Goal: Communication & Community: Answer question/provide support

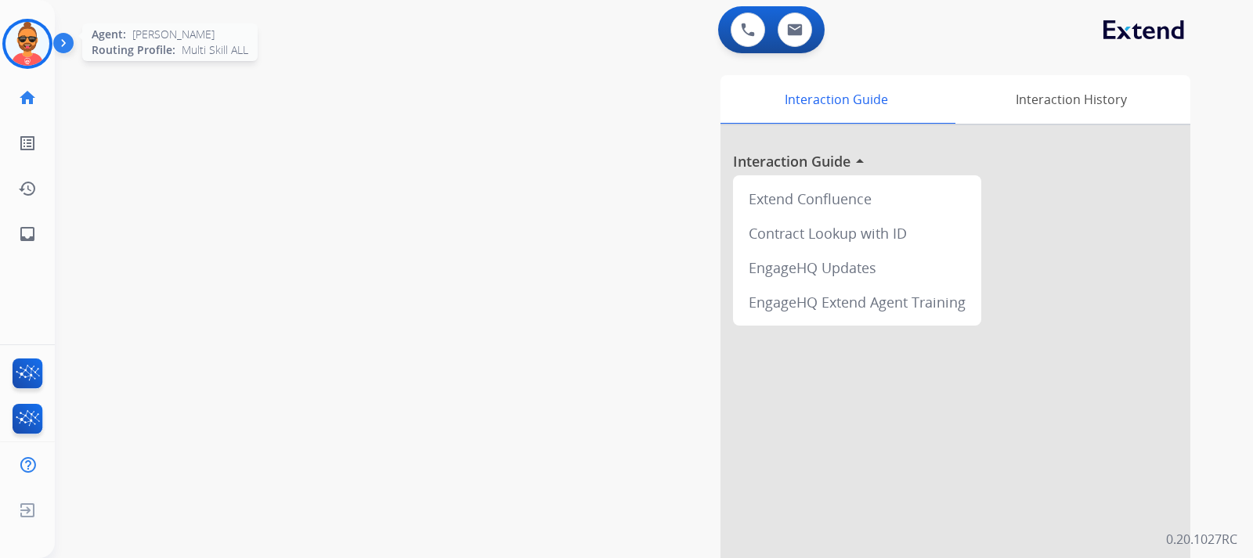
click at [32, 46] on img at bounding box center [27, 44] width 44 height 44
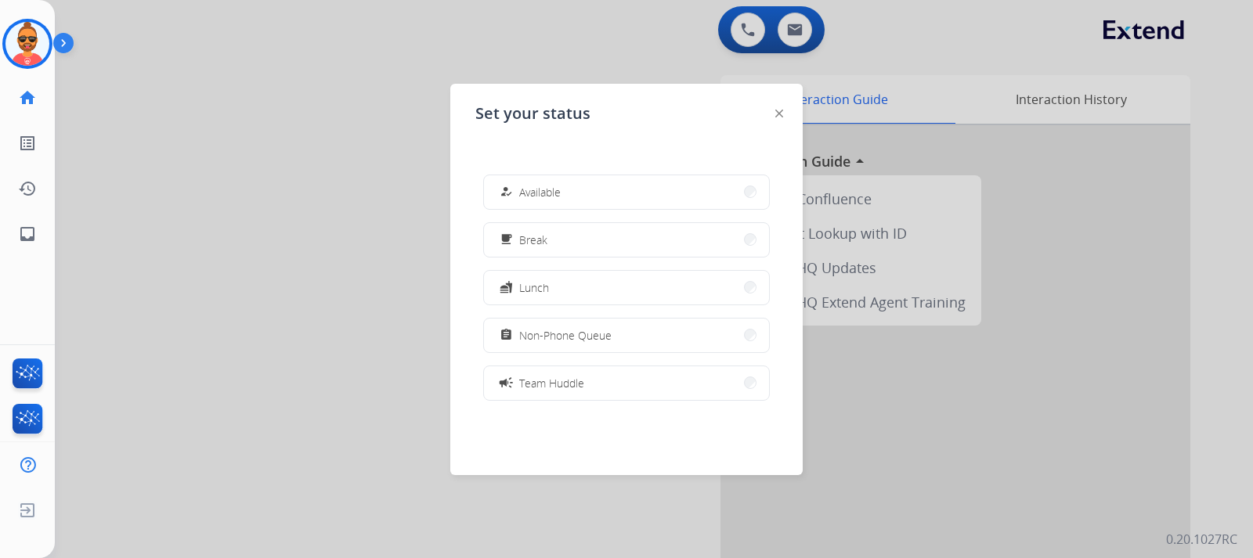
drag, startPoint x: 570, startPoint y: 197, endPoint x: 609, endPoint y: 174, distance: 45.3
click at [576, 184] on button "how_to_reg Available" at bounding box center [626, 192] width 285 height 34
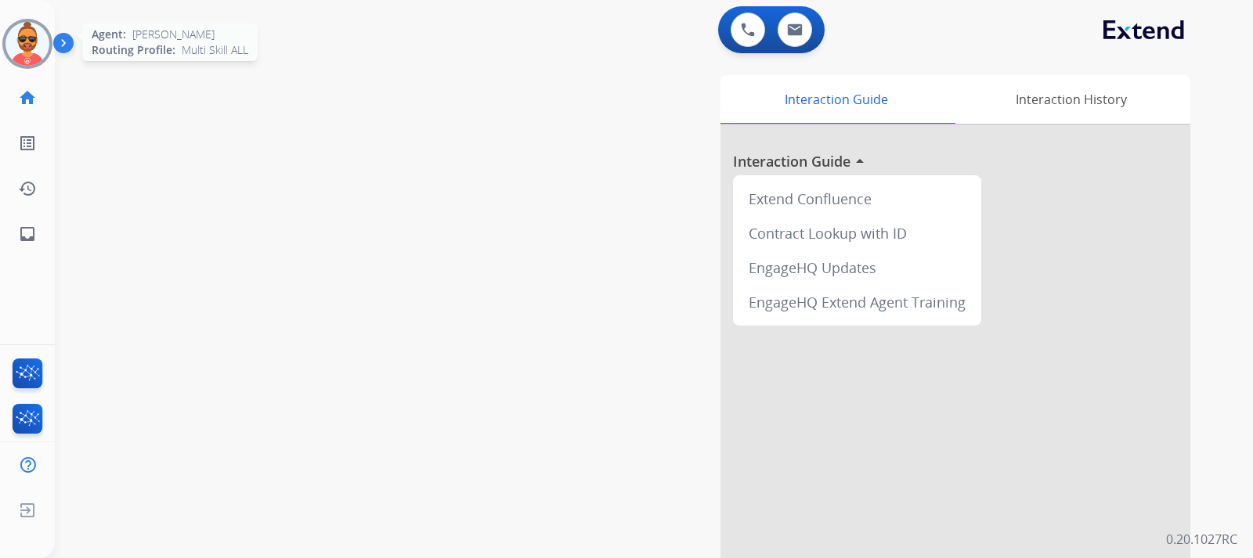
click at [25, 38] on img at bounding box center [27, 44] width 44 height 44
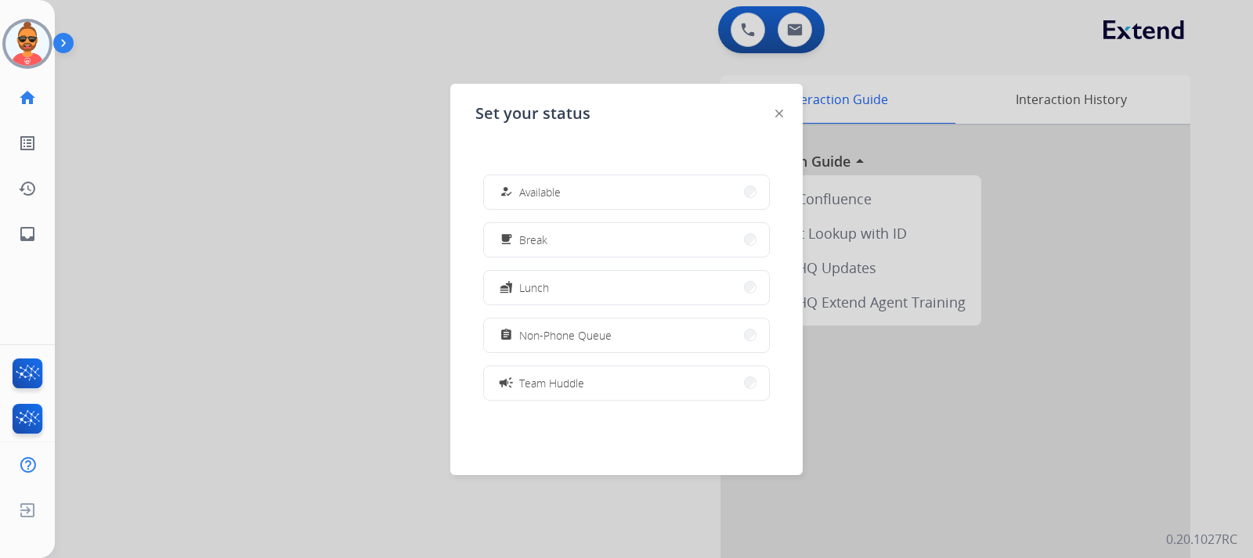
click at [572, 180] on button "how_to_reg Available" at bounding box center [626, 192] width 285 height 34
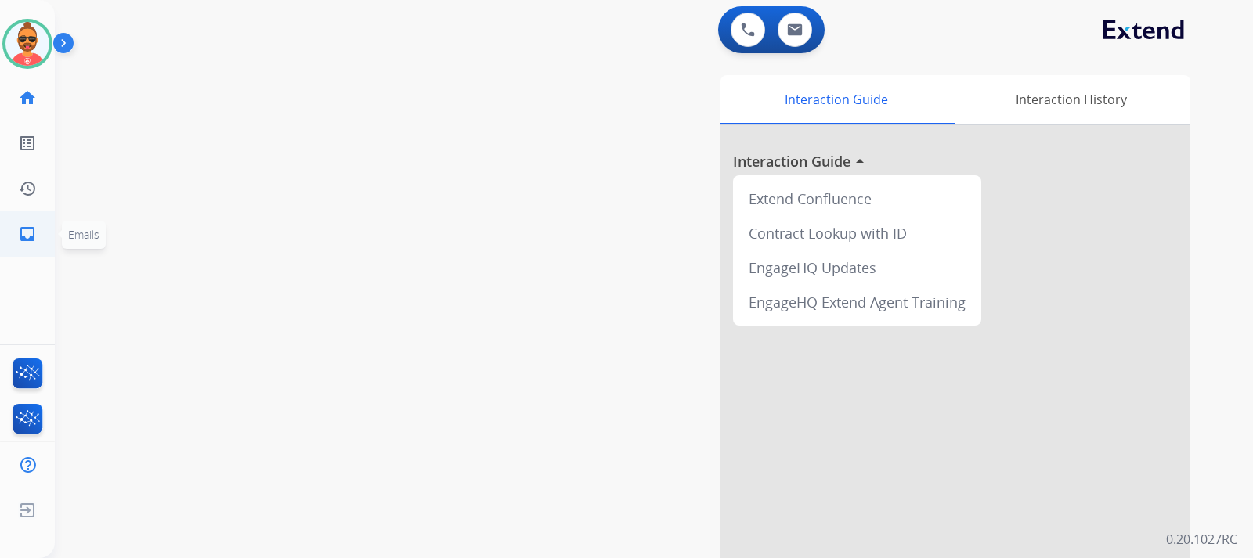
click at [27, 225] on mat-icon "inbox" at bounding box center [27, 234] width 19 height 19
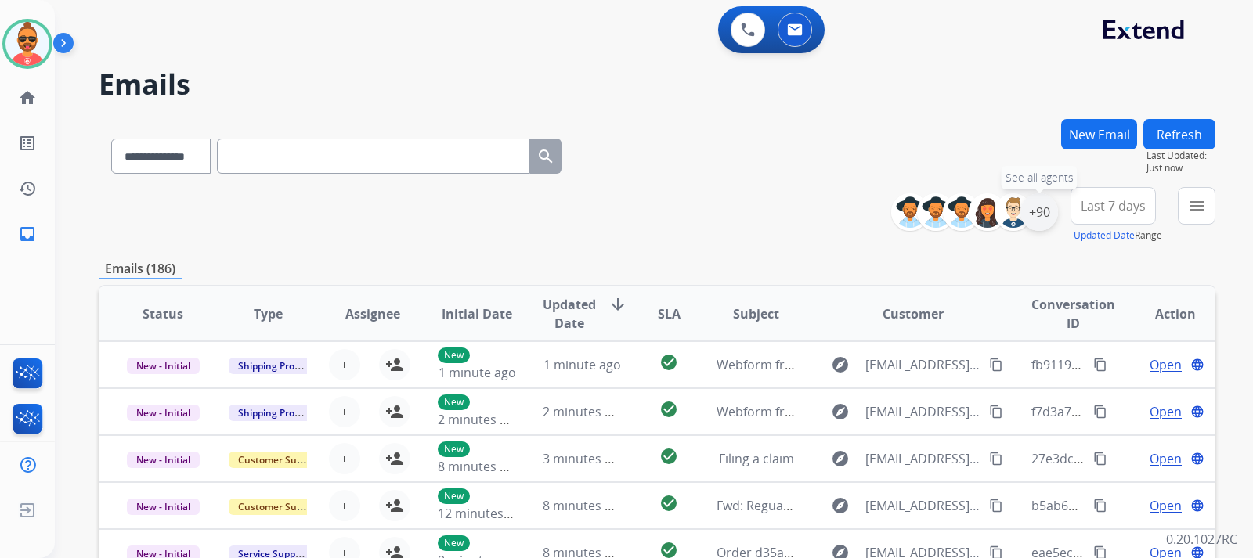
click at [1036, 213] on div "+90" at bounding box center [1039, 212] width 38 height 38
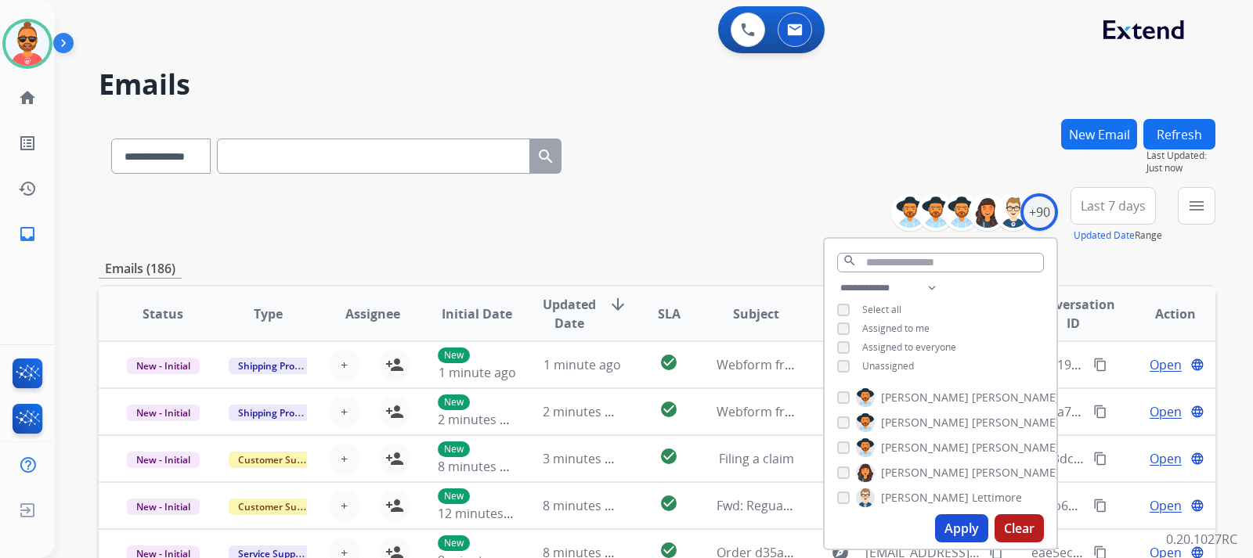
click at [954, 522] on button "Apply" at bounding box center [961, 528] width 53 height 28
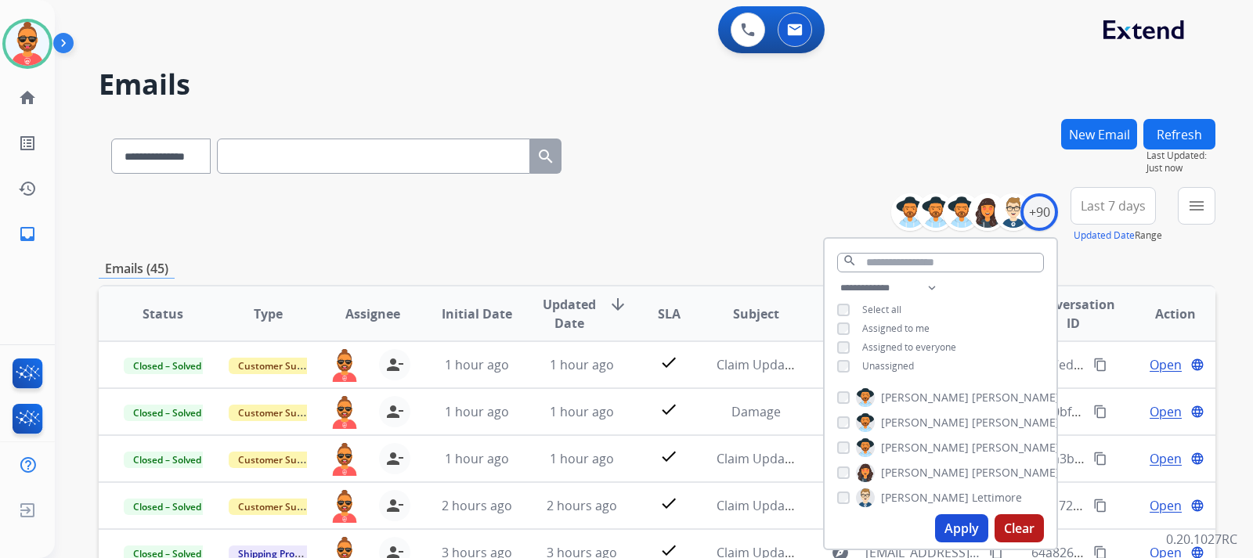
drag, startPoint x: 765, startPoint y: 150, endPoint x: 784, endPoint y: 138, distance: 22.2
click at [770, 143] on div "**********" at bounding box center [657, 153] width 1116 height 68
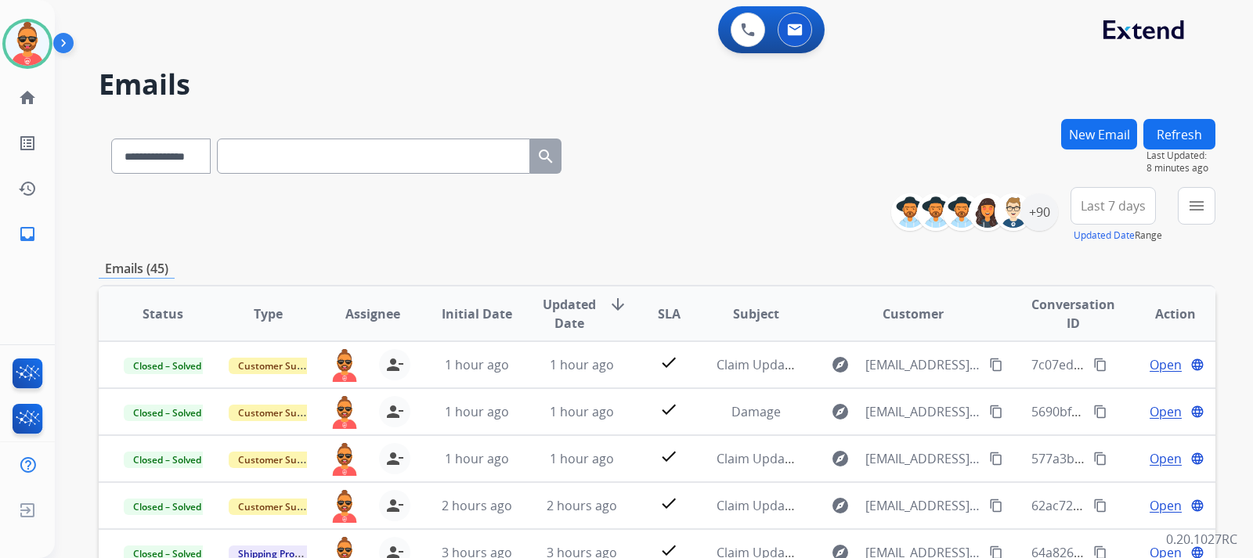
click at [1189, 126] on button "Refresh" at bounding box center [1179, 134] width 72 height 31
click at [29, 42] on img at bounding box center [27, 44] width 44 height 44
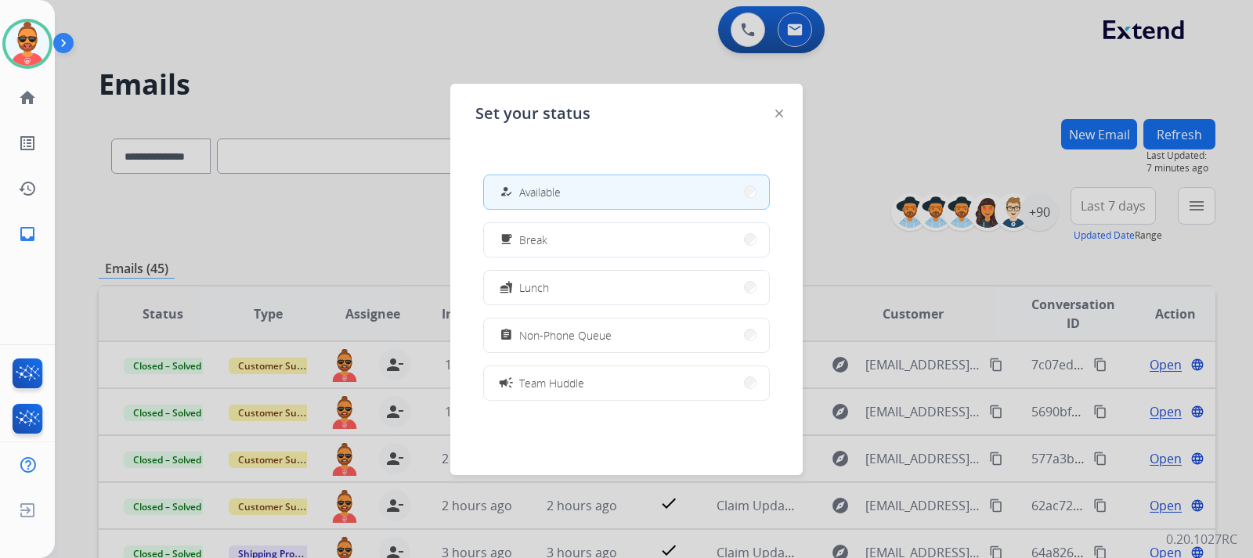
drag, startPoint x: 573, startPoint y: 338, endPoint x: 594, endPoint y: 331, distance: 22.3
click at [582, 333] on span "Non-Phone Queue" at bounding box center [565, 335] width 92 height 16
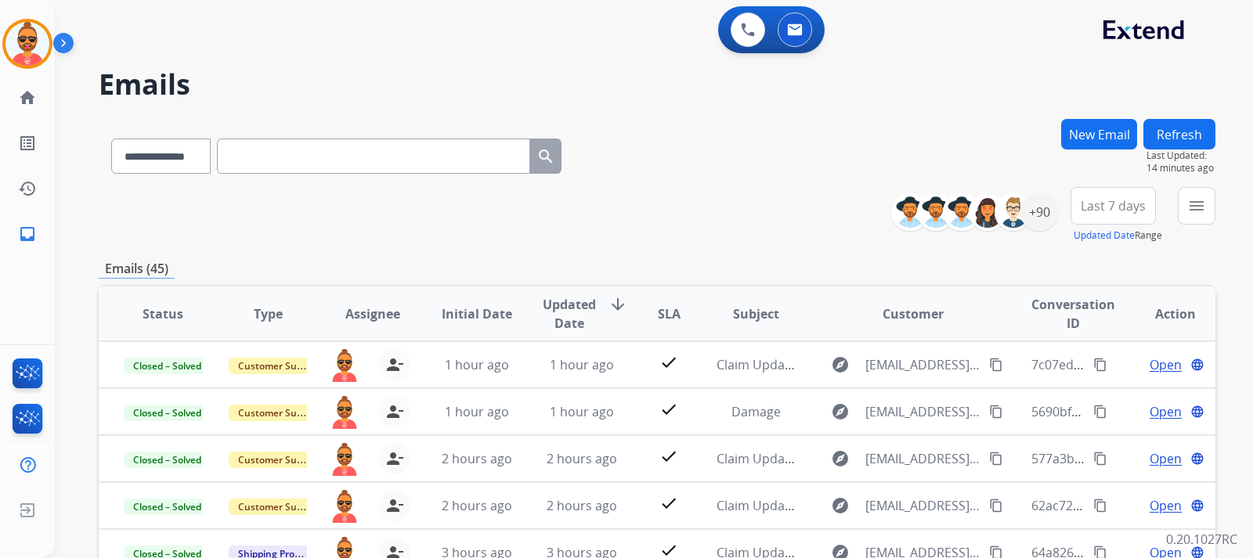
click at [292, 158] on input "text" at bounding box center [373, 156] width 313 height 35
paste input "**********"
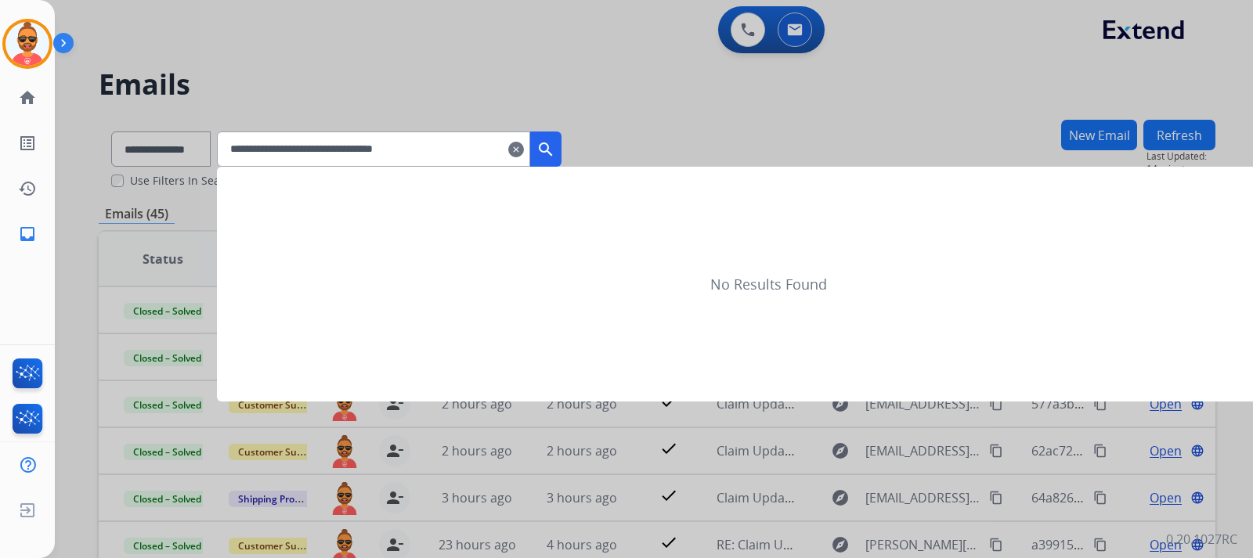
type input "**********"
click at [555, 143] on mat-icon "search" at bounding box center [545, 149] width 19 height 19
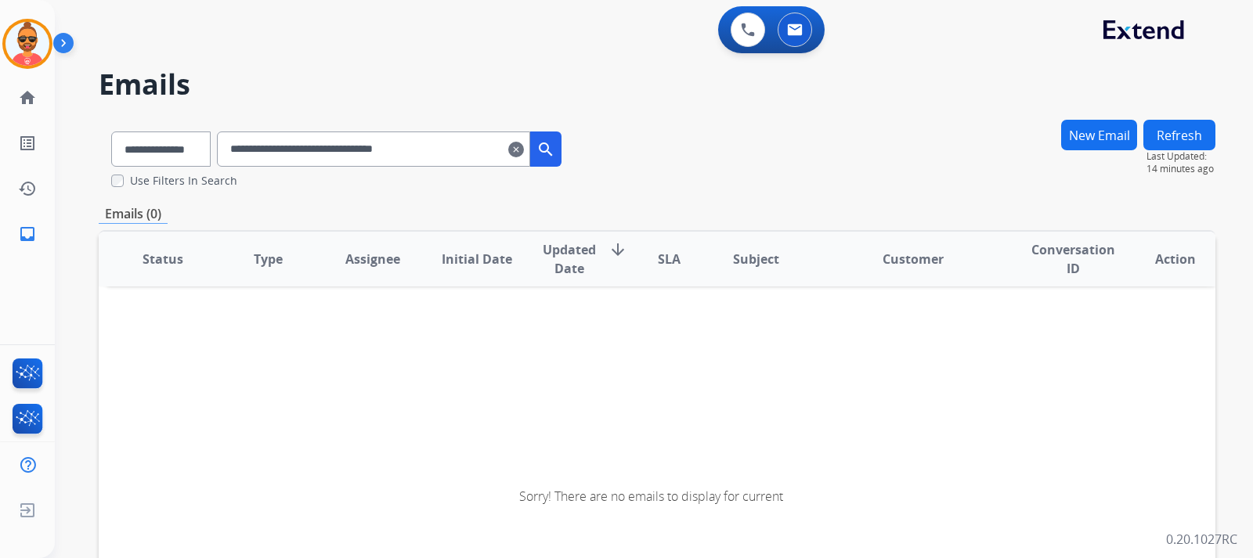
click at [249, 147] on input "**********" at bounding box center [373, 149] width 313 height 35
drag, startPoint x: 568, startPoint y: 147, endPoint x: 578, endPoint y: 139, distance: 12.8
click at [555, 143] on mat-icon "search" at bounding box center [545, 149] width 19 height 19
click at [524, 147] on mat-icon "clear" at bounding box center [516, 149] width 16 height 19
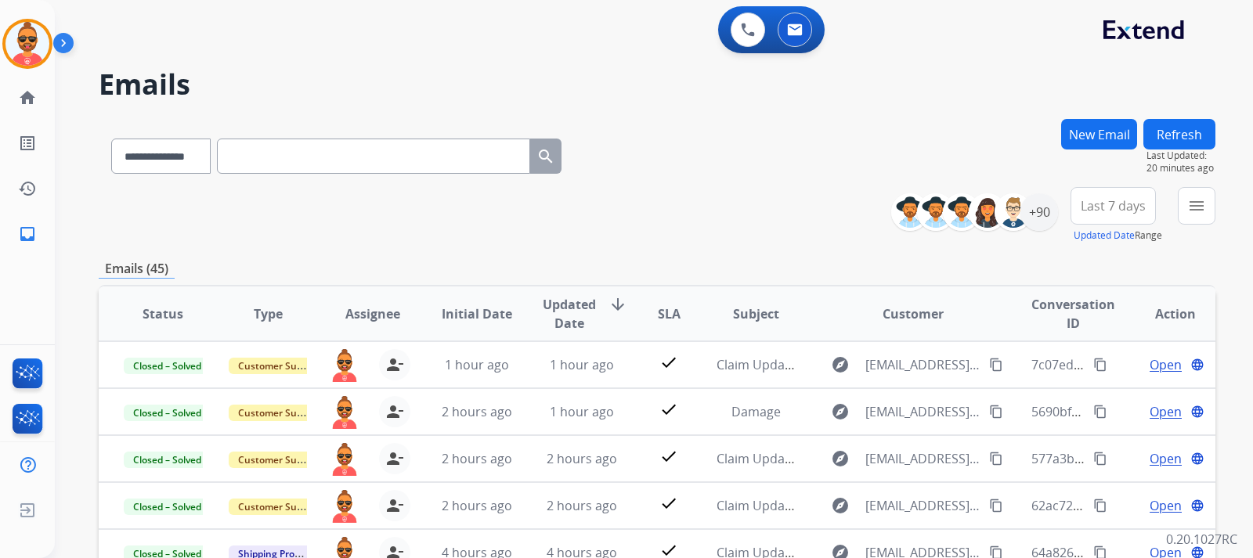
click at [413, 154] on input "text" at bounding box center [373, 156] width 313 height 35
paste input "**********"
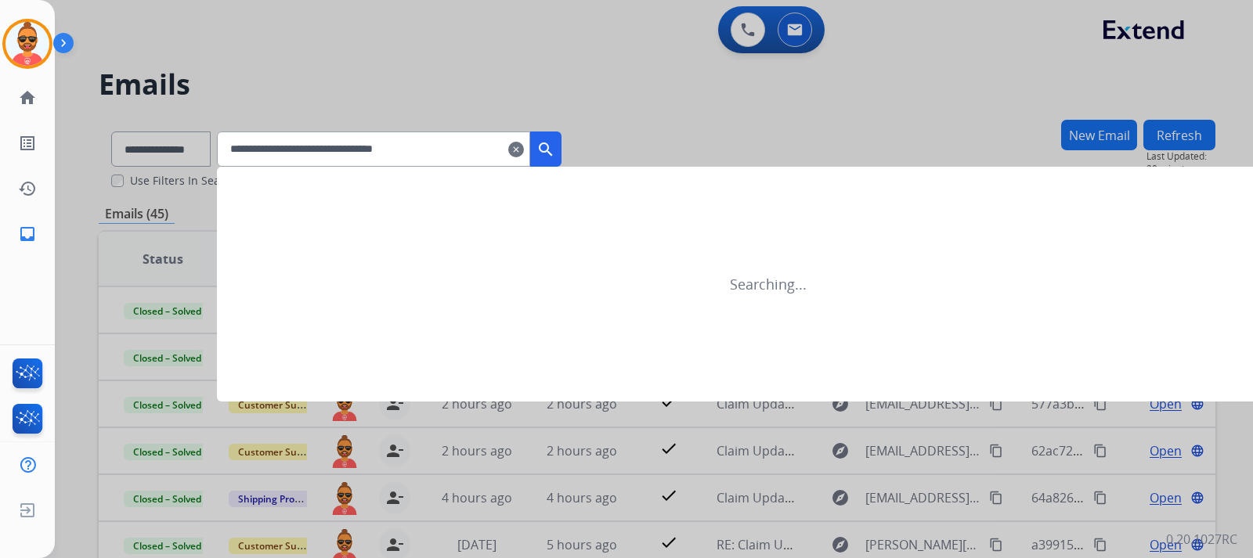
type input "**********"
click at [555, 153] on mat-icon "search" at bounding box center [545, 149] width 19 height 19
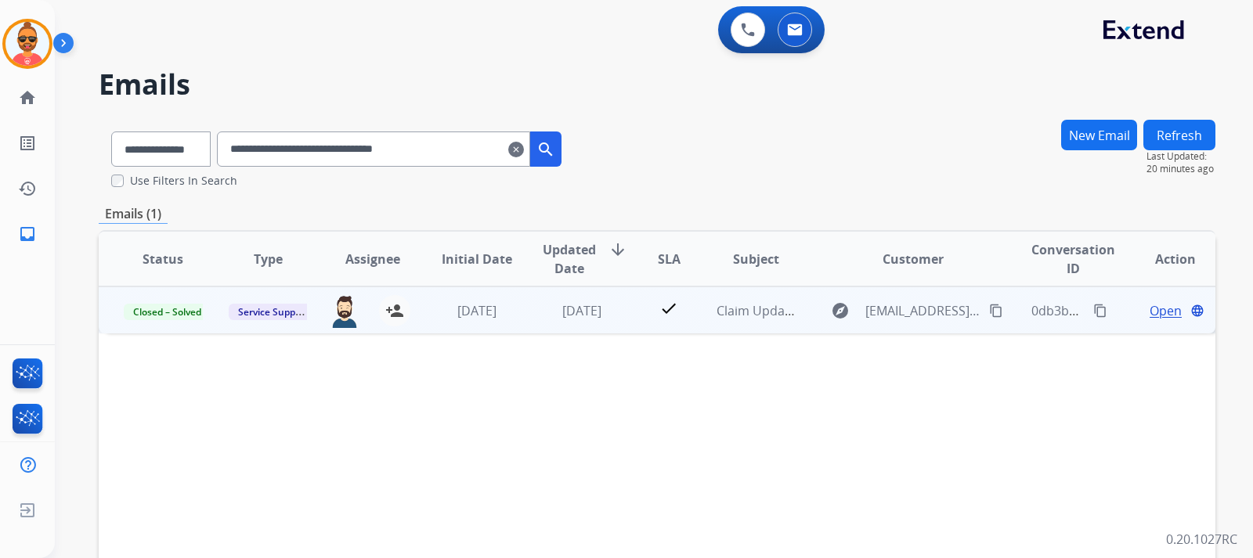
click at [1149, 309] on span "Open" at bounding box center [1165, 310] width 32 height 19
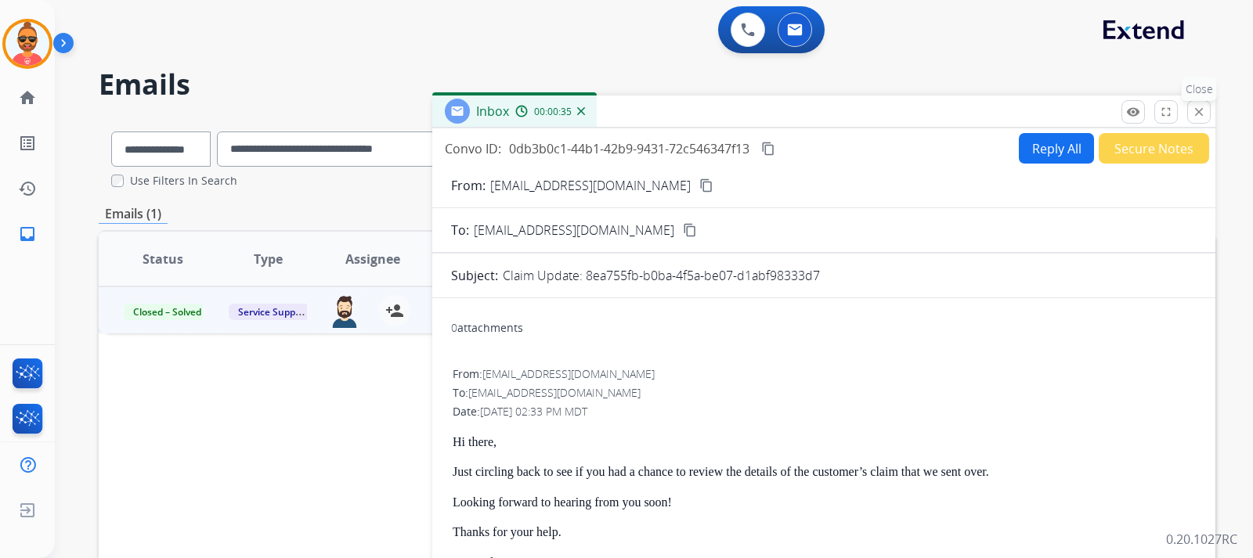
click at [1195, 114] on mat-icon "close" at bounding box center [1199, 112] width 14 height 14
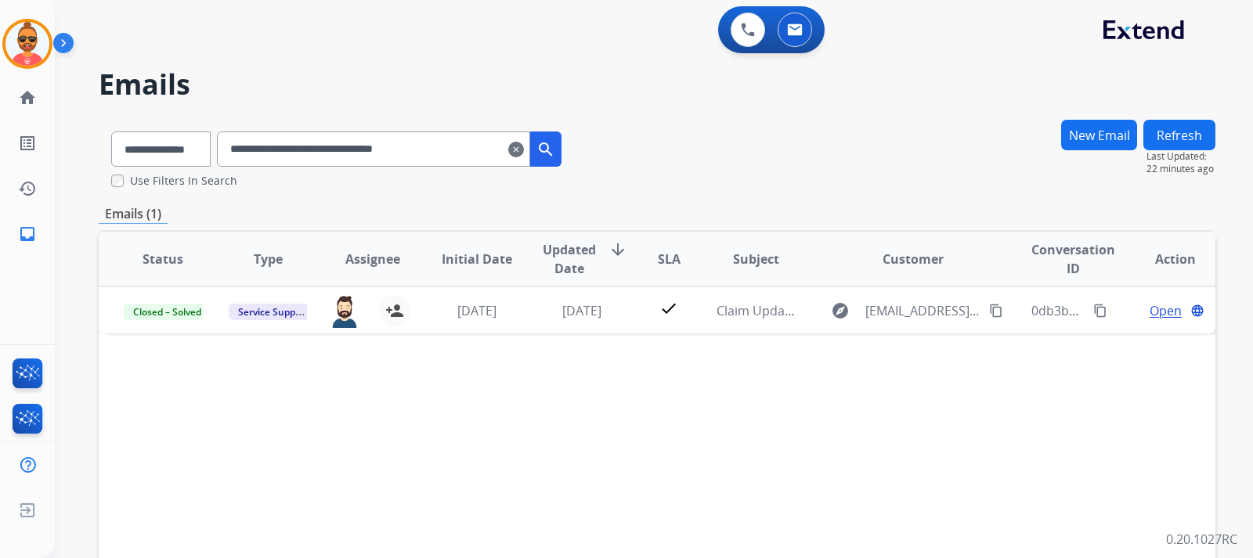
click at [524, 144] on mat-icon "clear" at bounding box center [516, 149] width 16 height 19
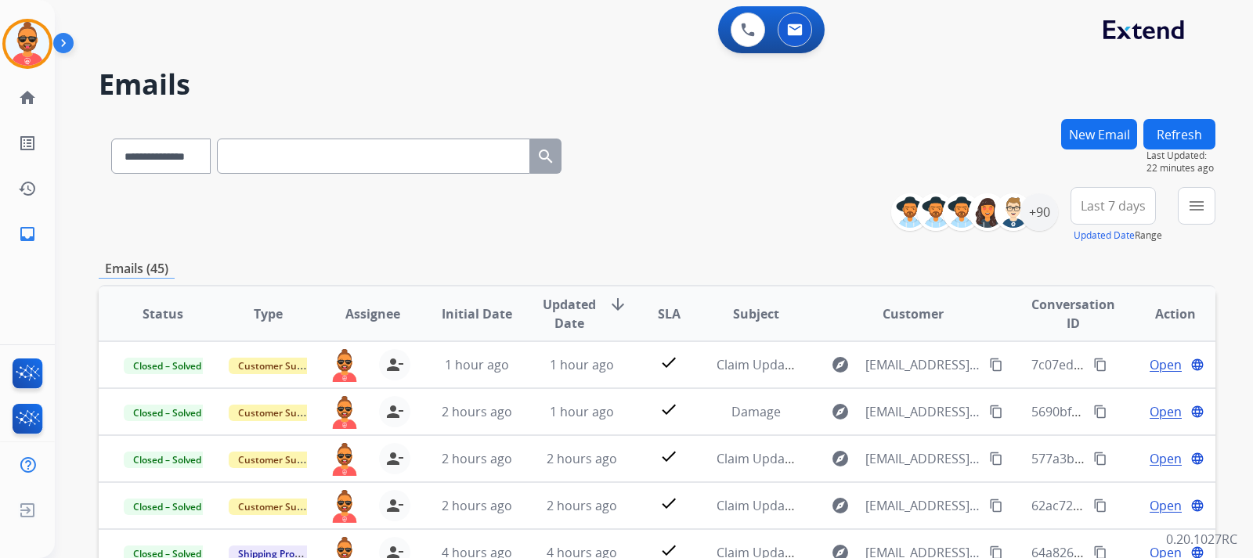
click at [331, 160] on input "text" at bounding box center [373, 156] width 313 height 35
paste input "**********"
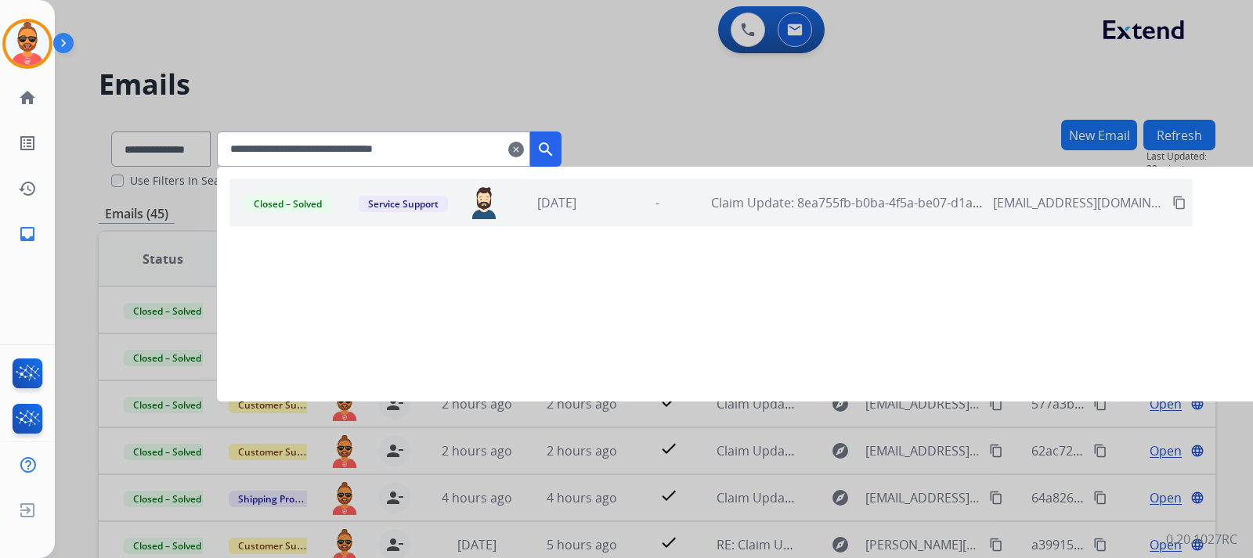
type input "**********"
drag, startPoint x: 561, startPoint y: 146, endPoint x: 582, endPoint y: 144, distance: 21.2
click at [555, 146] on mat-icon "search" at bounding box center [545, 149] width 19 height 19
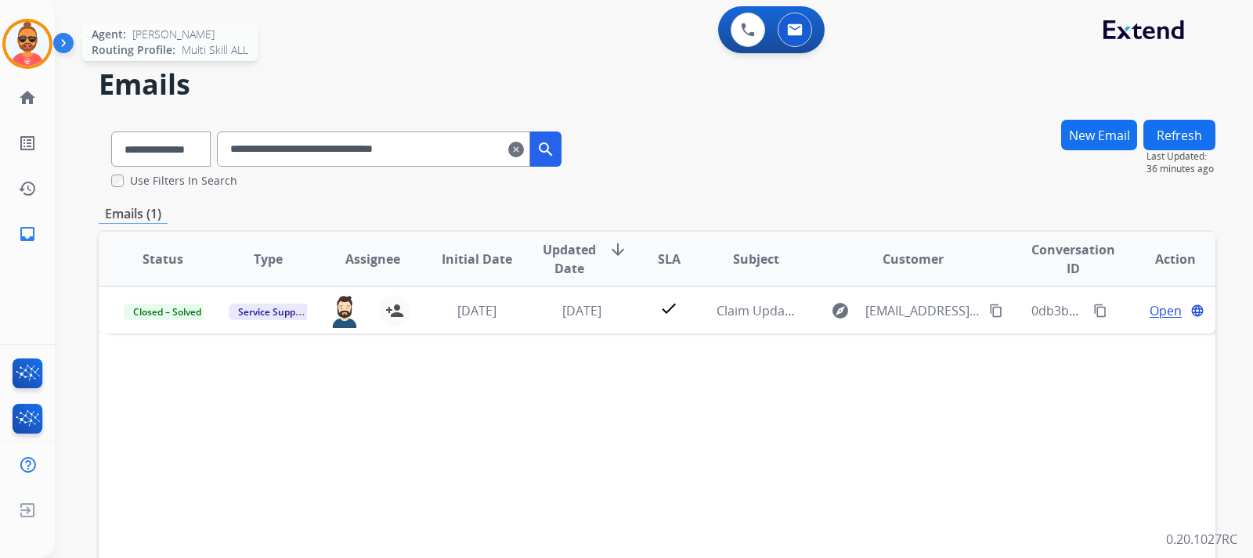
click at [23, 52] on img at bounding box center [27, 44] width 44 height 44
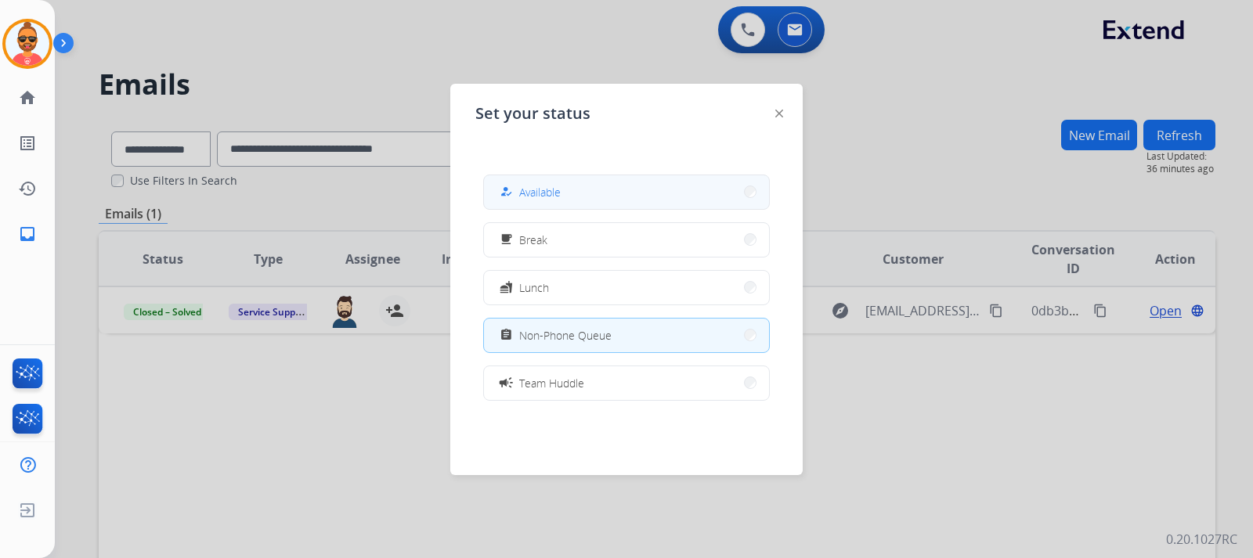
click at [591, 193] on button "how_to_reg Available" at bounding box center [626, 192] width 285 height 34
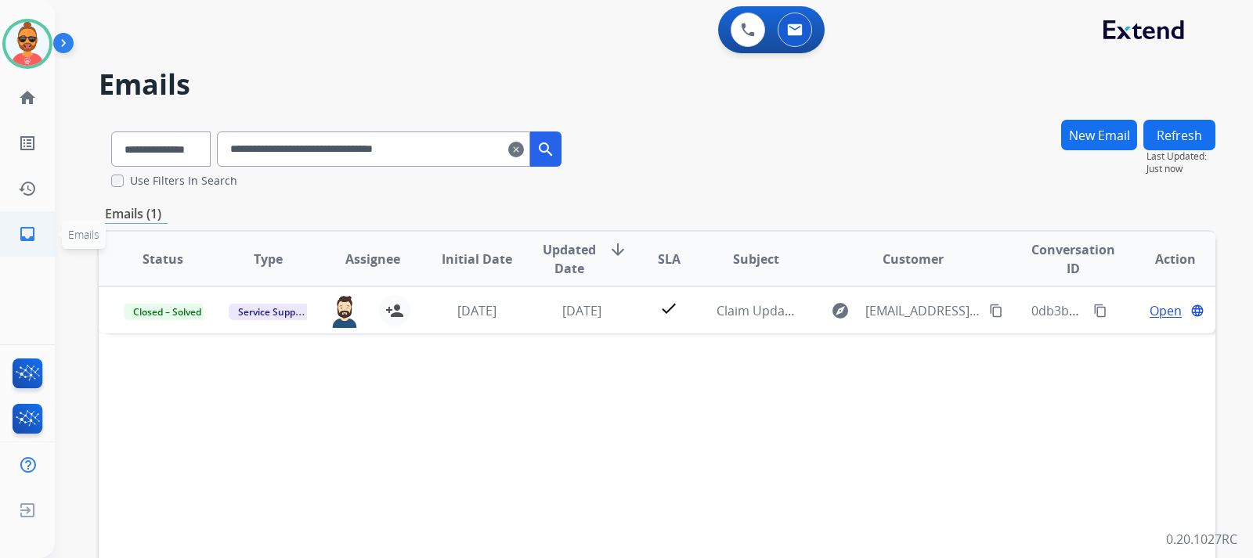
click at [27, 234] on mat-icon "inbox" at bounding box center [27, 234] width 19 height 19
click at [24, 235] on mat-icon "inbox" at bounding box center [27, 234] width 19 height 19
click at [26, 95] on mat-icon "home" at bounding box center [27, 97] width 19 height 19
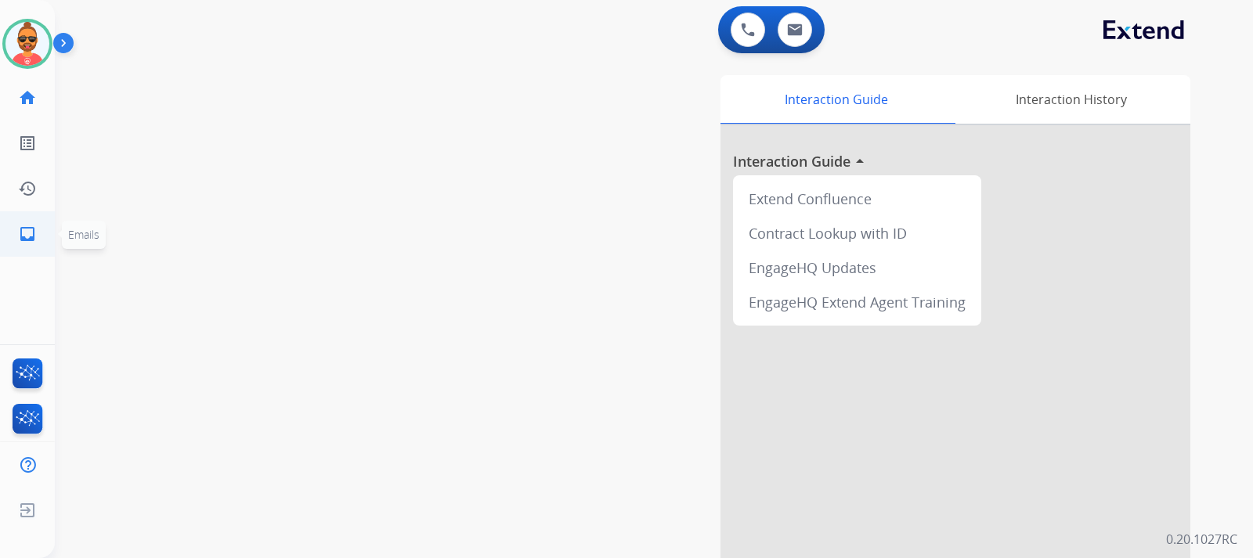
click at [25, 228] on mat-icon "inbox" at bounding box center [27, 234] width 19 height 19
select select "**********"
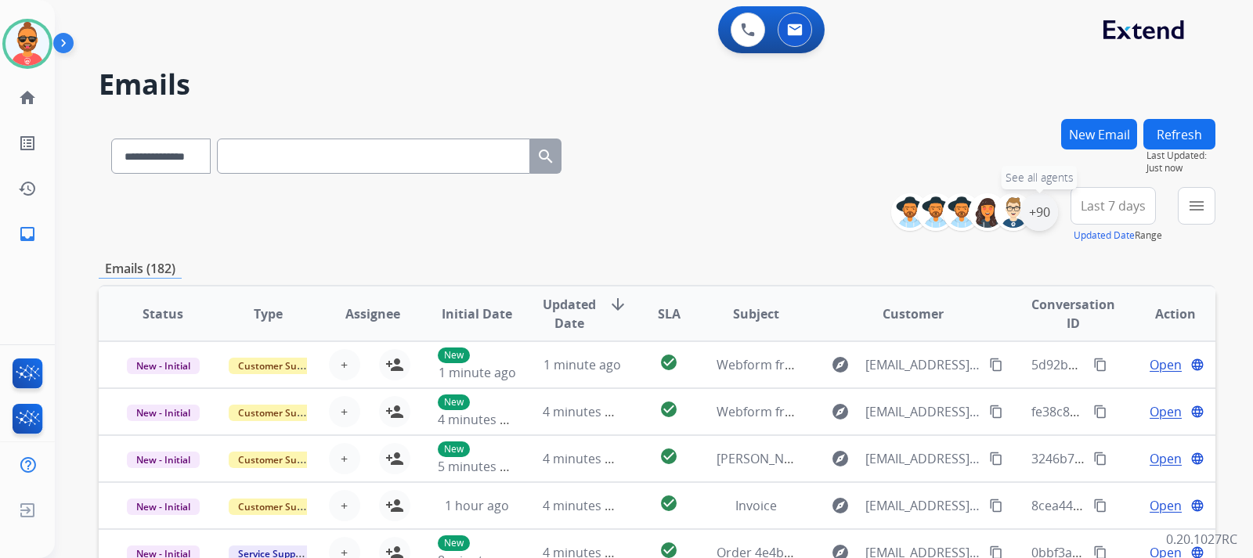
click at [1038, 207] on div "+90" at bounding box center [1039, 212] width 38 height 38
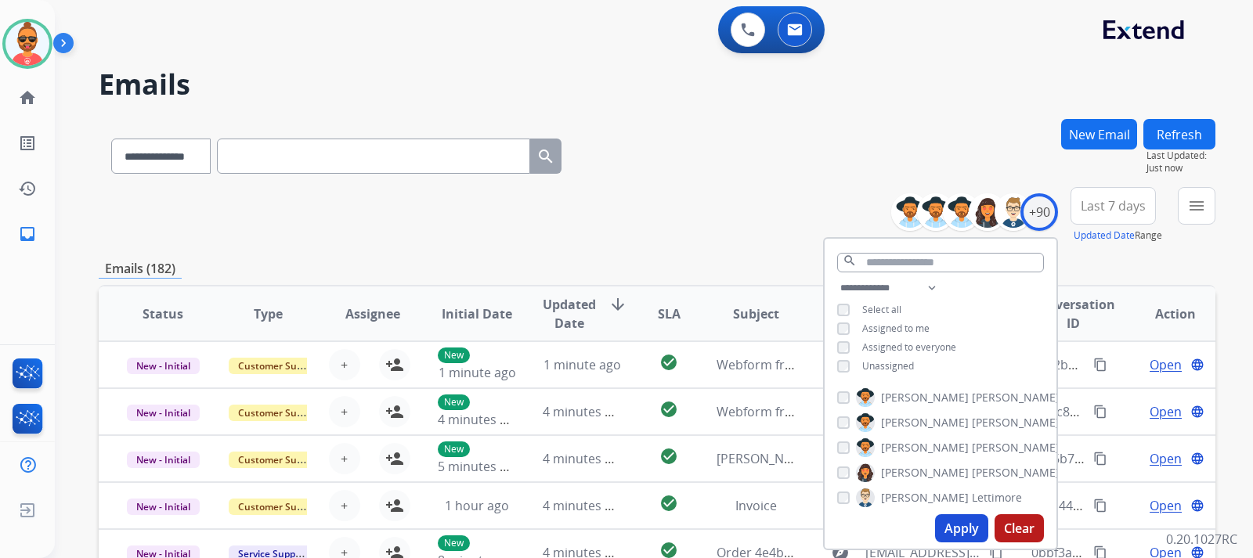
click at [975, 523] on button "Apply" at bounding box center [961, 528] width 53 height 28
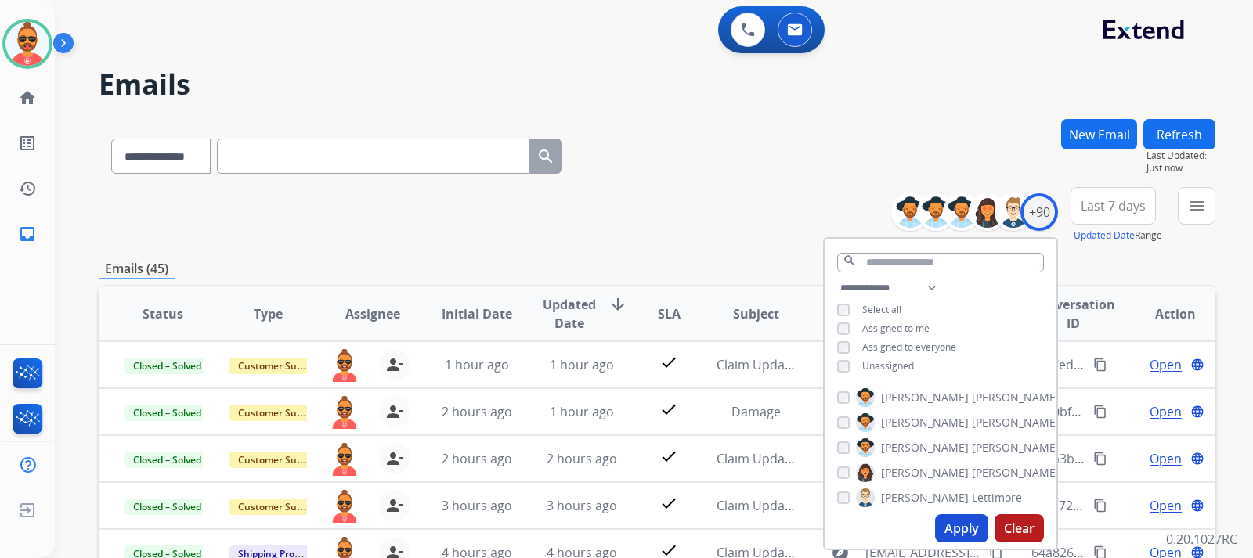
click at [749, 88] on h2 "Emails" at bounding box center [657, 84] width 1116 height 31
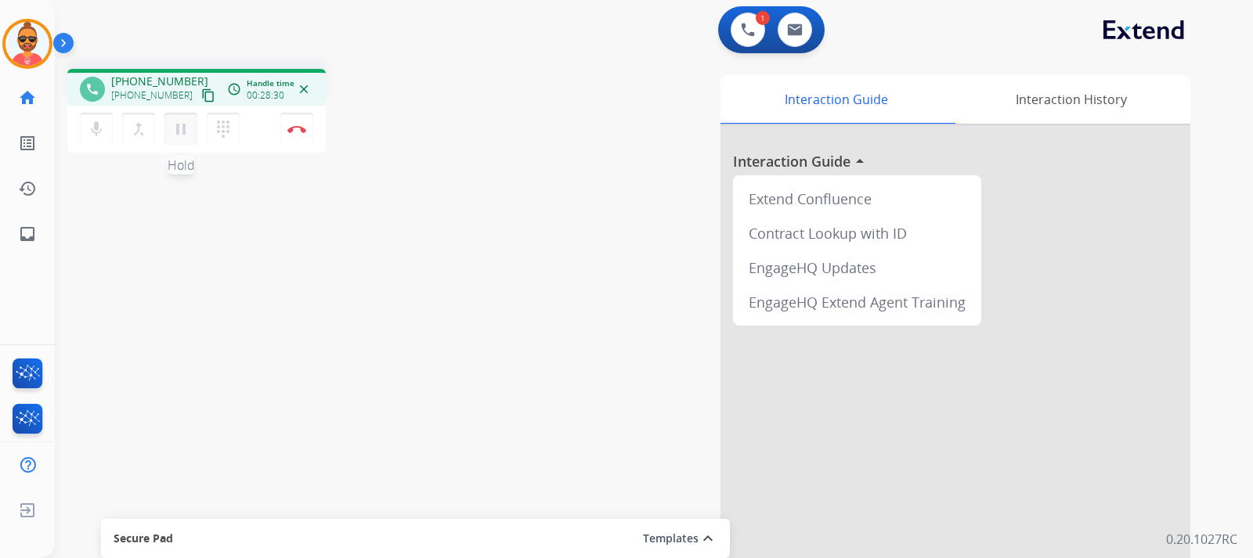
click at [182, 124] on mat-icon "pause" at bounding box center [180, 129] width 19 height 19
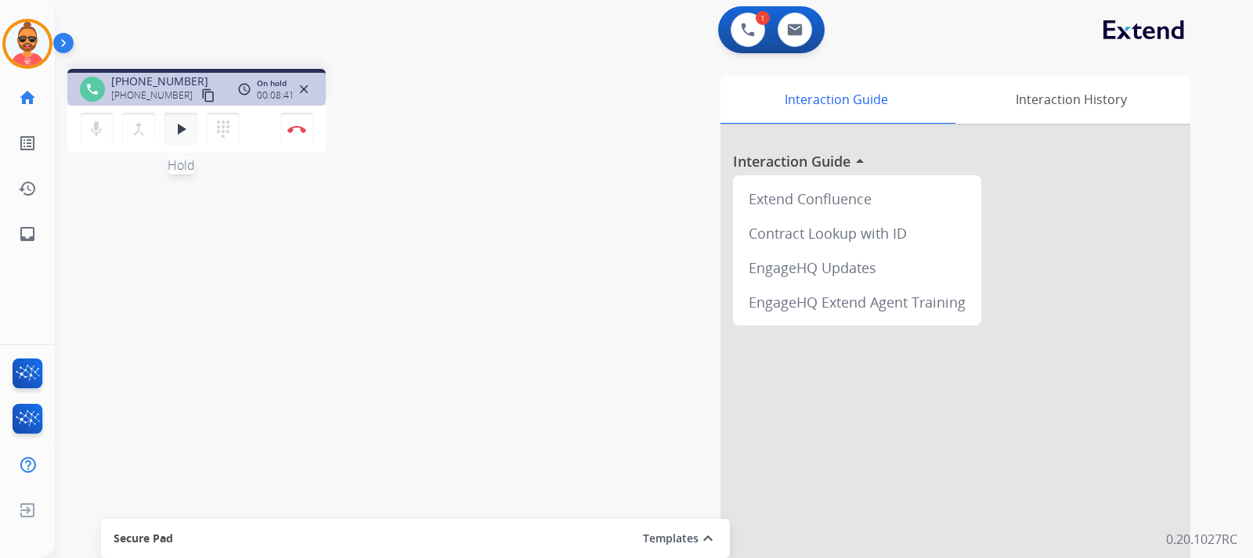
click at [183, 124] on mat-icon "play_arrow" at bounding box center [180, 129] width 19 height 19
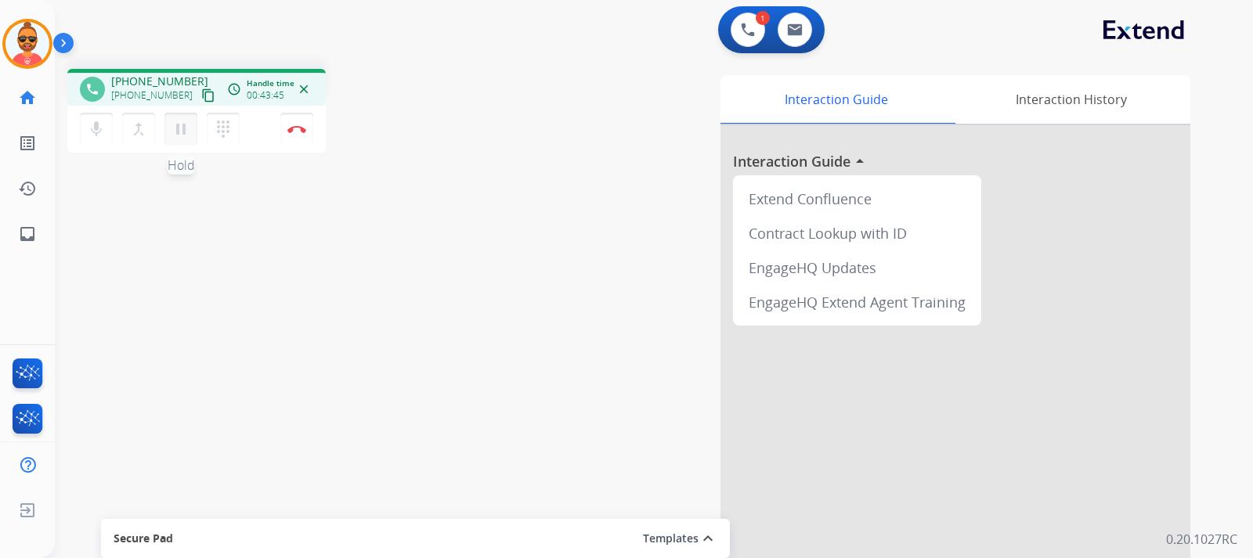
click at [181, 129] on mat-icon "pause" at bounding box center [180, 129] width 19 height 19
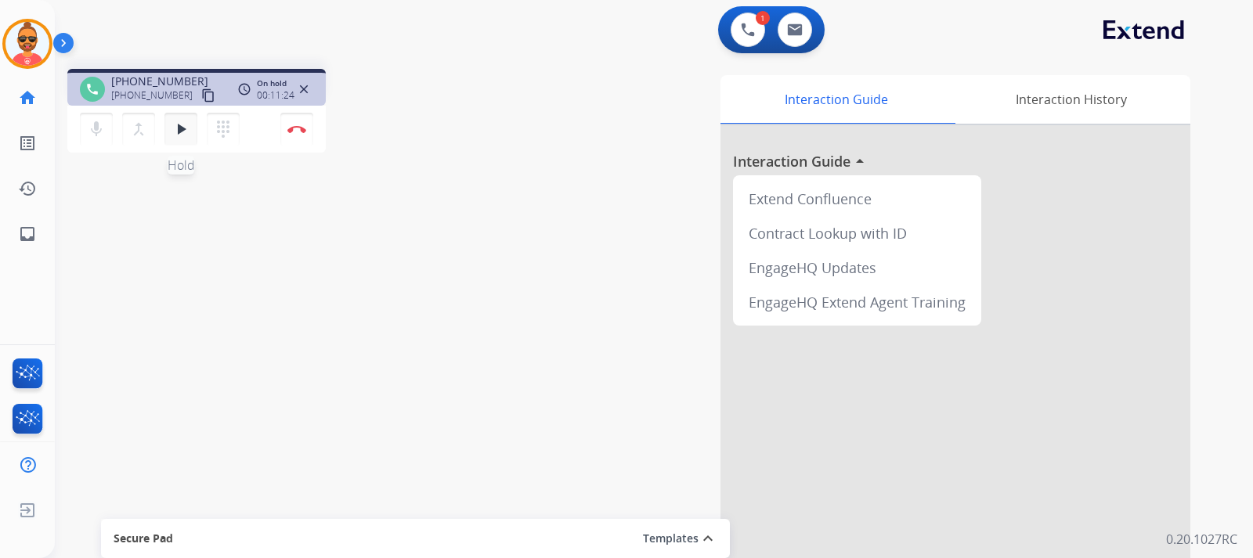
click at [178, 131] on mat-icon "play_arrow" at bounding box center [180, 129] width 19 height 19
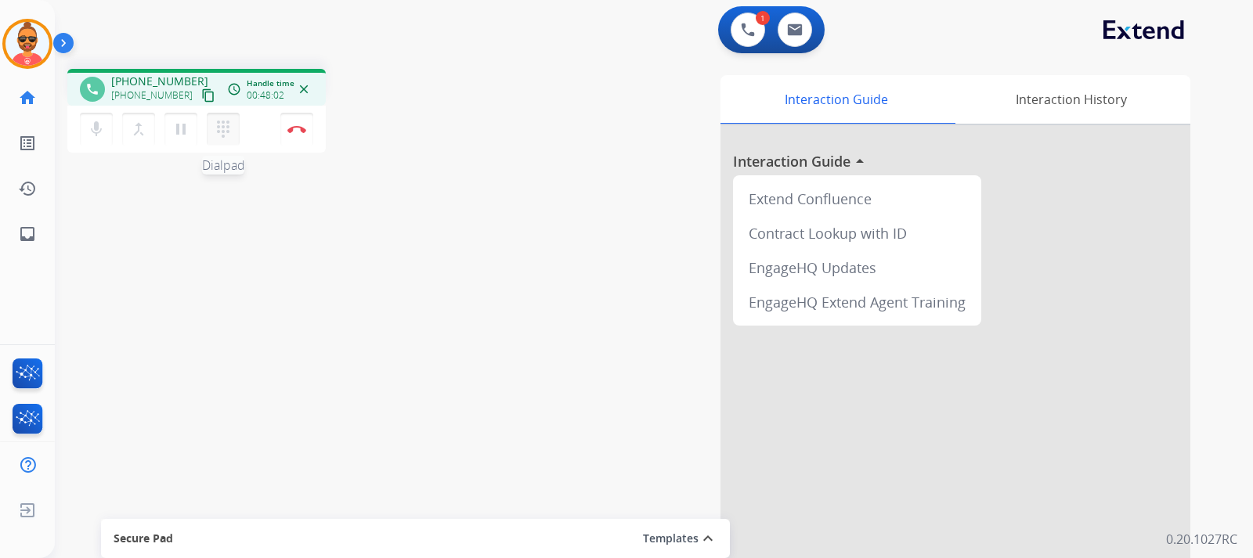
click at [225, 130] on mat-icon "dialpad" at bounding box center [223, 129] width 19 height 19
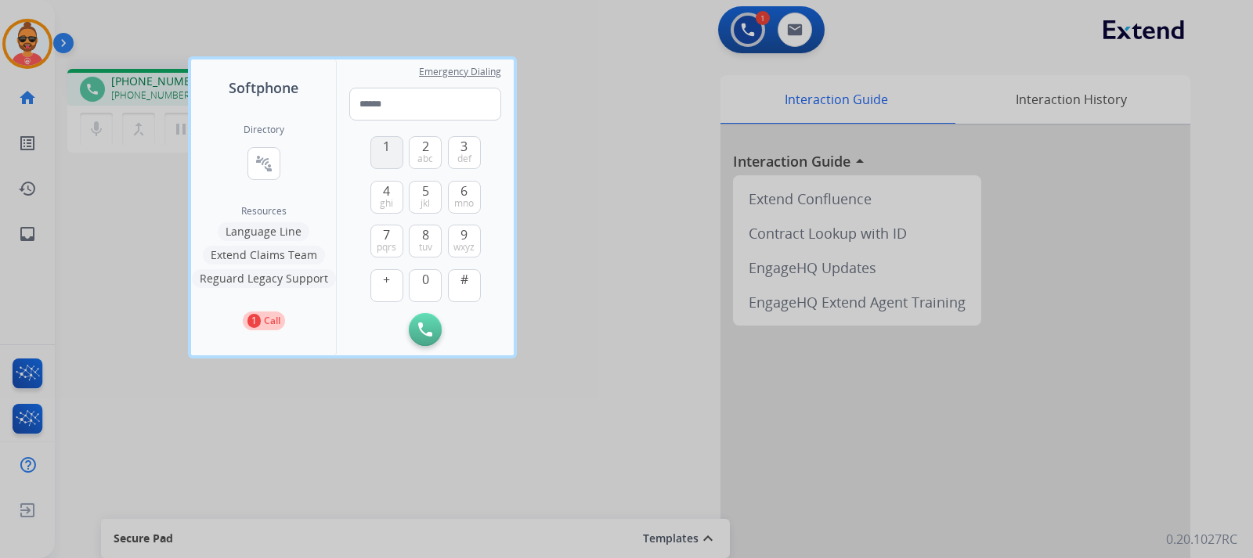
click at [384, 141] on button "1" at bounding box center [386, 152] width 33 height 33
click at [425, 237] on button "8 tuv" at bounding box center [425, 241] width 33 height 33
click at [383, 234] on span "7" at bounding box center [386, 234] width 7 height 19
drag, startPoint x: 383, startPoint y: 234, endPoint x: 396, endPoint y: 233, distance: 13.4
click at [386, 233] on span "7" at bounding box center [386, 234] width 7 height 19
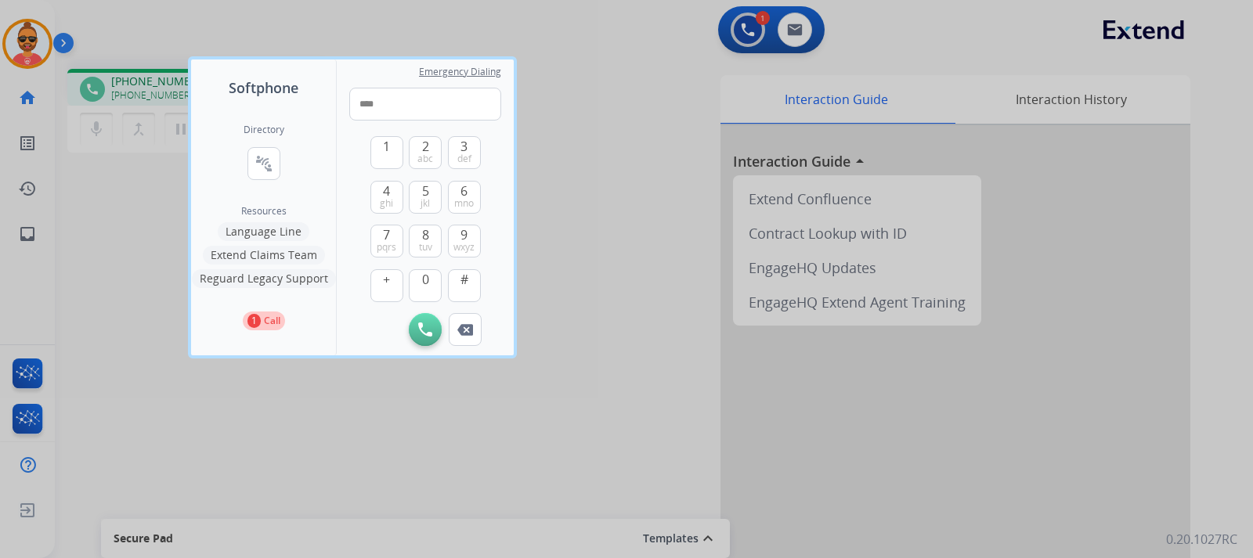
drag, startPoint x: 432, startPoint y: 232, endPoint x: 442, endPoint y: 229, distance: 9.7
click at [436, 233] on button "8 tuv" at bounding box center [425, 241] width 33 height 33
click at [460, 141] on button "3 def" at bounding box center [464, 152] width 33 height 33
drag, startPoint x: 380, startPoint y: 189, endPoint x: 428, endPoint y: 196, distance: 48.3
click at [388, 188] on button "4 ghi" at bounding box center [386, 197] width 33 height 33
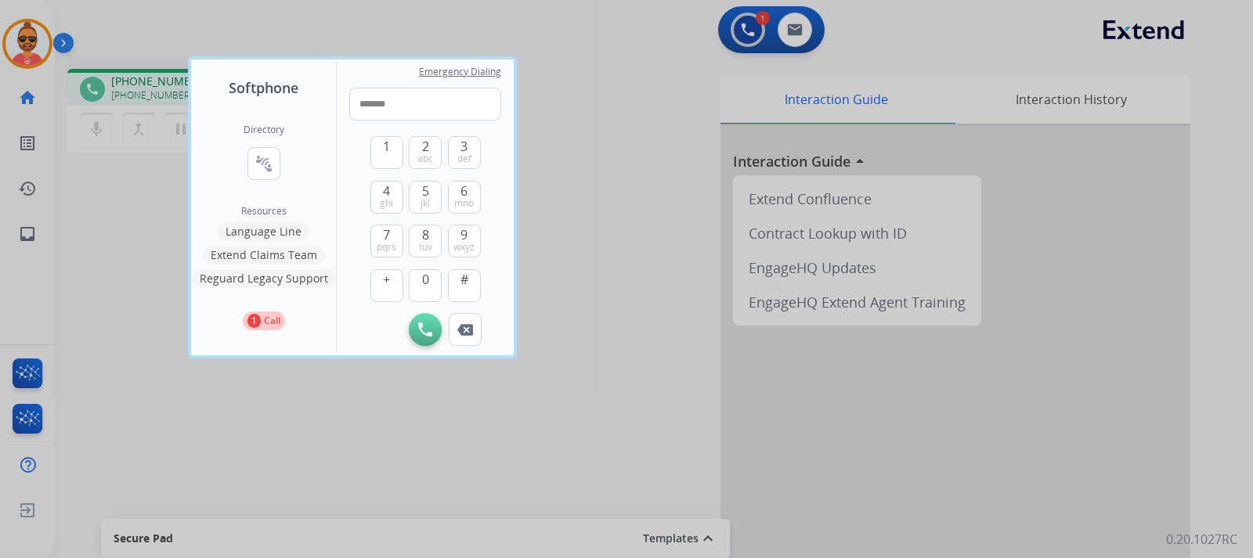
drag, startPoint x: 467, startPoint y: 327, endPoint x: 487, endPoint y: 325, distance: 19.7
click at [468, 326] on img at bounding box center [465, 330] width 16 height 12
type input "******"
drag, startPoint x: 531, startPoint y: 344, endPoint x: 555, endPoint y: 338, distance: 24.9
click at [539, 343] on div at bounding box center [626, 279] width 1253 height 558
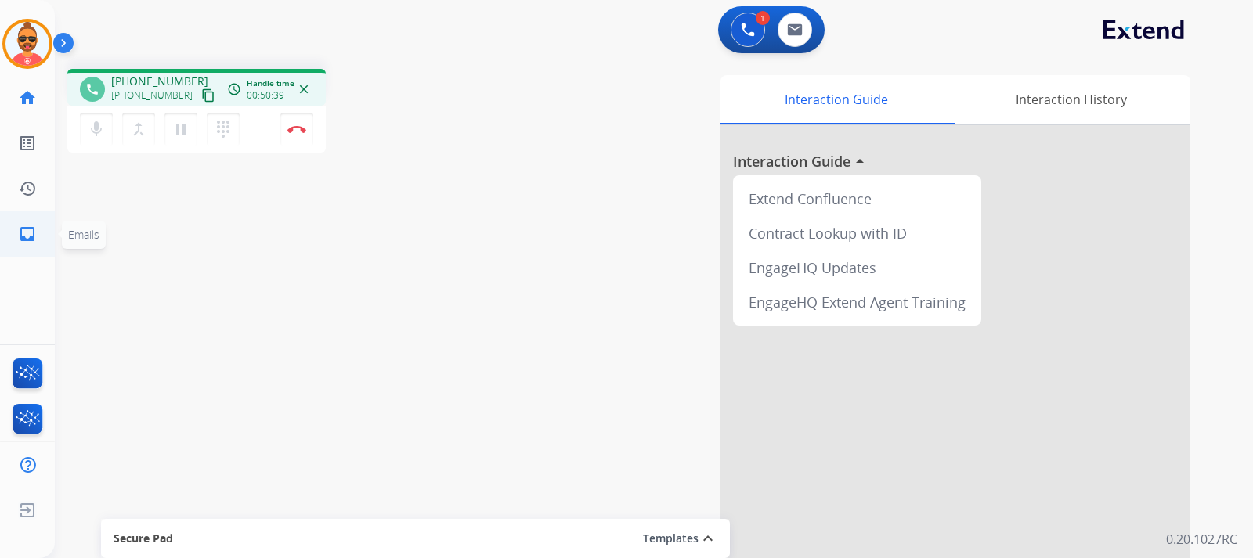
click at [23, 236] on mat-icon "inbox" at bounding box center [27, 234] width 19 height 19
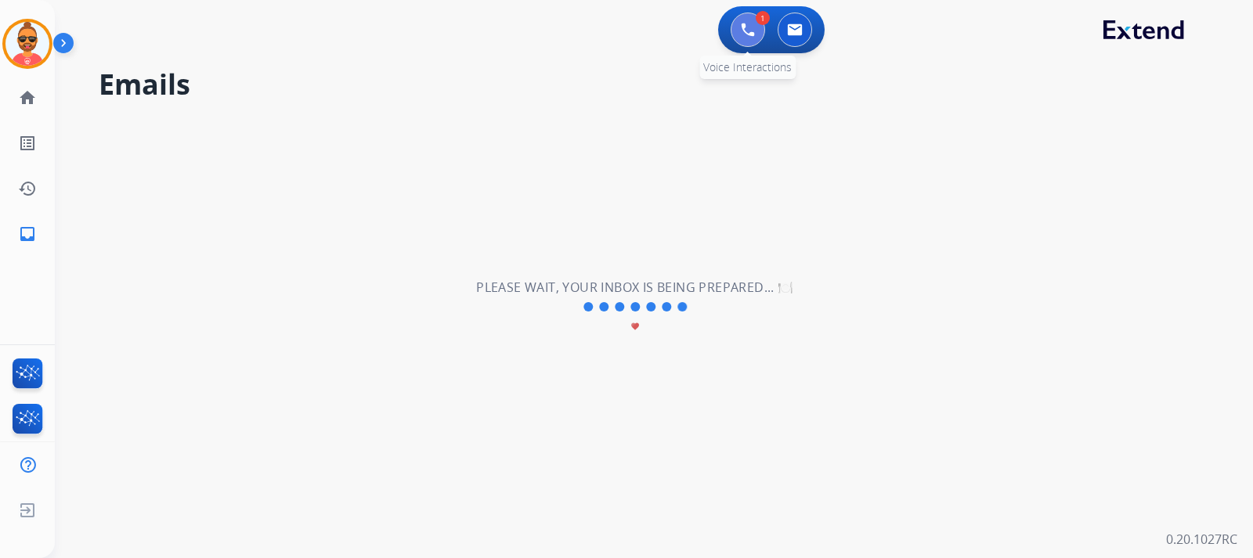
click at [743, 31] on img at bounding box center [748, 30] width 14 height 14
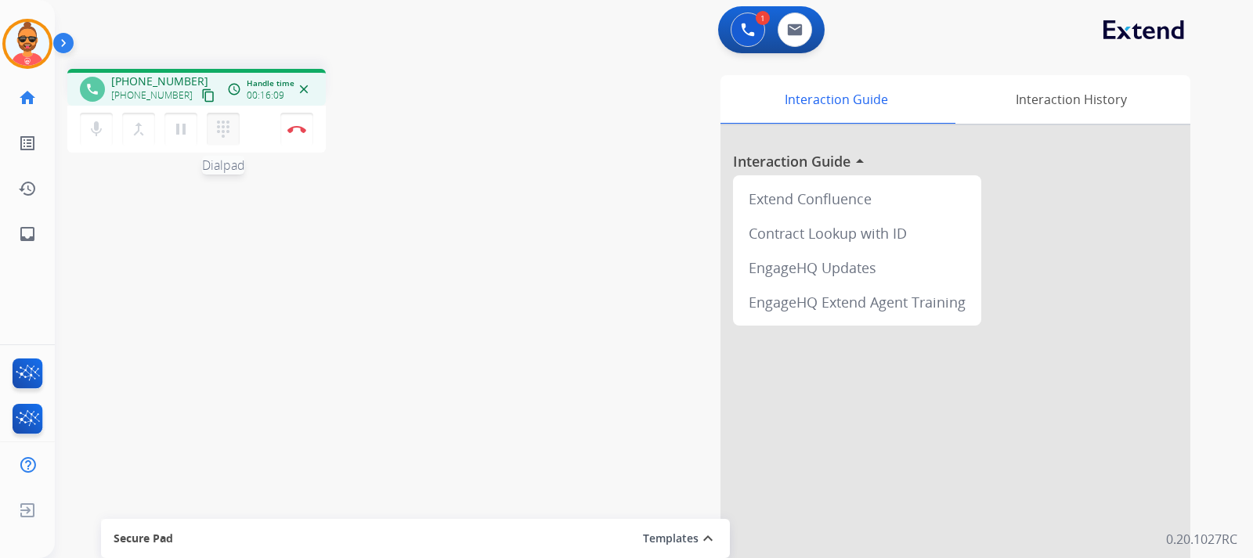
click at [222, 127] on mat-icon "dialpad" at bounding box center [223, 129] width 19 height 19
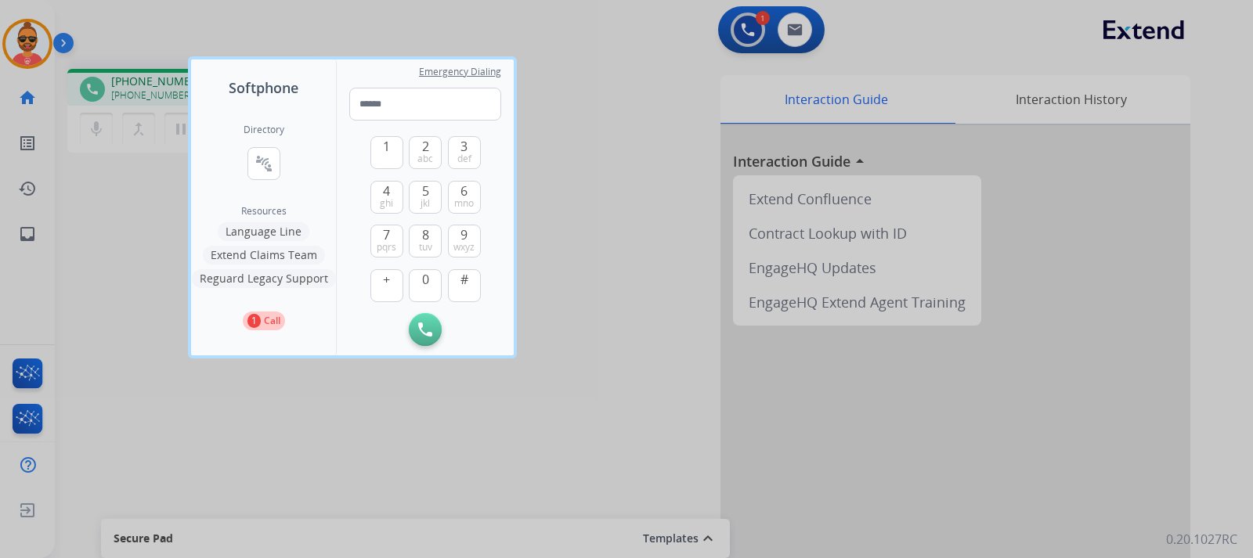
drag, startPoint x: 389, startPoint y: 153, endPoint x: 407, endPoint y: 197, distance: 48.1
click at [388, 155] on span "1" at bounding box center [386, 146] width 7 height 19
click at [418, 243] on button "8 tuv" at bounding box center [425, 241] width 33 height 33
click at [379, 243] on span "pqrs" at bounding box center [387, 247] width 20 height 13
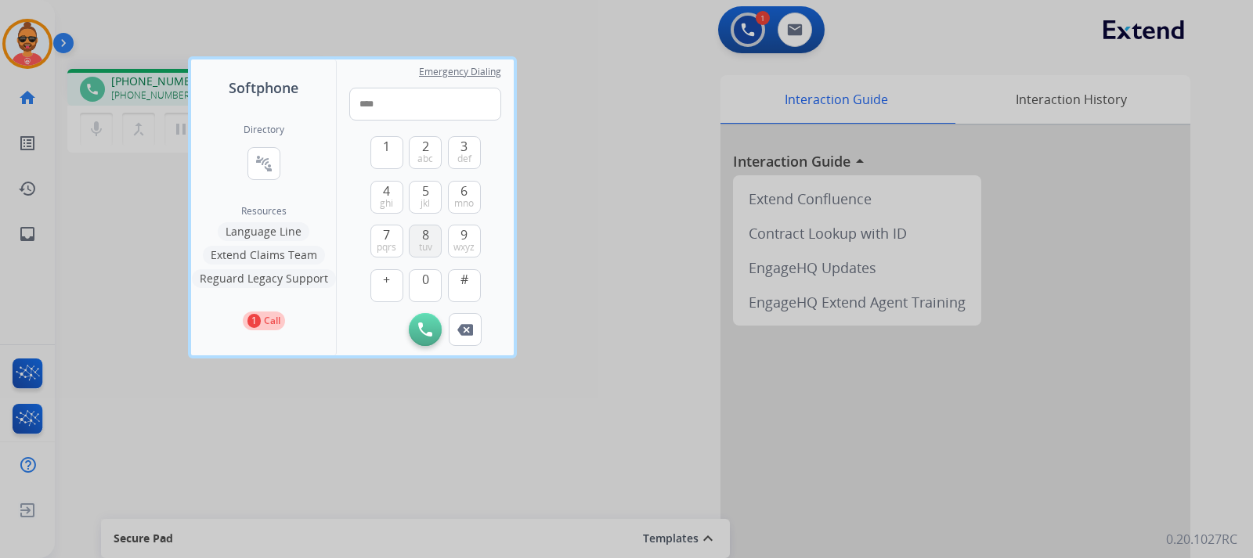
click at [419, 234] on button "8 tuv" at bounding box center [425, 241] width 33 height 33
click at [460, 145] on span "3" at bounding box center [463, 146] width 7 height 19
click at [392, 193] on button "4 ghi" at bounding box center [386, 197] width 33 height 33
click at [381, 146] on button "1" at bounding box center [386, 152] width 33 height 33
click at [382, 189] on button "4 ghi" at bounding box center [386, 197] width 33 height 33
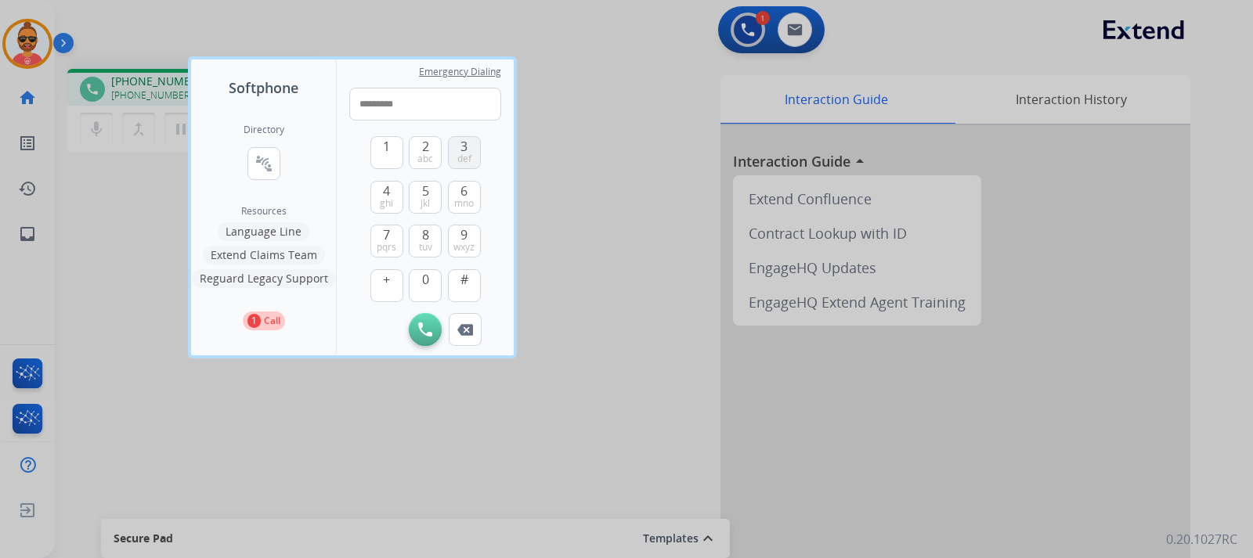
drag, startPoint x: 471, startPoint y: 142, endPoint x: 460, endPoint y: 158, distance: 19.3
click at [471, 142] on button "3 def" at bounding box center [464, 152] width 33 height 33
click at [384, 198] on span "ghi" at bounding box center [386, 203] width 13 height 13
type input "**********"
click at [428, 339] on button "Initiate Call" at bounding box center [425, 329] width 33 height 33
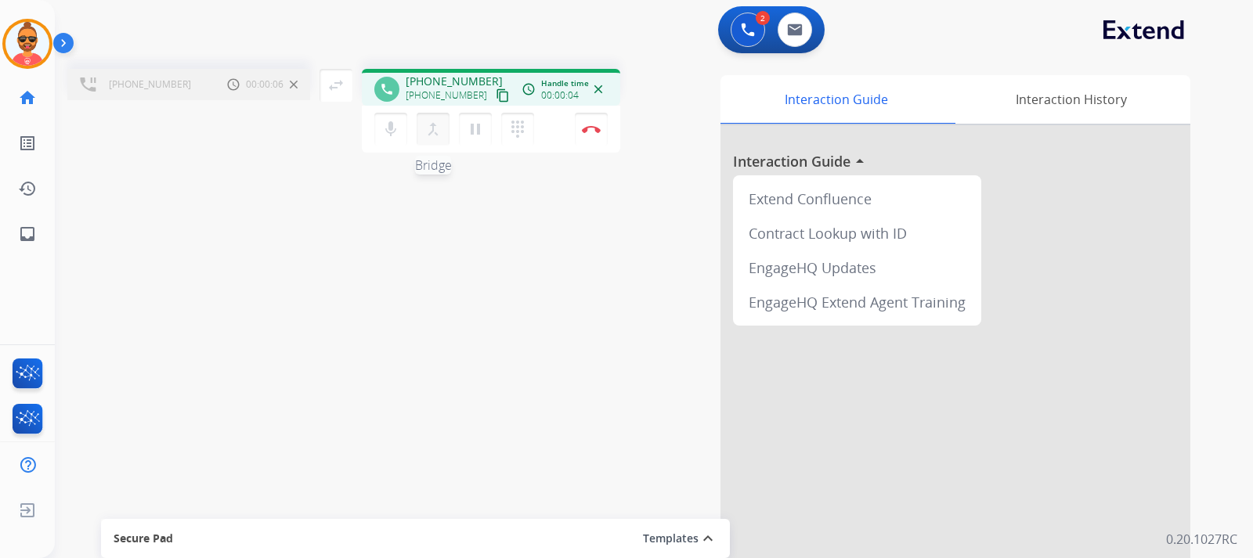
click at [432, 128] on mat-icon "merge_type" at bounding box center [433, 129] width 19 height 19
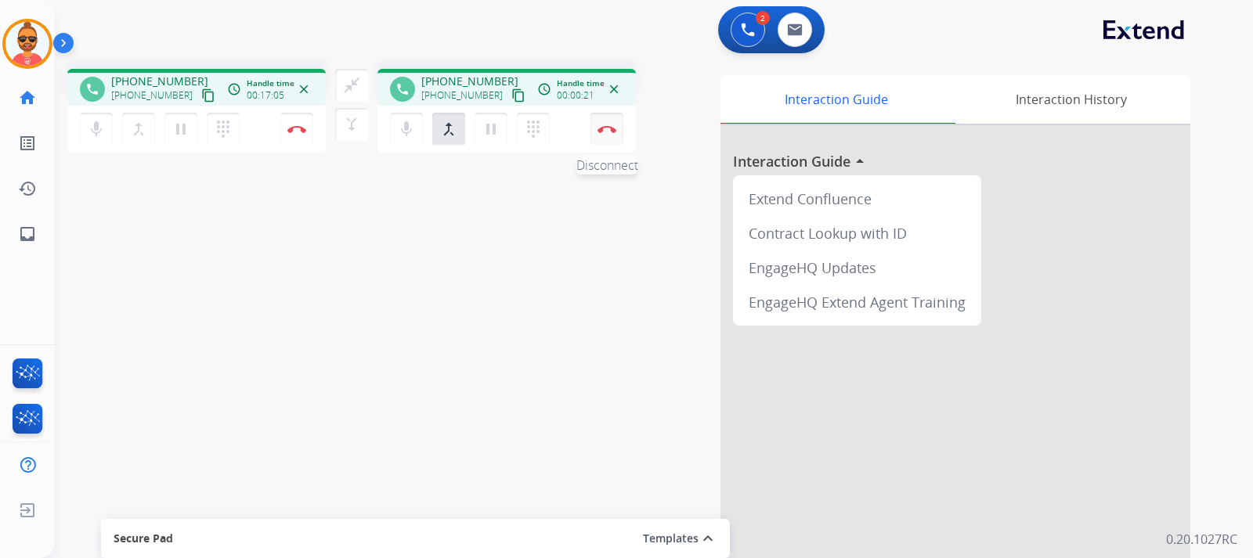
click at [609, 127] on img at bounding box center [606, 129] width 19 height 8
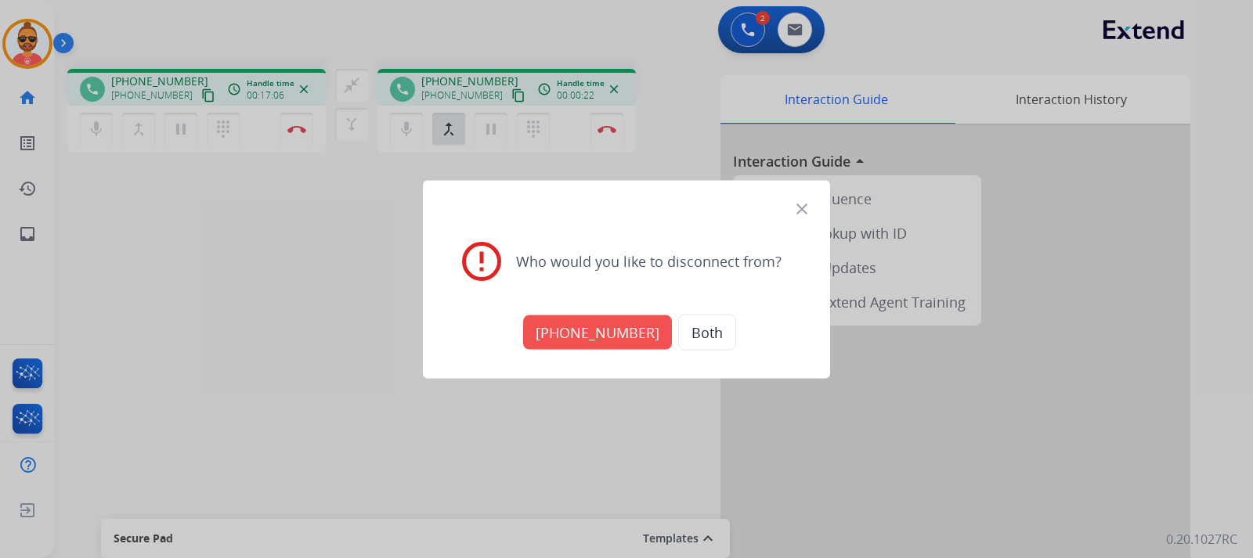
drag, startPoint x: 608, startPoint y: 325, endPoint x: 626, endPoint y: 320, distance: 18.6
click at [608, 324] on button "[PHONE_NUMBER]" at bounding box center [597, 332] width 149 height 34
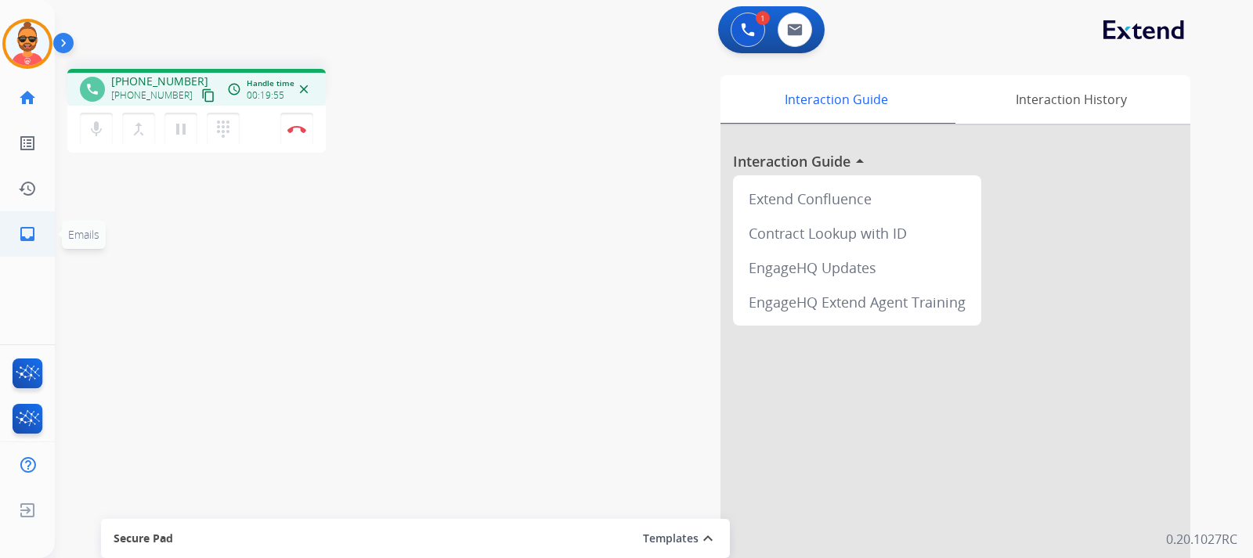
click at [36, 230] on link "inbox Emails" at bounding box center [27, 234] width 44 height 44
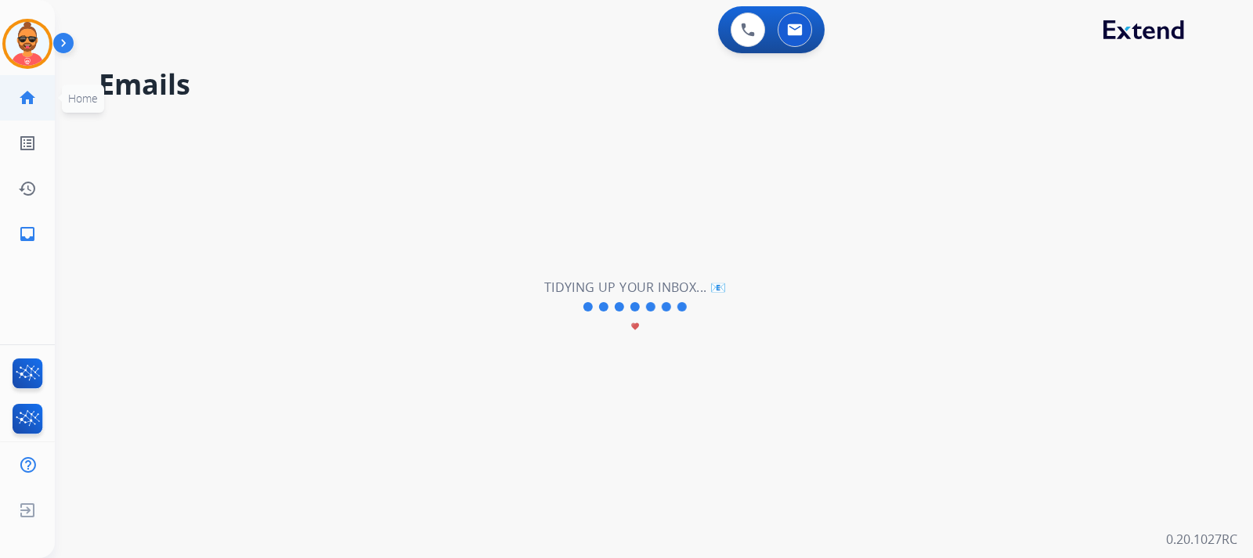
click at [30, 95] on mat-icon "home" at bounding box center [27, 97] width 19 height 19
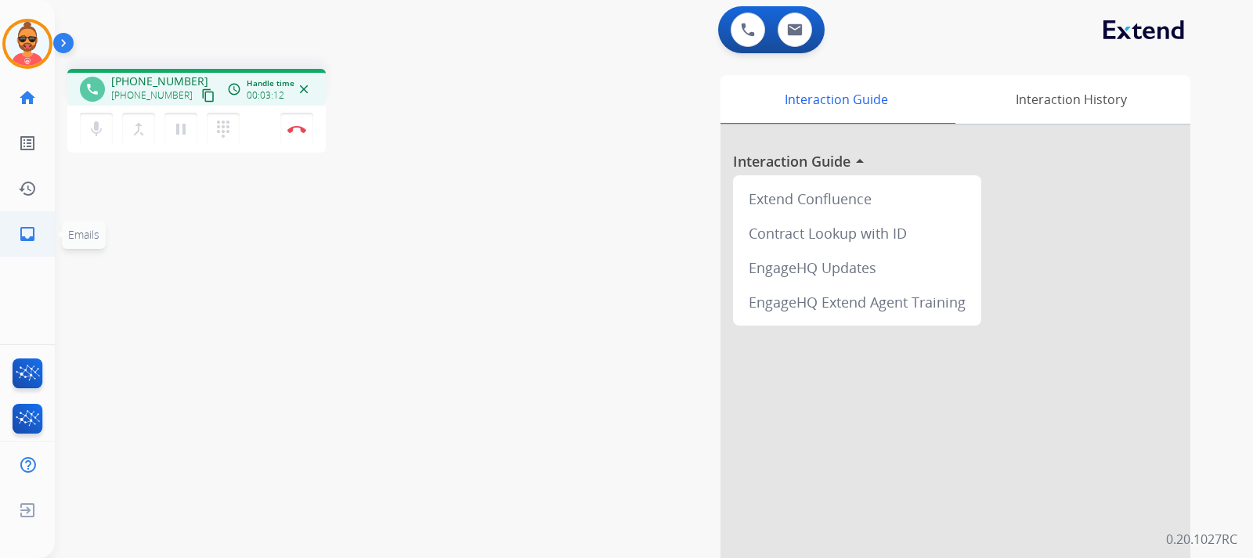
click at [32, 227] on mat-icon "inbox" at bounding box center [27, 234] width 19 height 19
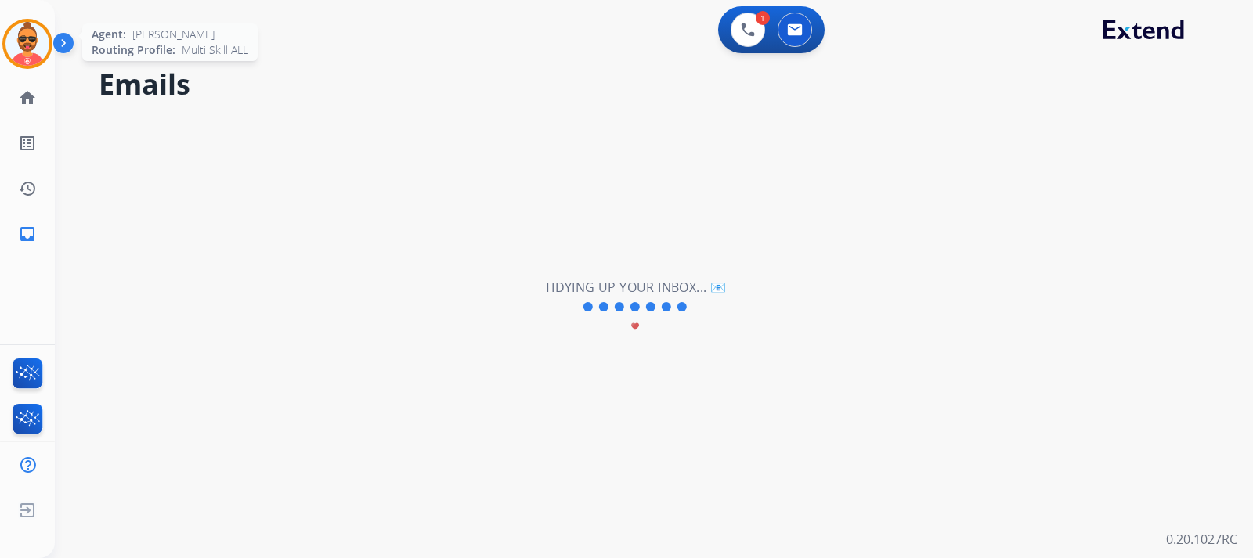
click at [26, 51] on img at bounding box center [27, 44] width 44 height 44
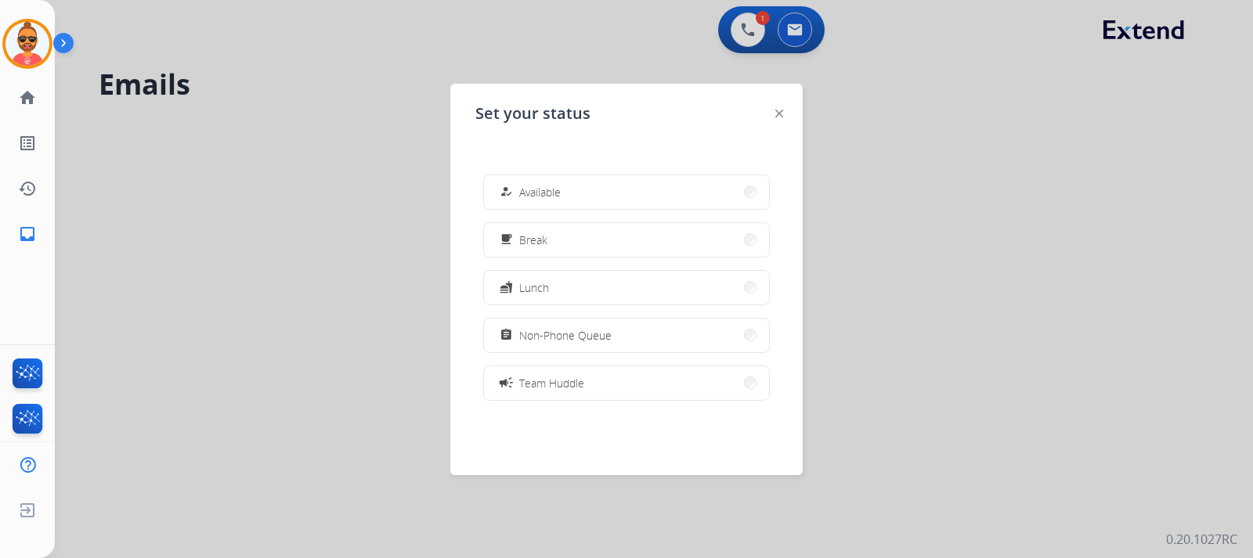
drag, startPoint x: 536, startPoint y: 188, endPoint x: 561, endPoint y: 186, distance: 25.1
click at [543, 187] on span "Available" at bounding box center [539, 192] width 41 height 16
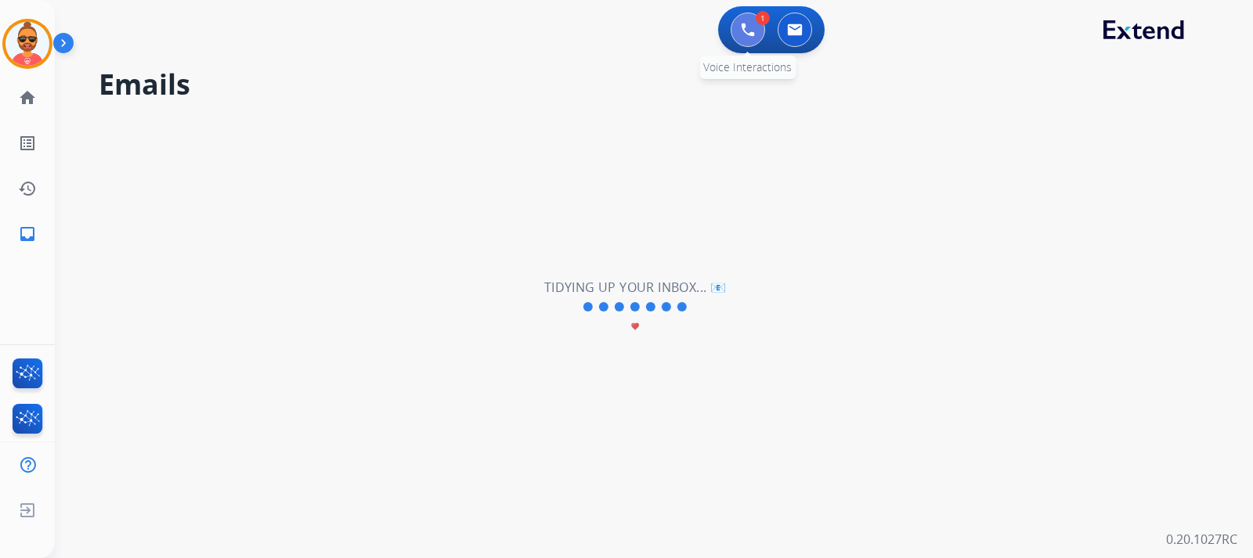
click at [746, 34] on img at bounding box center [748, 30] width 14 height 14
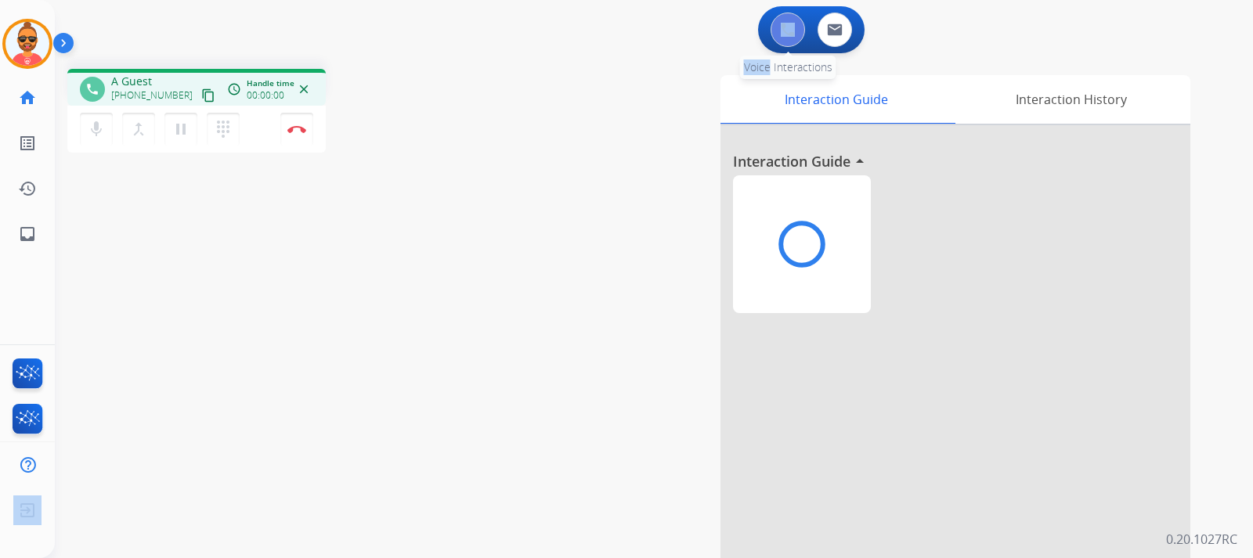
click at [750, 25] on div "0 Voice Interactions 0 Email Interactions" at bounding box center [644, 31] width 1141 height 50
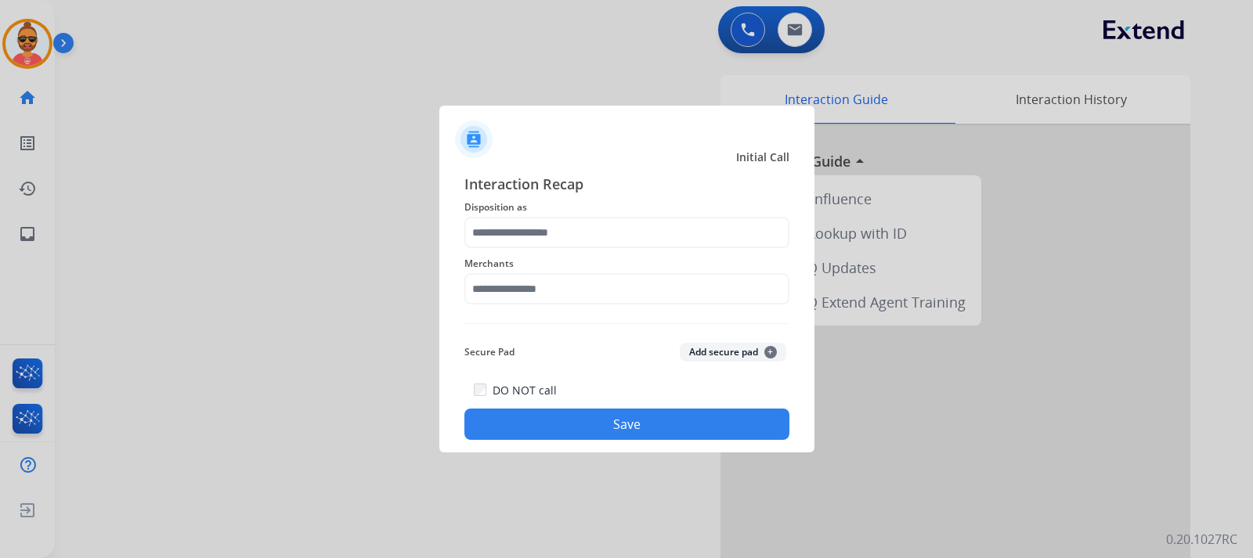
click at [546, 215] on span "Disposition as" at bounding box center [626, 207] width 325 height 19
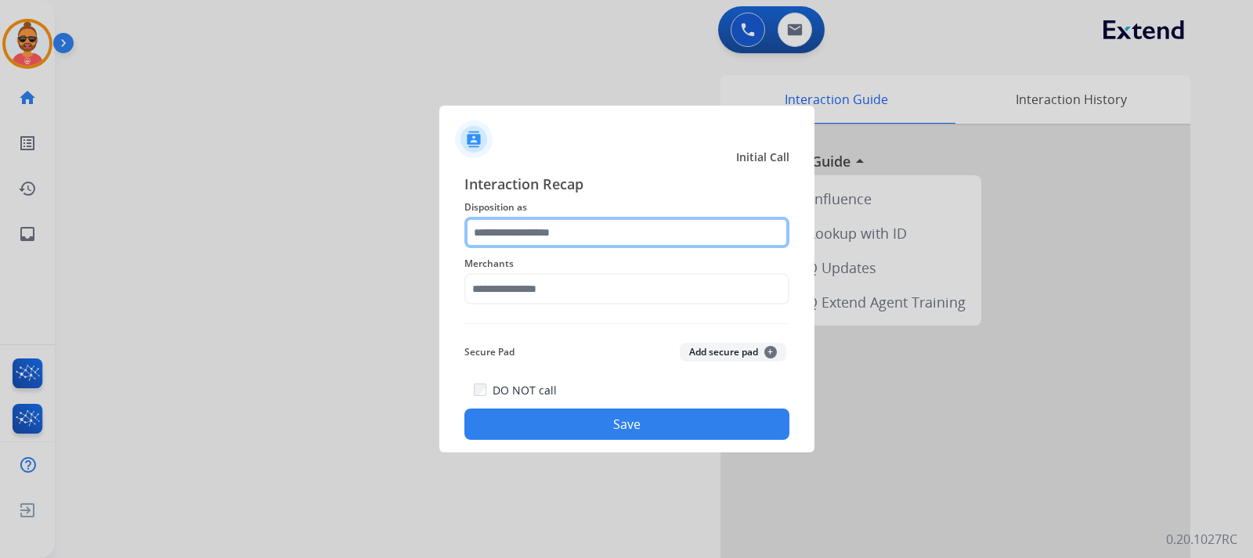
drag, startPoint x: 546, startPoint y: 232, endPoint x: 555, endPoint y: 223, distance: 12.7
click at [547, 228] on input "text" at bounding box center [626, 232] width 325 height 31
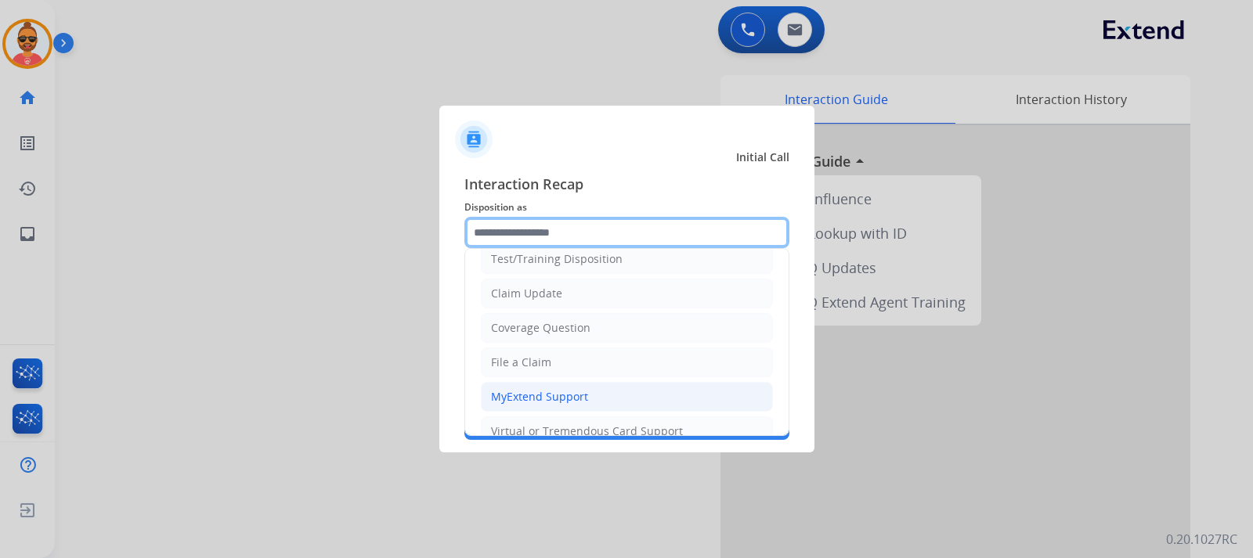
scroll to position [78, 0]
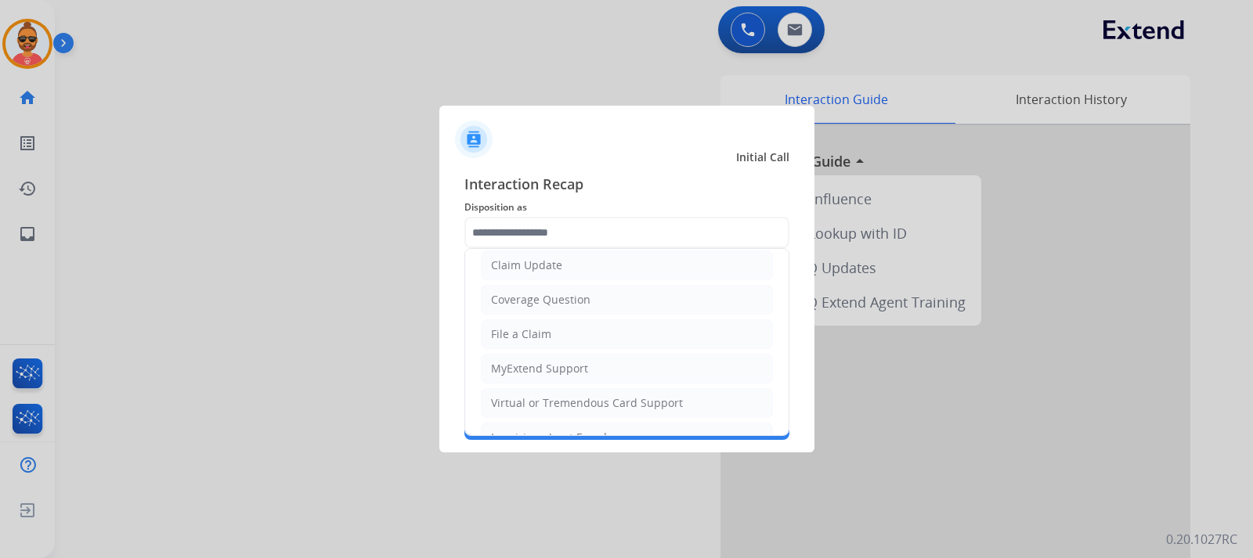
click at [568, 406] on div "Virtual or Tremendous Card Support" at bounding box center [587, 403] width 192 height 16
type input "**********"
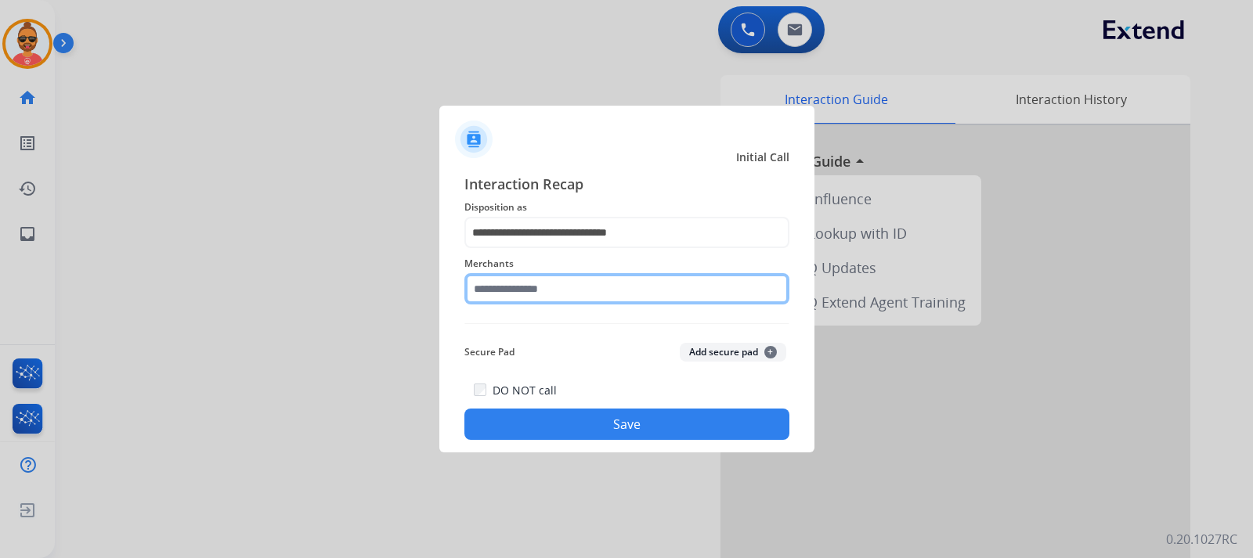
click at [540, 282] on input "text" at bounding box center [626, 288] width 325 height 31
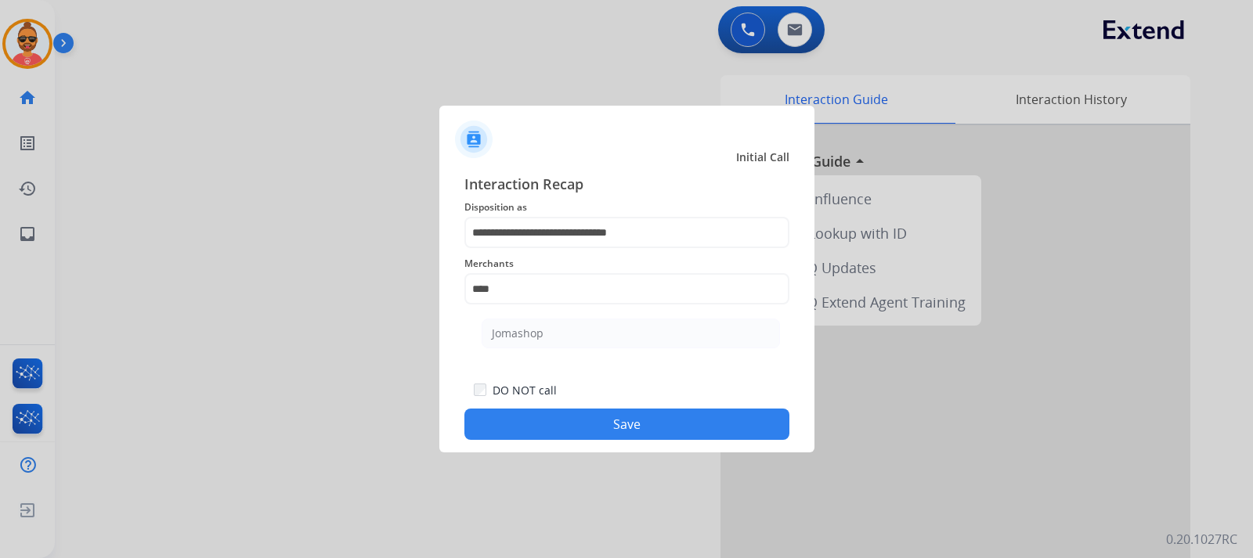
click at [542, 338] on div "Jomashop" at bounding box center [518, 334] width 52 height 16
type input "********"
drag, startPoint x: 626, startPoint y: 415, endPoint x: 648, endPoint y: 401, distance: 26.7
click at [631, 405] on div "DO NOT call Save" at bounding box center [626, 409] width 325 height 59
drag, startPoint x: 593, startPoint y: 426, endPoint x: 608, endPoint y: 428, distance: 15.8
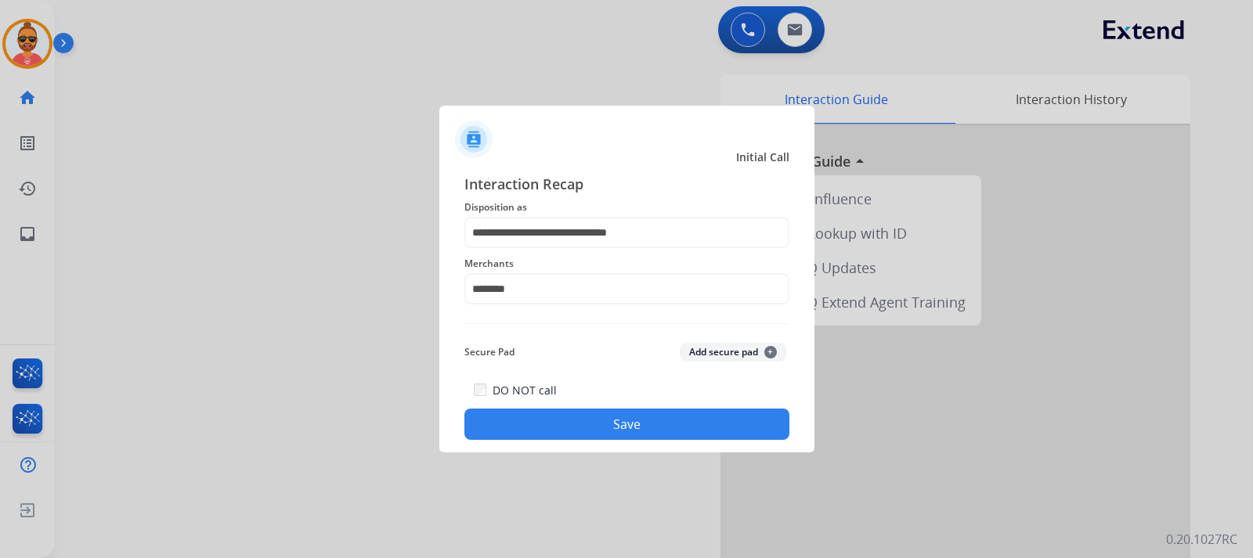
click at [597, 427] on button "Save" at bounding box center [626, 424] width 325 height 31
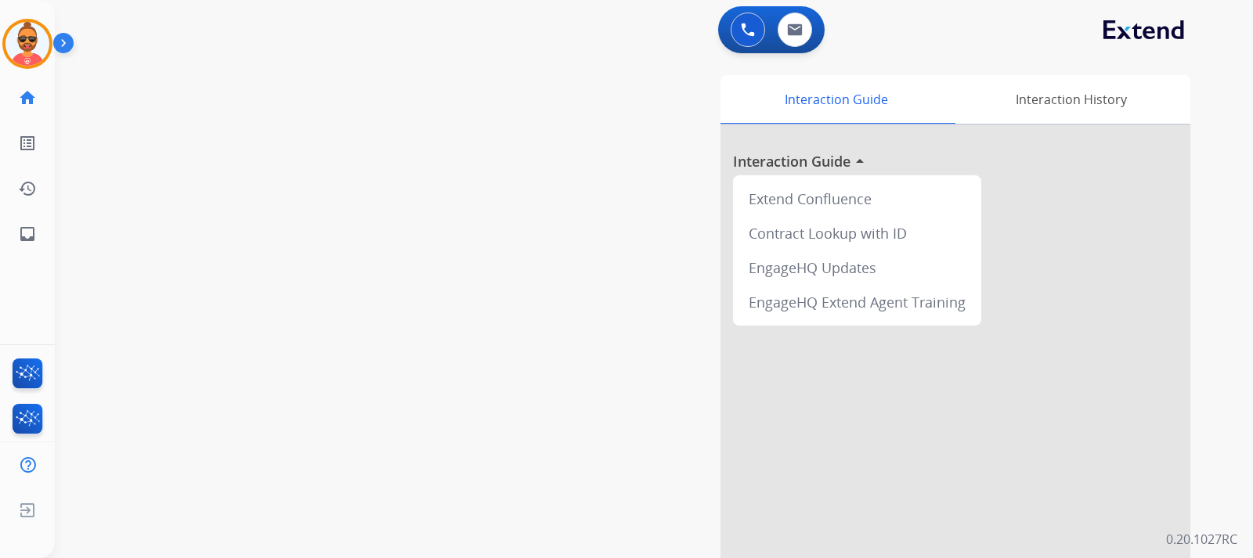
drag, startPoint x: 25, startPoint y: 38, endPoint x: 74, endPoint y: 32, distance: 49.7
click at [27, 38] on img at bounding box center [27, 44] width 44 height 44
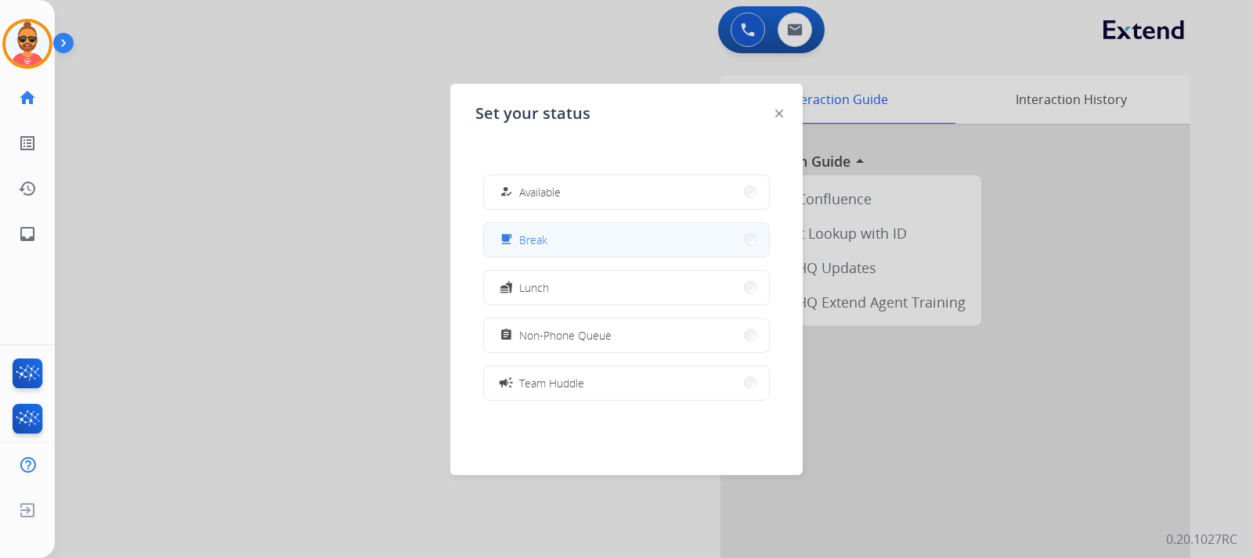
click at [605, 235] on button "free_breakfast Break" at bounding box center [626, 240] width 285 height 34
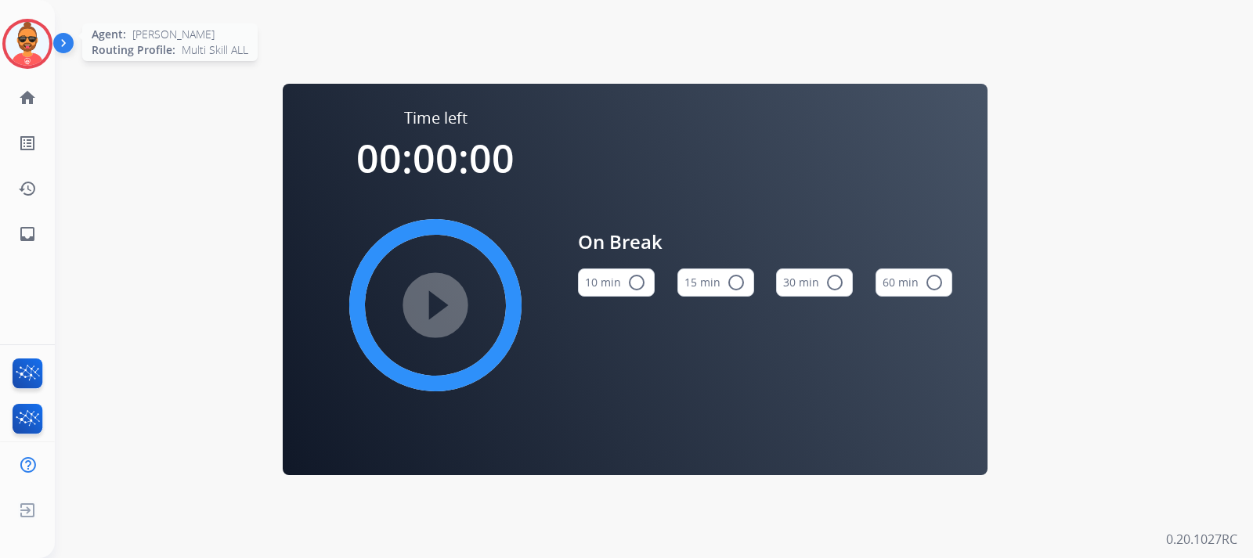
click at [31, 41] on img at bounding box center [27, 44] width 44 height 44
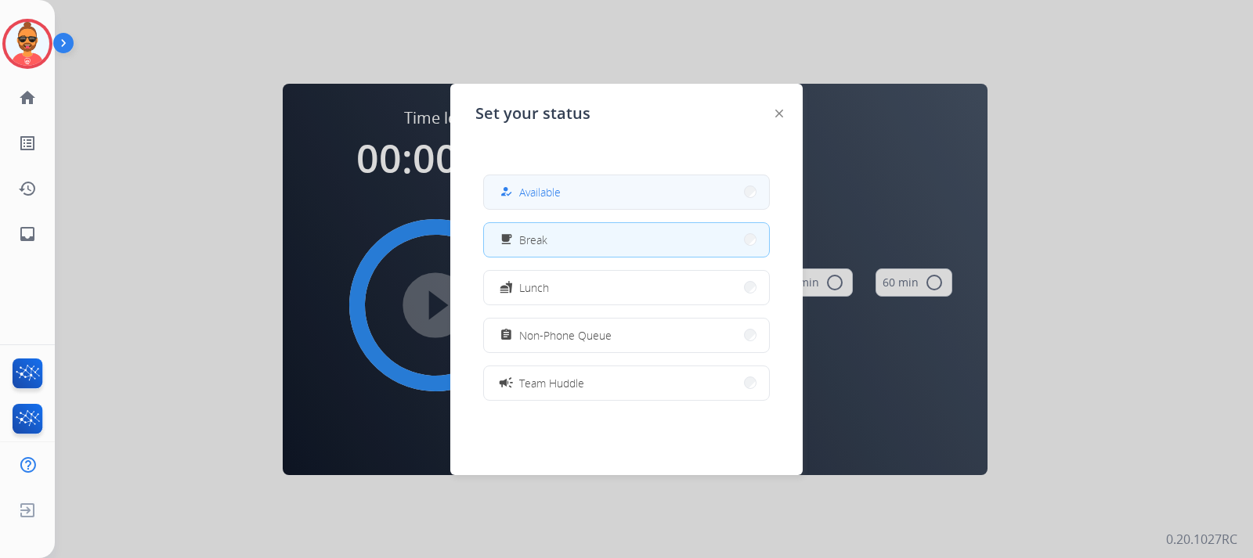
click at [563, 189] on button "how_to_reg Available" at bounding box center [626, 192] width 285 height 34
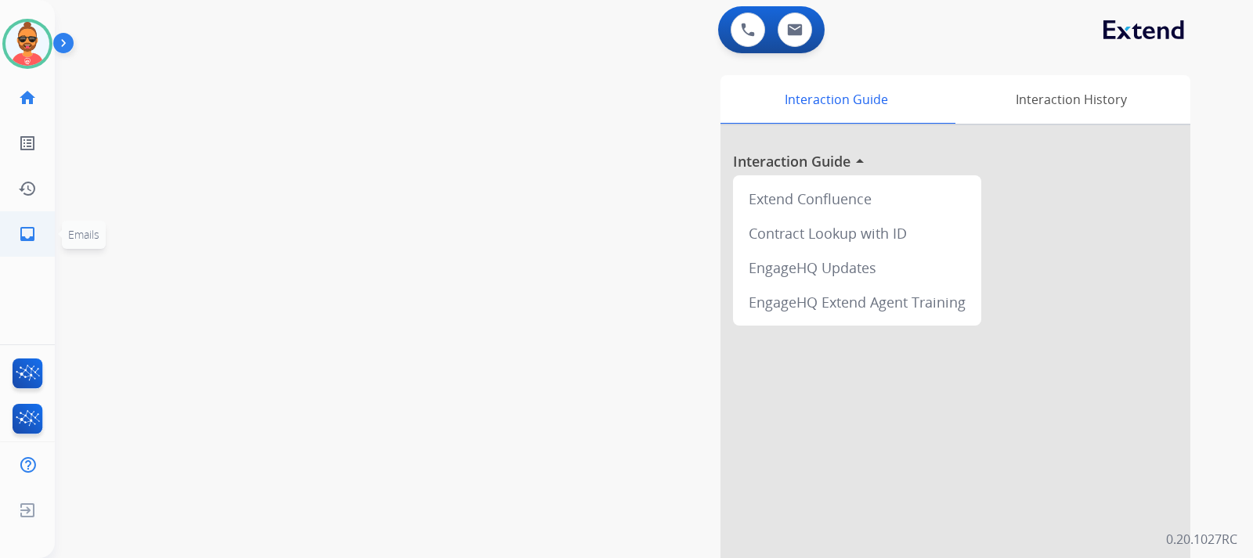
click at [22, 228] on mat-icon "inbox" at bounding box center [27, 234] width 19 height 19
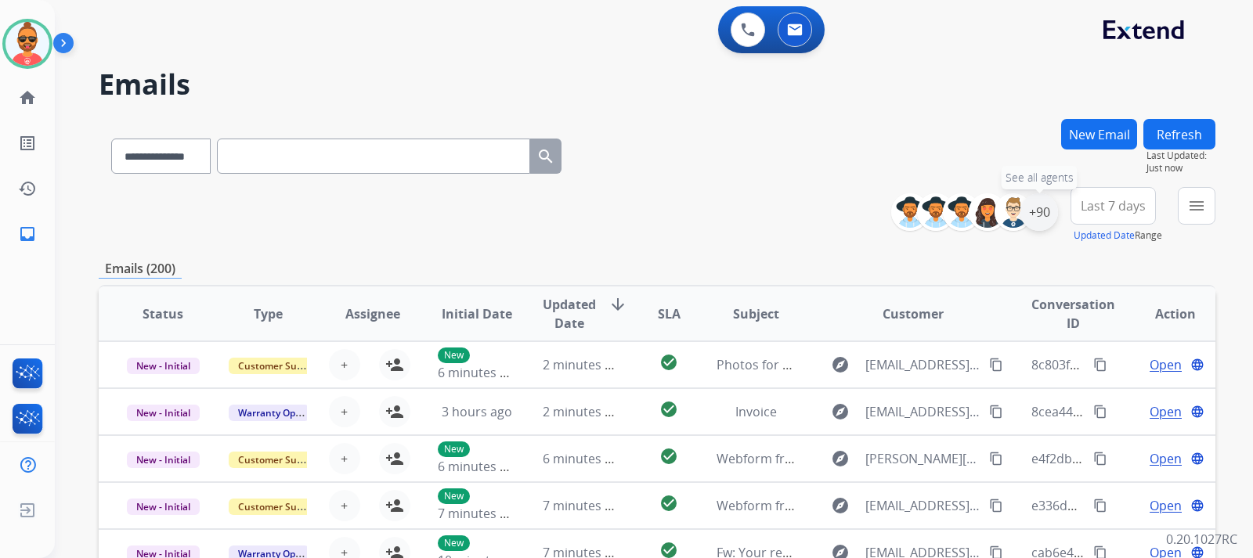
click at [1036, 207] on div "+90" at bounding box center [1039, 212] width 38 height 38
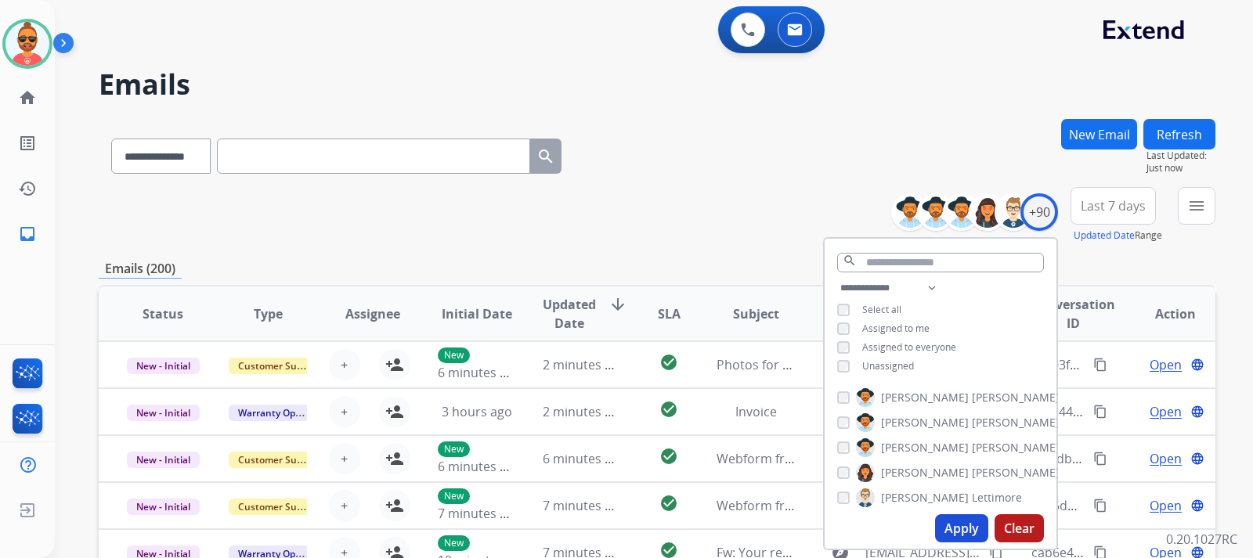
click at [968, 527] on button "Apply" at bounding box center [961, 528] width 53 height 28
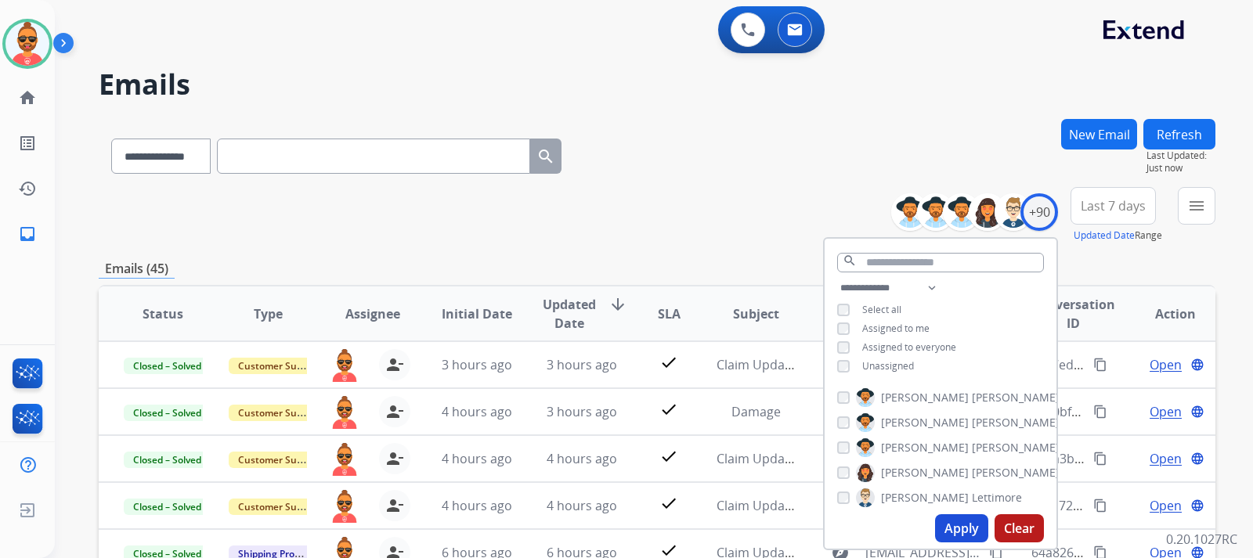
click at [956, 523] on button "Apply" at bounding box center [961, 528] width 53 height 28
click at [721, 246] on div "**********" at bounding box center [657, 505] width 1116 height 772
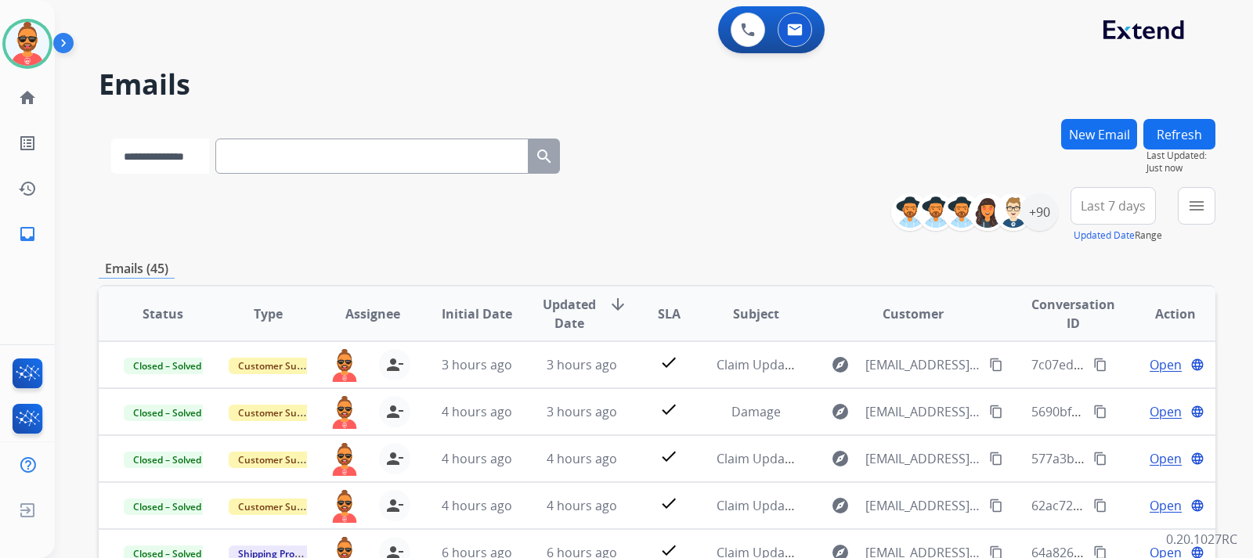
click at [199, 167] on select "**********" at bounding box center [160, 156] width 98 height 35
select select "**********"
click at [111, 139] on select "**********" at bounding box center [160, 156] width 98 height 35
click at [281, 153] on input "text" at bounding box center [373, 156] width 313 height 35
paste input "**********"
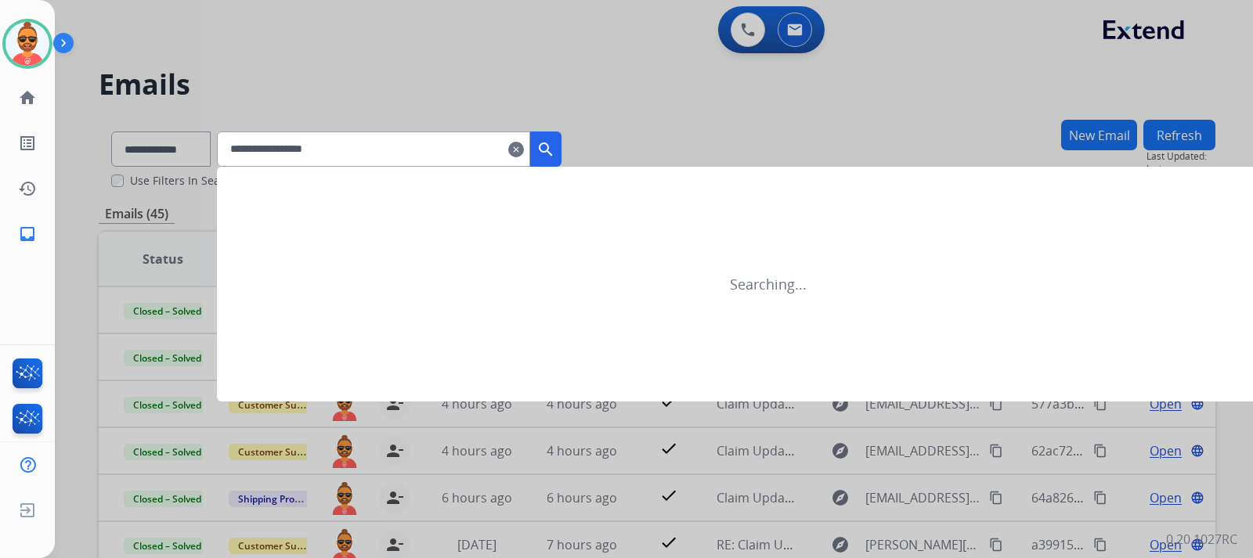
type input "**********"
click at [561, 146] on button "search" at bounding box center [545, 149] width 31 height 35
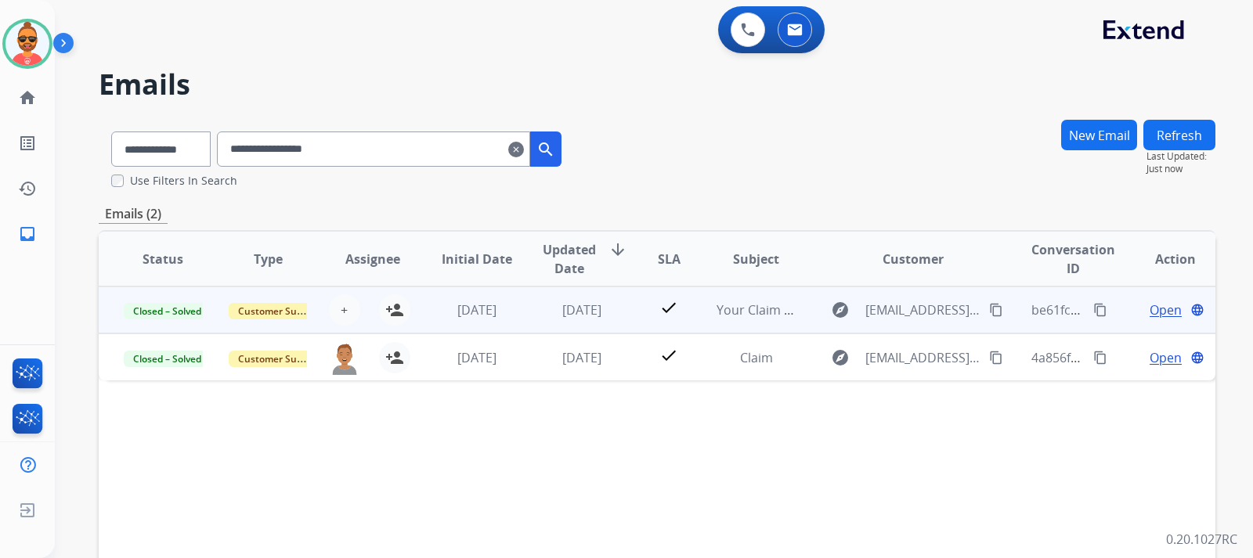
click at [1149, 311] on span "Open" at bounding box center [1165, 310] width 32 height 19
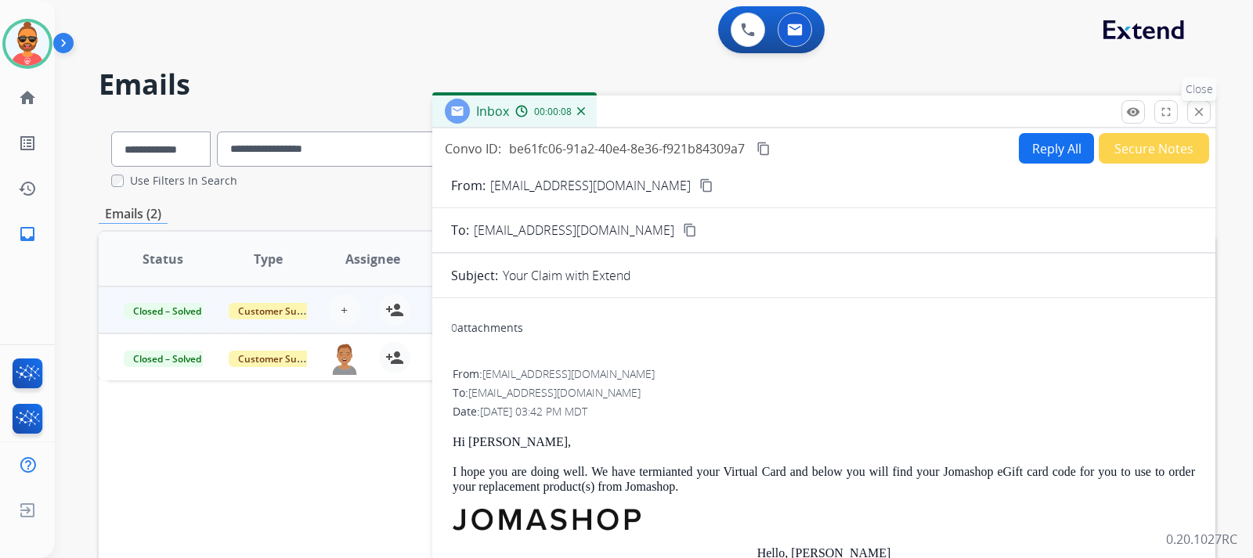
click at [1203, 108] on mat-icon "close" at bounding box center [1199, 112] width 14 height 14
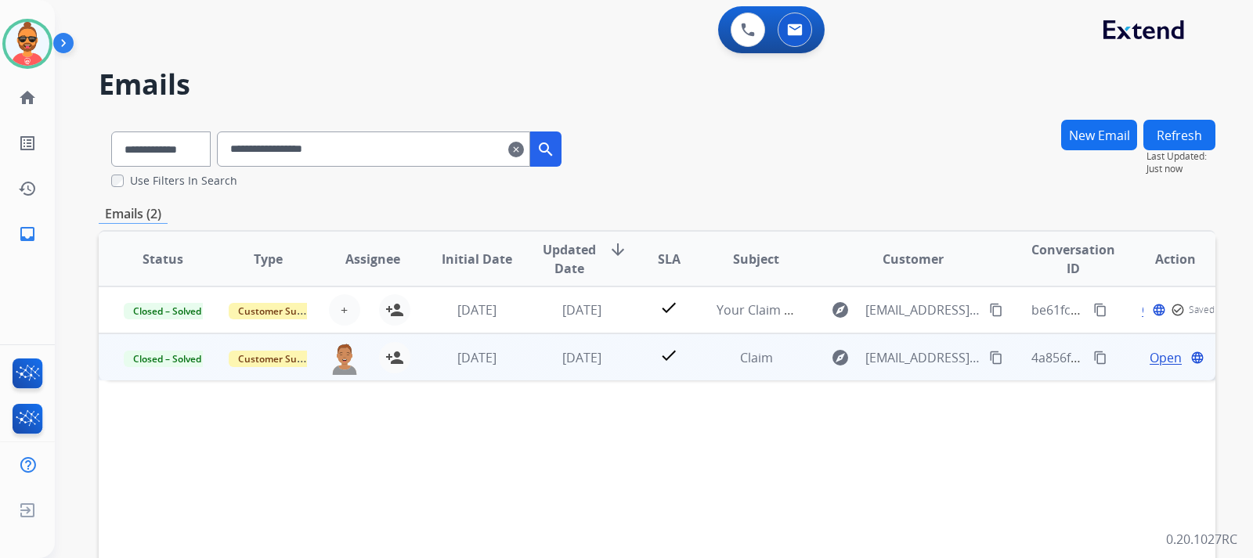
click at [1149, 356] on span "Open" at bounding box center [1165, 357] width 32 height 19
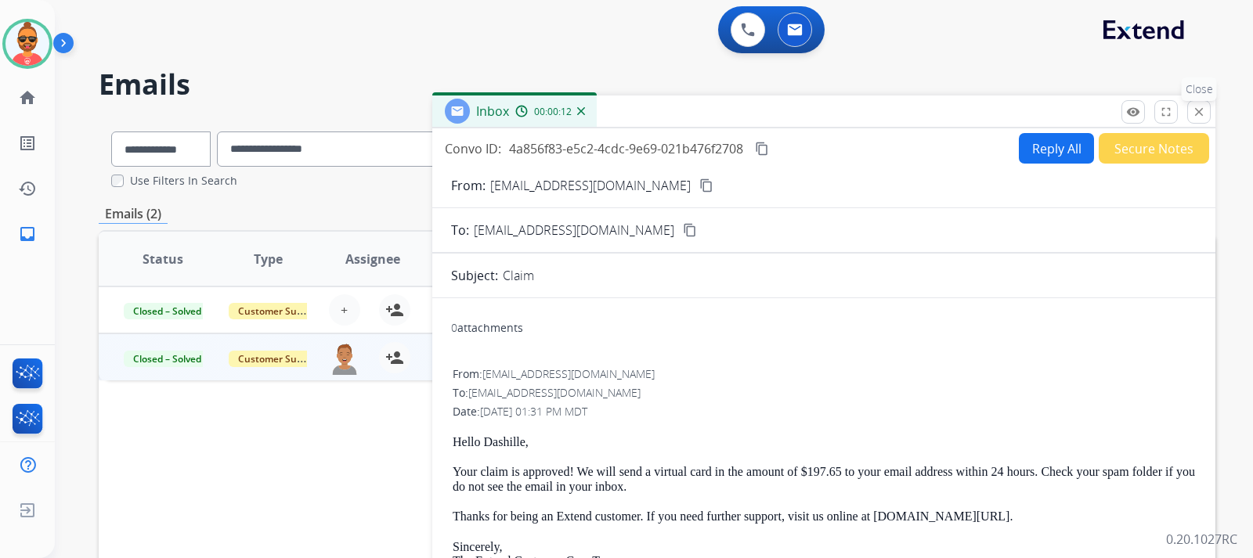
click at [1203, 110] on mat-icon "close" at bounding box center [1199, 112] width 14 height 14
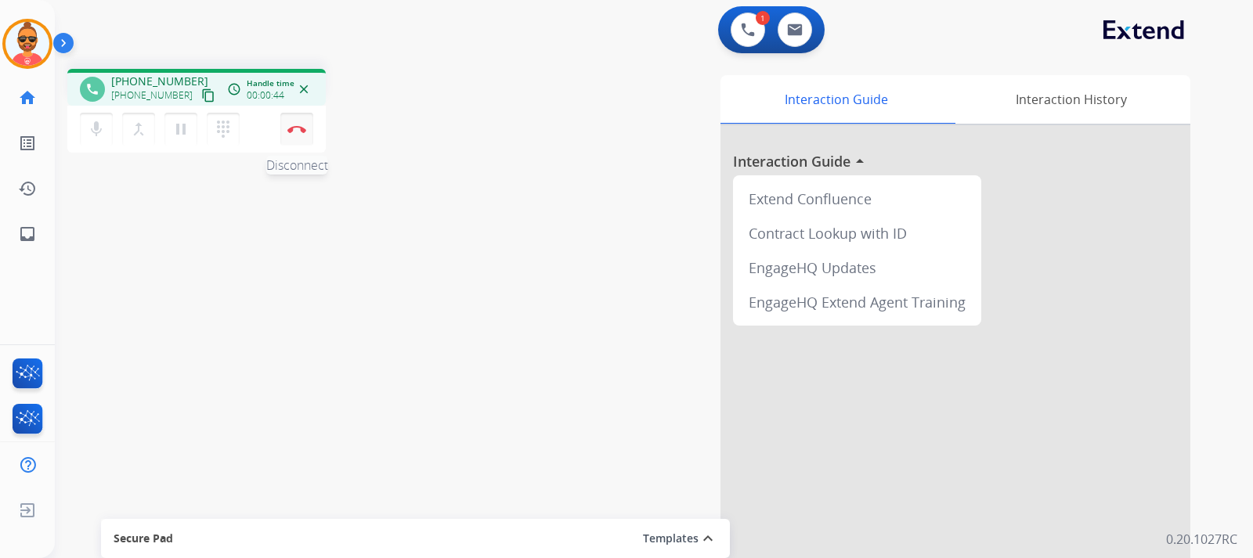
click at [295, 124] on button "Disconnect" at bounding box center [296, 129] width 33 height 33
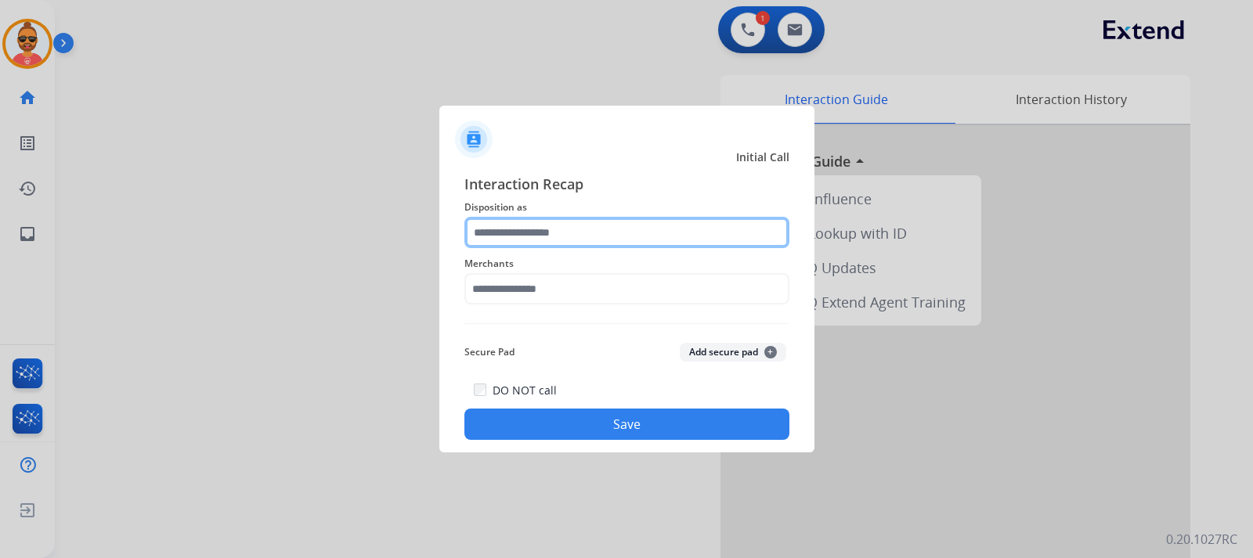
click at [572, 245] on input "text" at bounding box center [626, 232] width 325 height 31
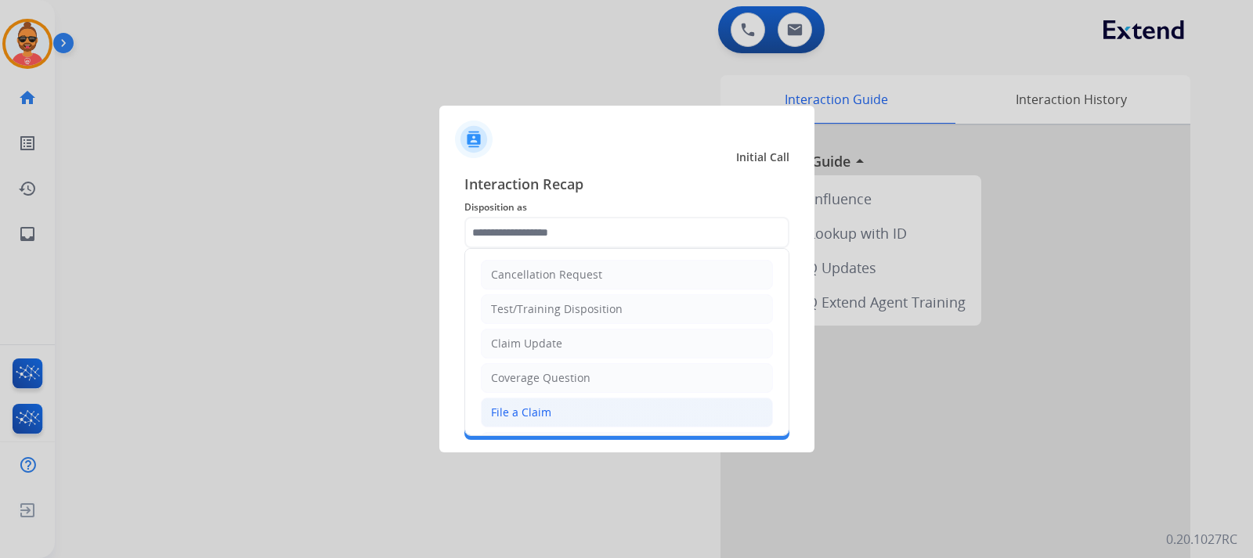
click at [566, 414] on li "File a Claim" at bounding box center [627, 413] width 292 height 30
type input "**********"
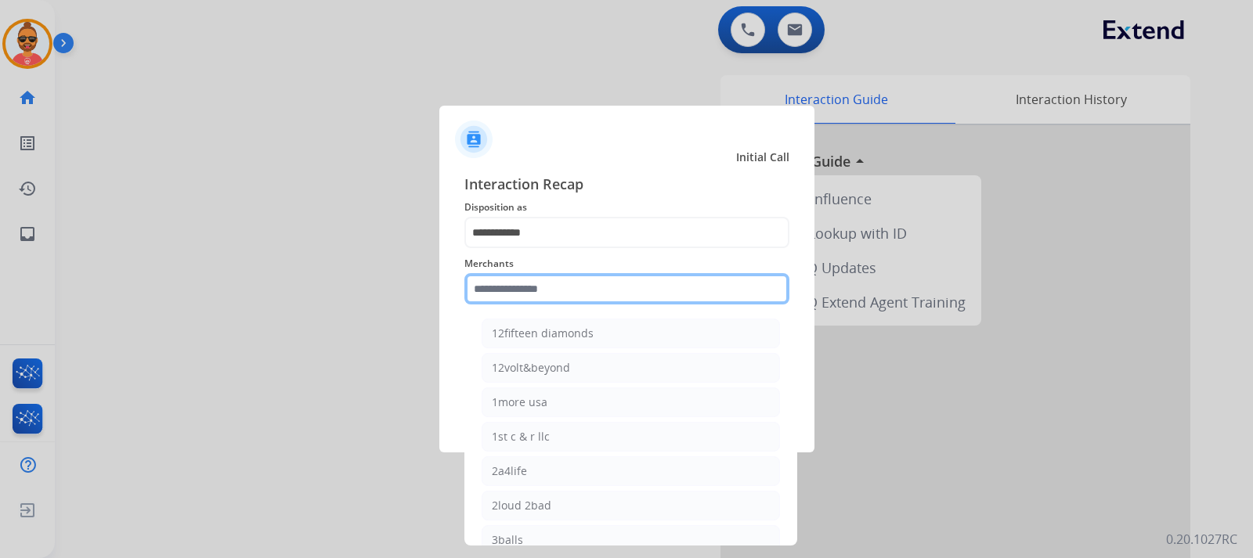
click at [561, 288] on input "text" at bounding box center [626, 288] width 325 height 31
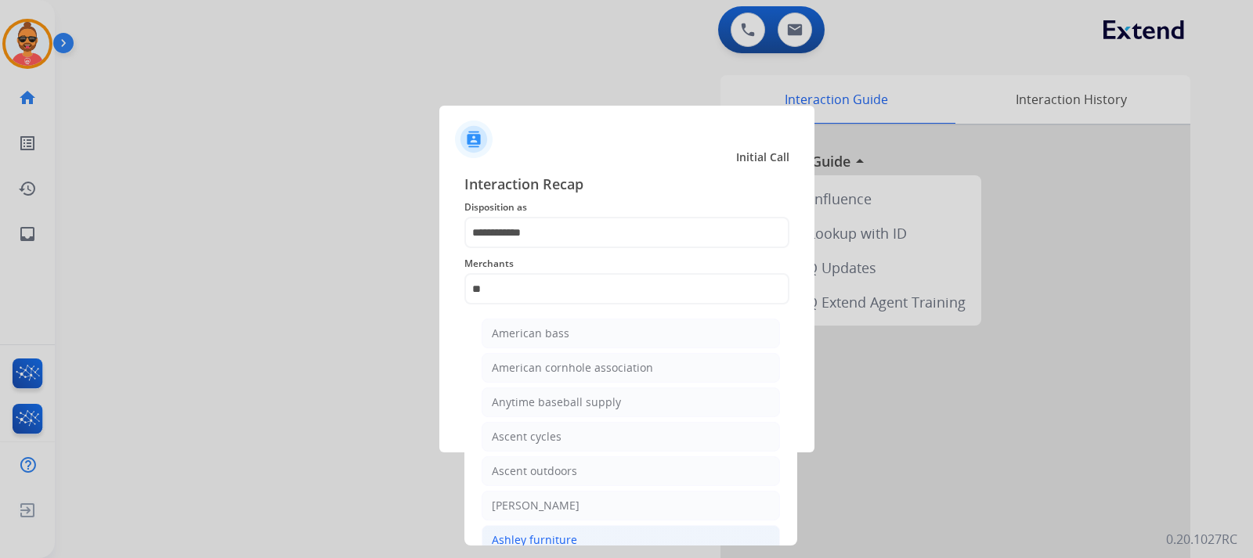
drag, startPoint x: 552, startPoint y: 530, endPoint x: 572, endPoint y: 525, distance: 20.1
click at [553, 530] on li "Ashley furniture" at bounding box center [630, 540] width 298 height 30
type input "**********"
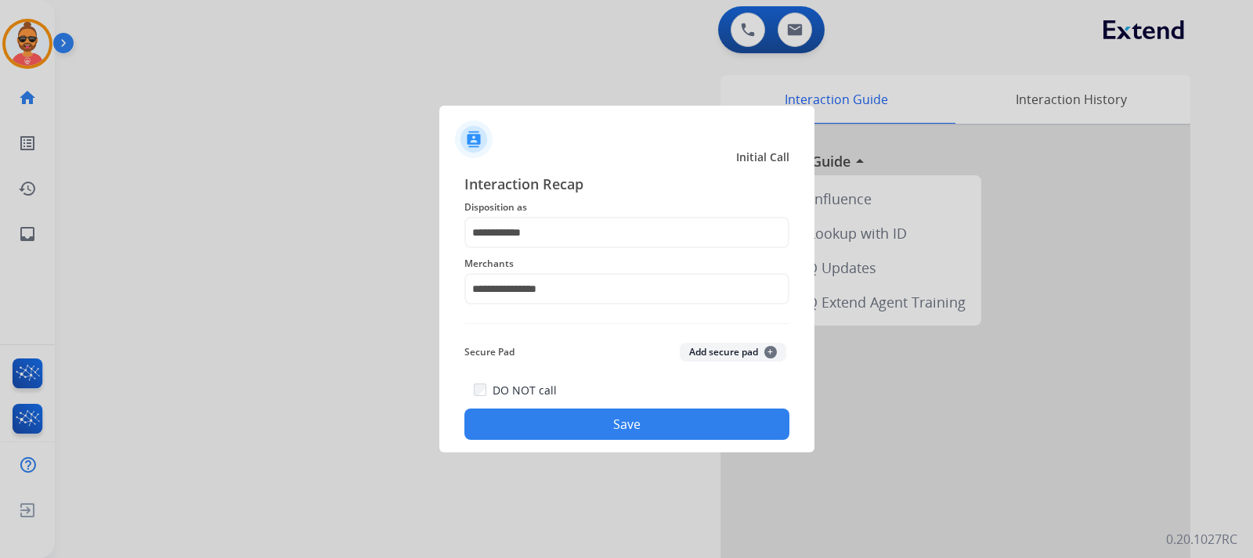
click at [613, 424] on button "Save" at bounding box center [626, 424] width 325 height 31
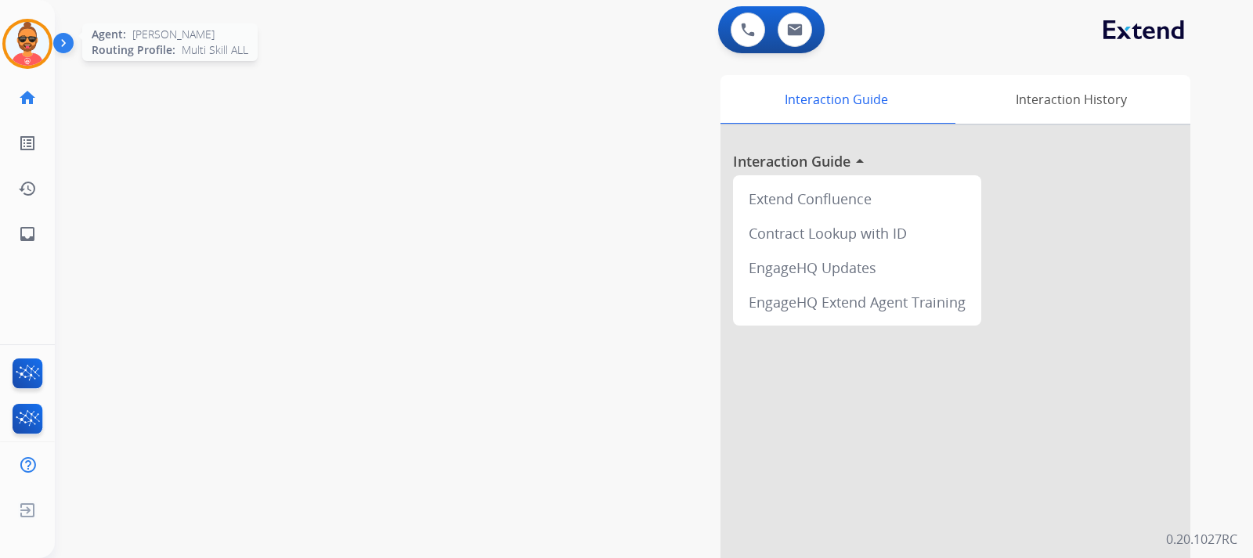
click at [45, 43] on img at bounding box center [27, 44] width 44 height 44
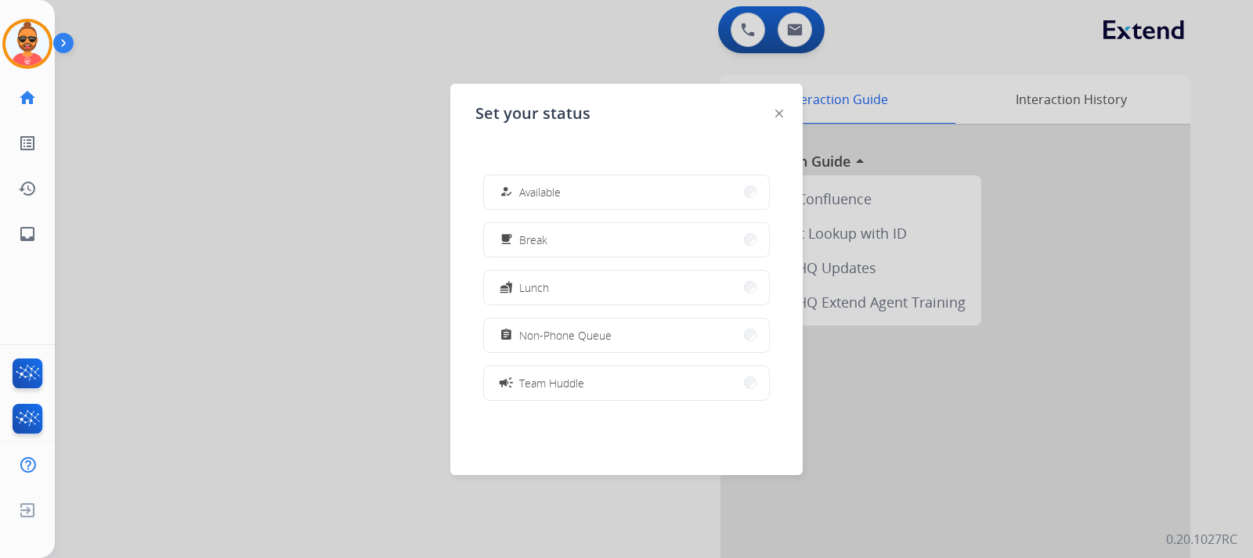
drag, startPoint x: 527, startPoint y: 180, endPoint x: 546, endPoint y: 177, distance: 19.0
click at [528, 178] on button "how_to_reg Available" at bounding box center [626, 192] width 285 height 34
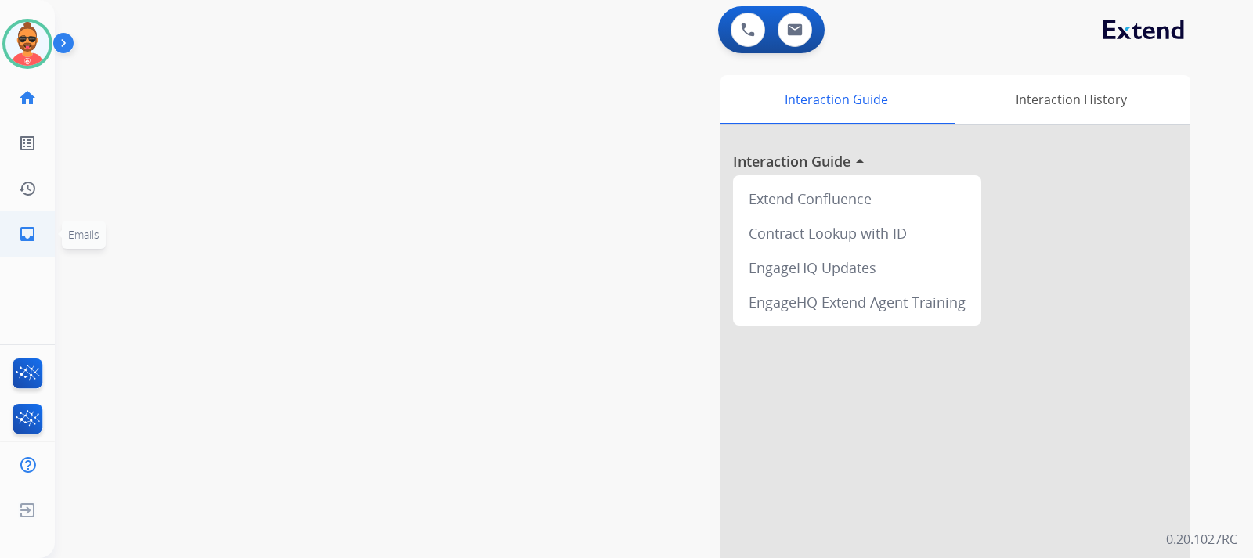
click at [31, 229] on mat-icon "inbox" at bounding box center [27, 234] width 19 height 19
select select "**********"
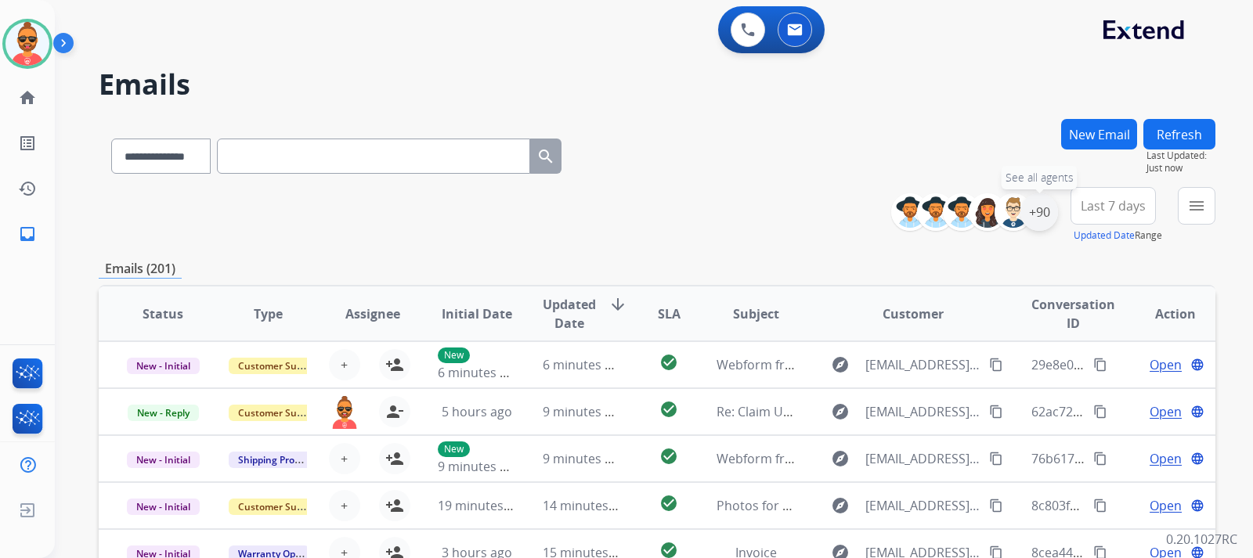
click at [1030, 211] on div "+90" at bounding box center [1039, 212] width 38 height 38
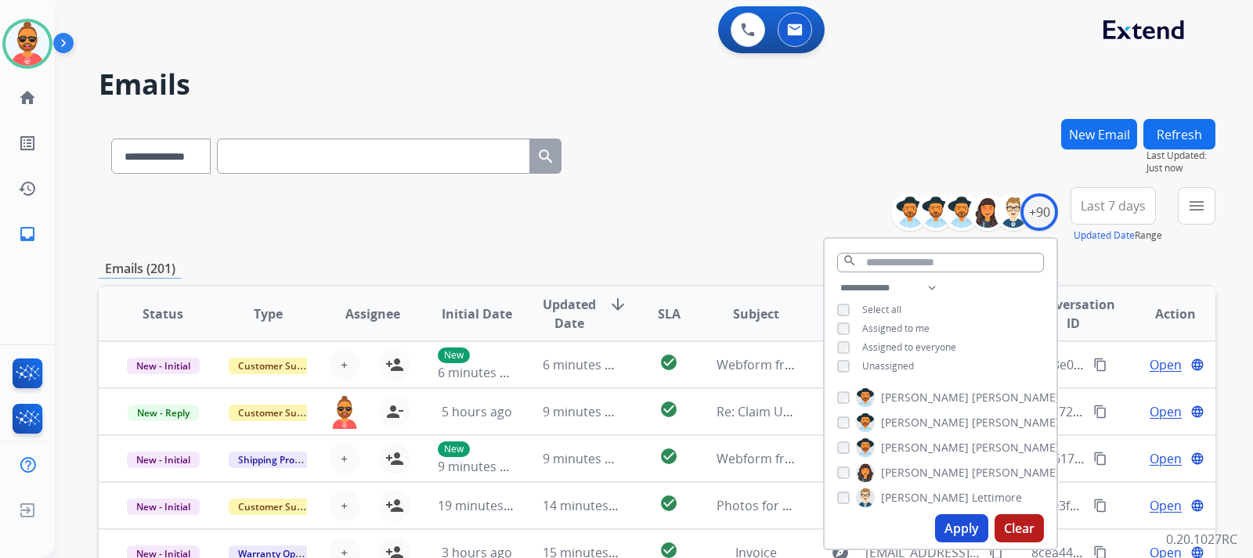
click at [845, 356] on div "**********" at bounding box center [940, 329] width 232 height 100
click at [958, 521] on button "Apply" at bounding box center [961, 528] width 53 height 28
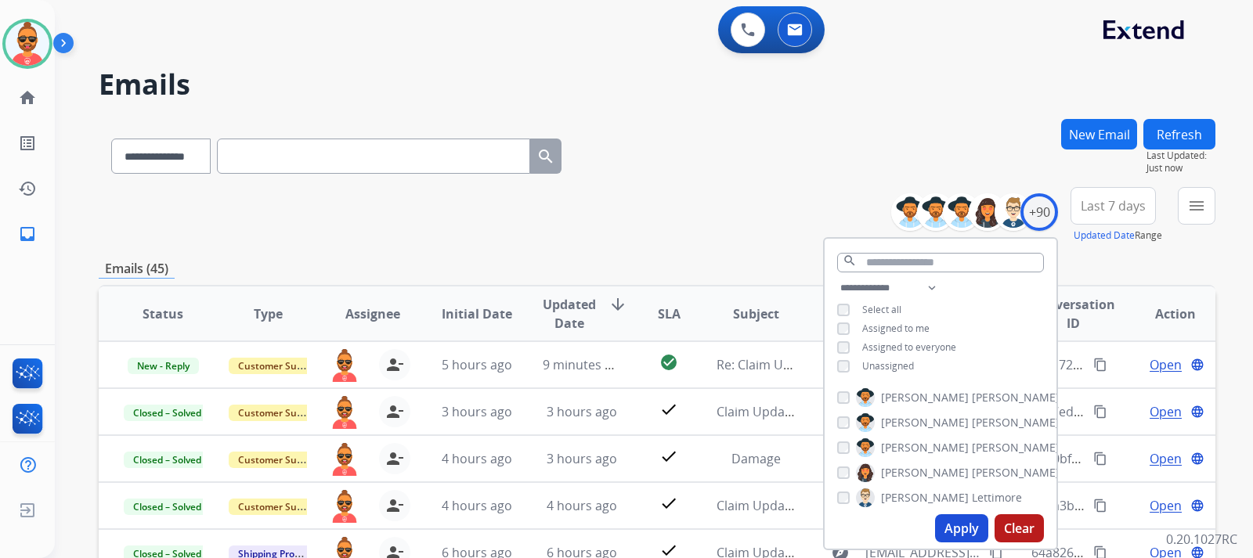
click at [739, 163] on div "**********" at bounding box center [657, 153] width 1116 height 68
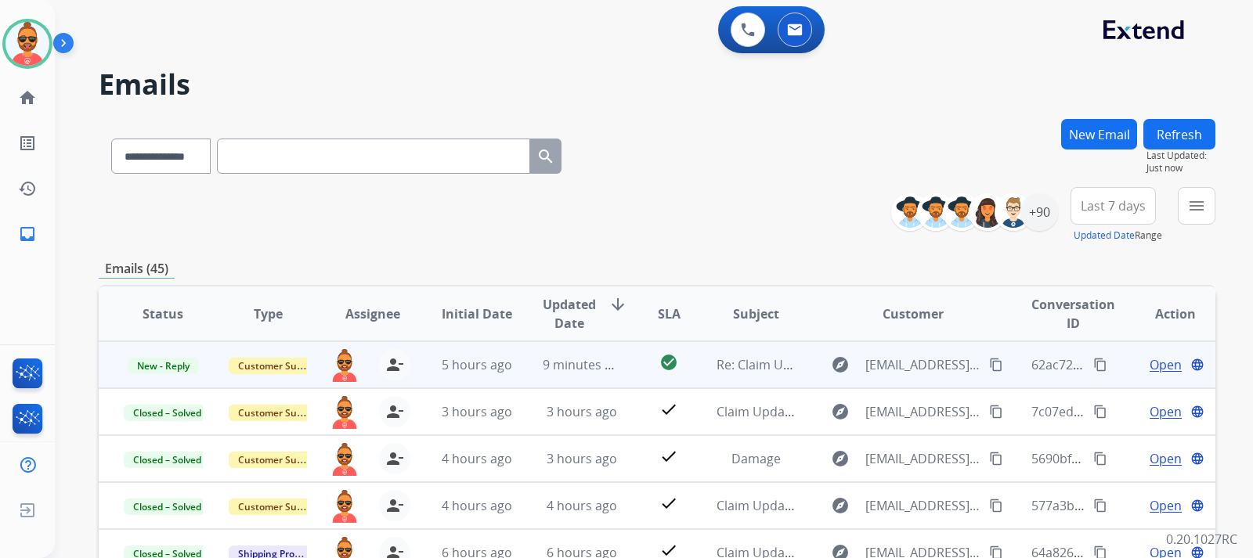
click at [1157, 366] on span "Open" at bounding box center [1165, 364] width 32 height 19
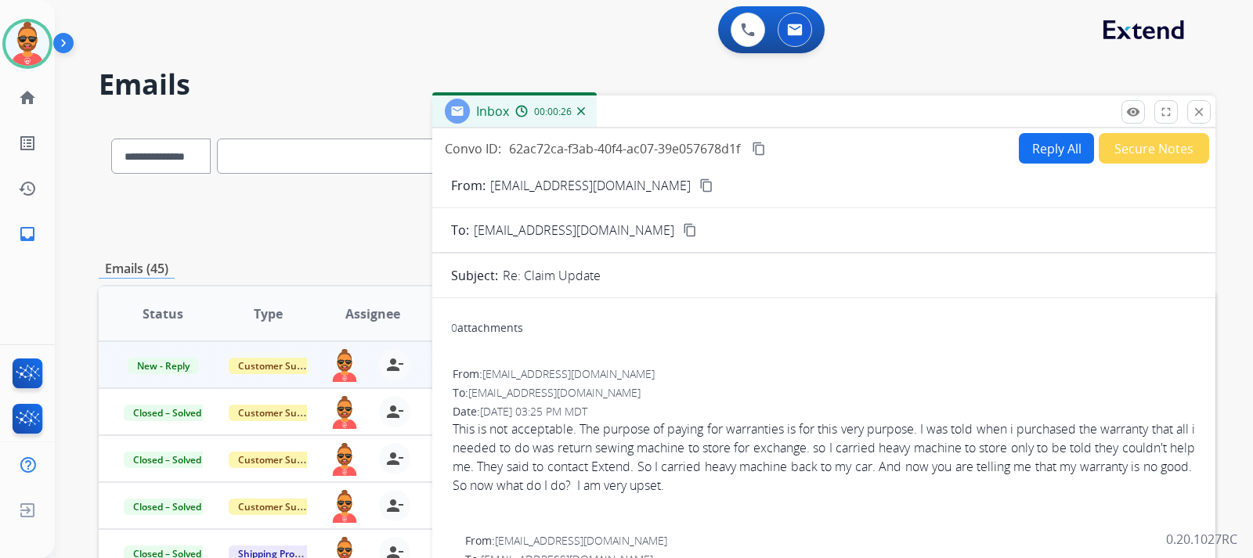
click at [699, 187] on mat-icon "content_copy" at bounding box center [706, 185] width 14 height 14
click at [1040, 138] on button "Reply All" at bounding box center [1056, 148] width 75 height 31
select select "**********"
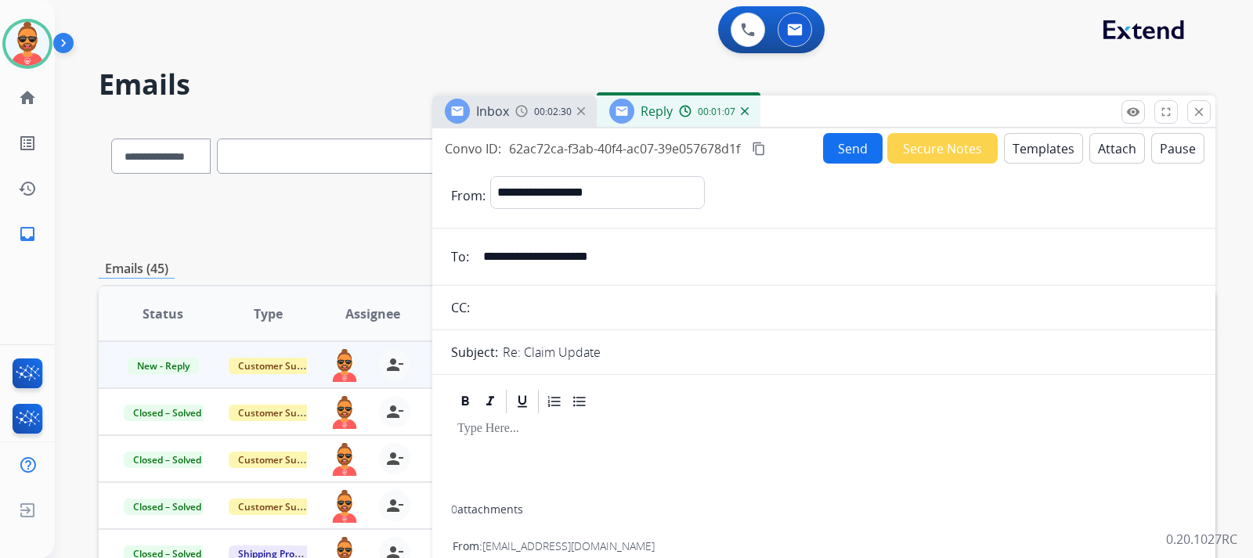
click at [1046, 148] on button "Templates" at bounding box center [1043, 148] width 79 height 31
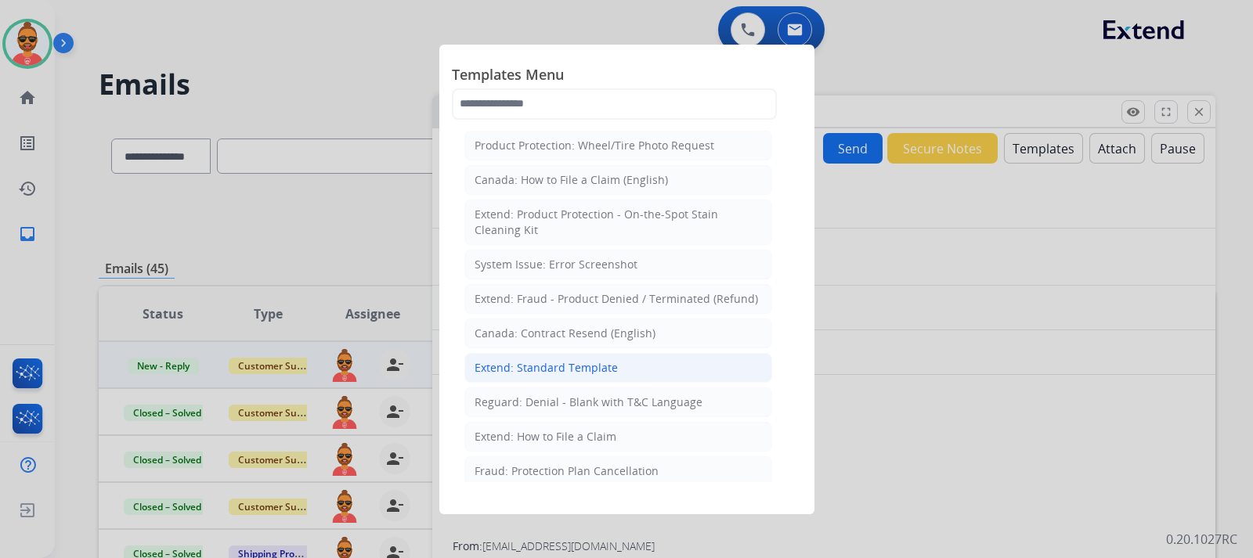
click at [503, 366] on div "Extend: Standard Template" at bounding box center [545, 368] width 143 height 16
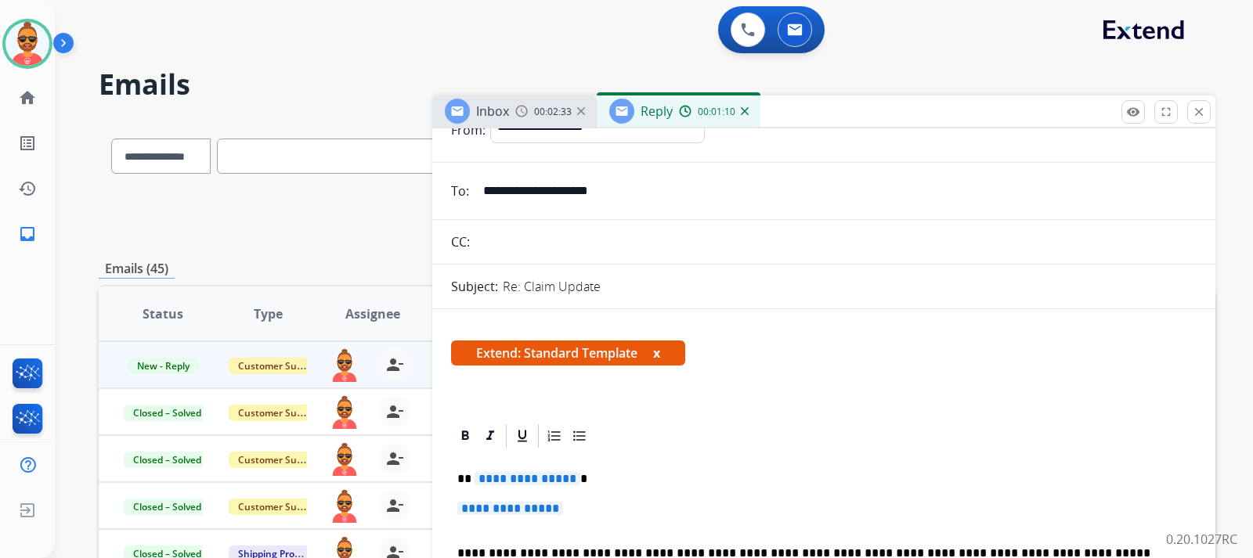
scroll to position [157, 0]
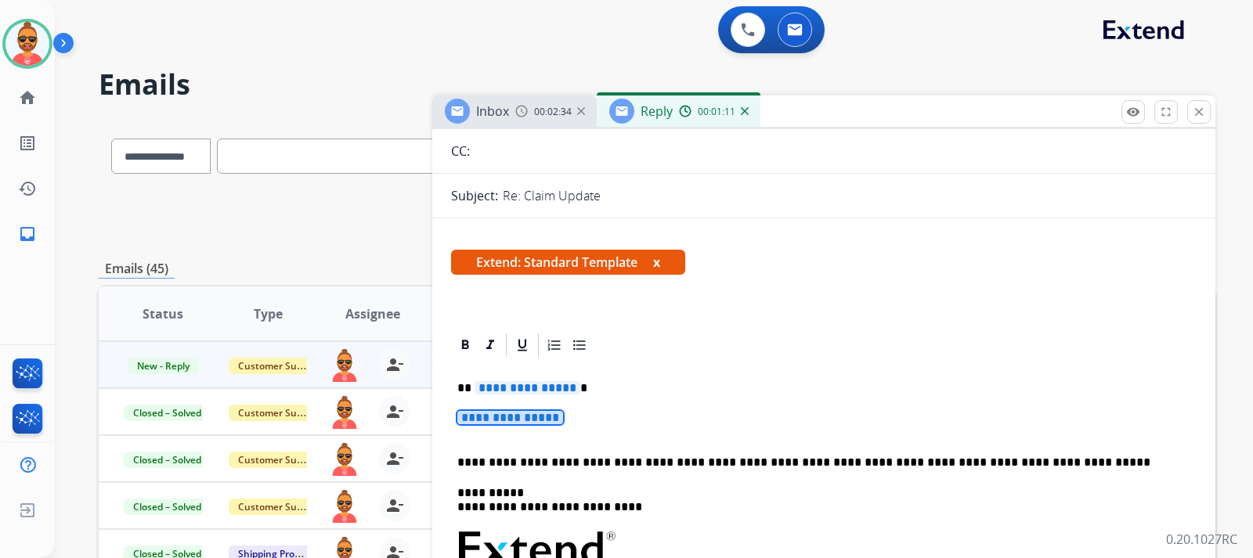
click at [563, 421] on span "**********" at bounding box center [510, 417] width 106 height 13
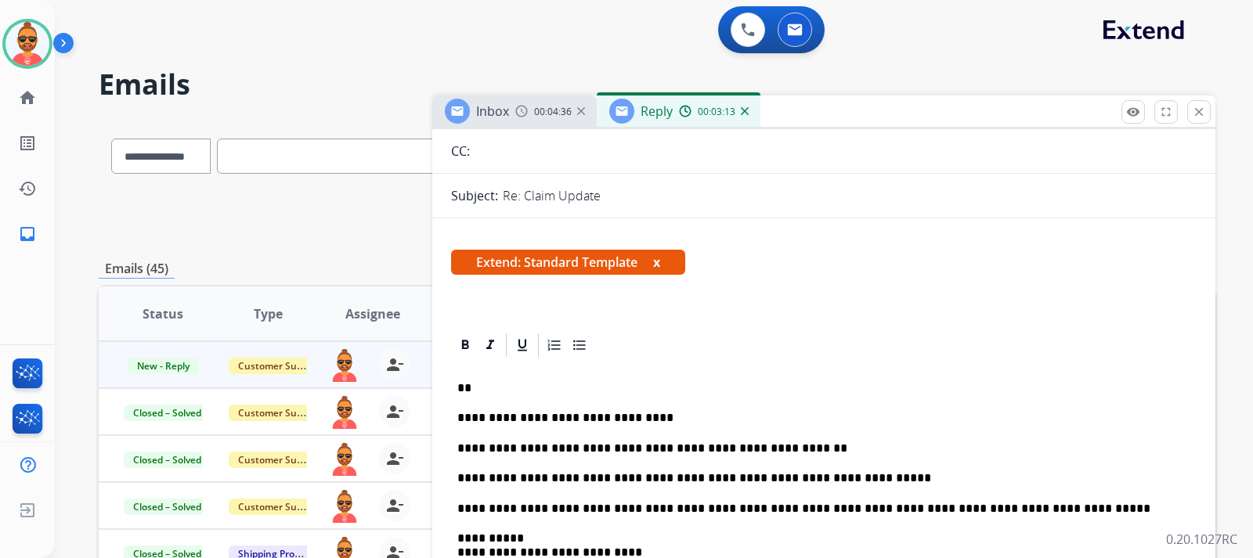
drag, startPoint x: 604, startPoint y: 478, endPoint x: 629, endPoint y: 480, distance: 25.9
click at [613, 478] on p "**********" at bounding box center [817, 478] width 720 height 14
click at [611, 475] on p "**********" at bounding box center [817, 478] width 720 height 14
drag, startPoint x: 602, startPoint y: 478, endPoint x: 597, endPoint y: 472, distance: 8.3
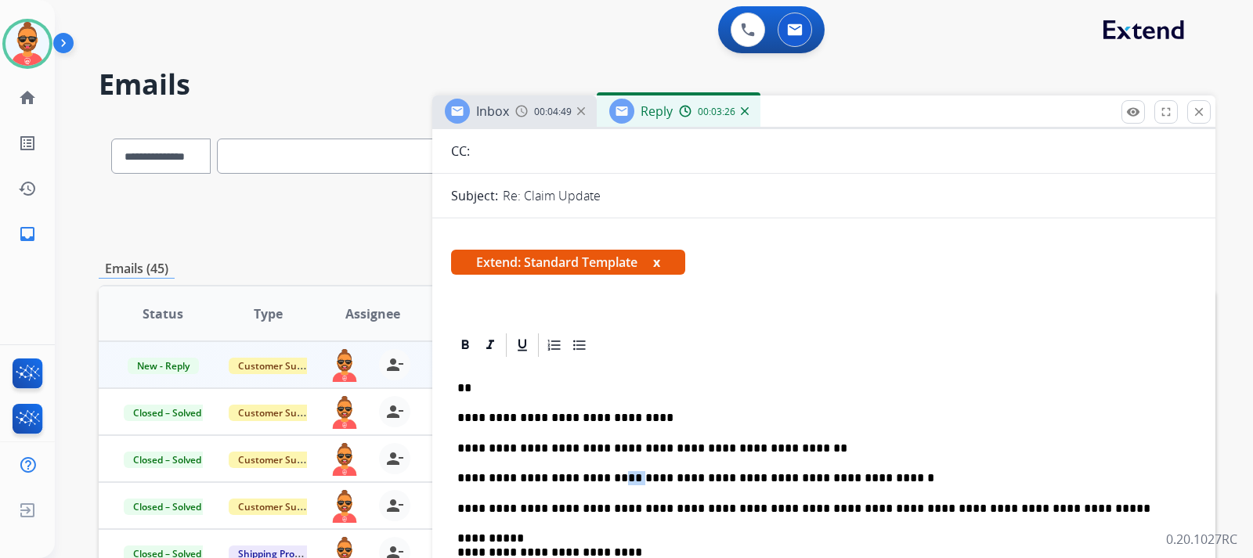
click at [597, 472] on p "**********" at bounding box center [817, 478] width 720 height 14
click at [604, 481] on p "**********" at bounding box center [817, 478] width 720 height 14
click at [611, 472] on p "**********" at bounding box center [817, 478] width 720 height 14
drag, startPoint x: 606, startPoint y: 476, endPoint x: 616, endPoint y: 475, distance: 10.2
click at [611, 475] on p "**********" at bounding box center [817, 478] width 720 height 14
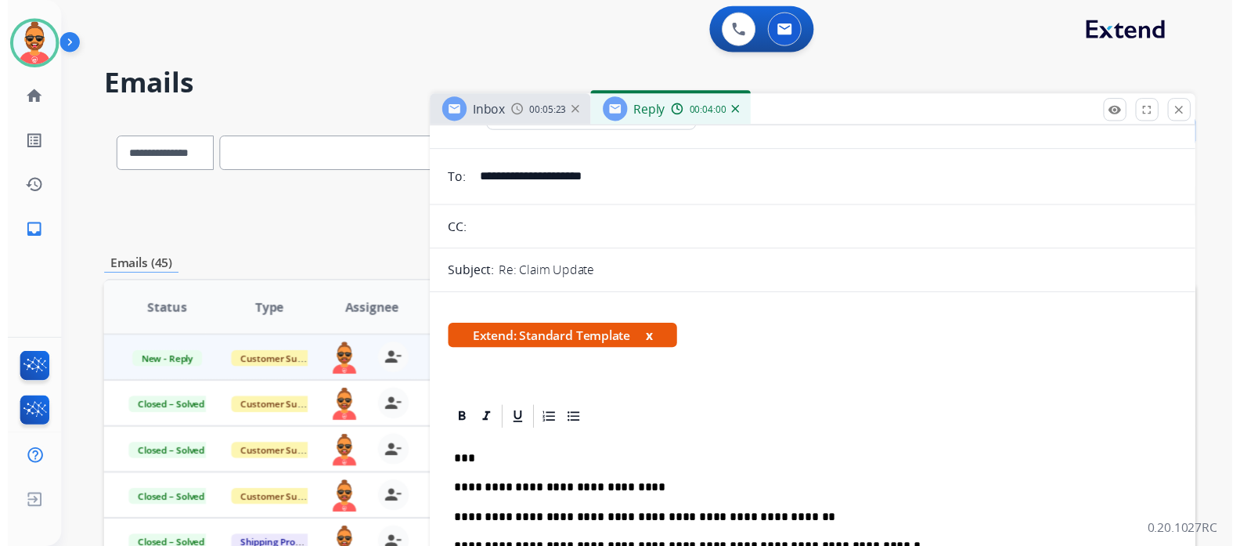
scroll to position [0, 0]
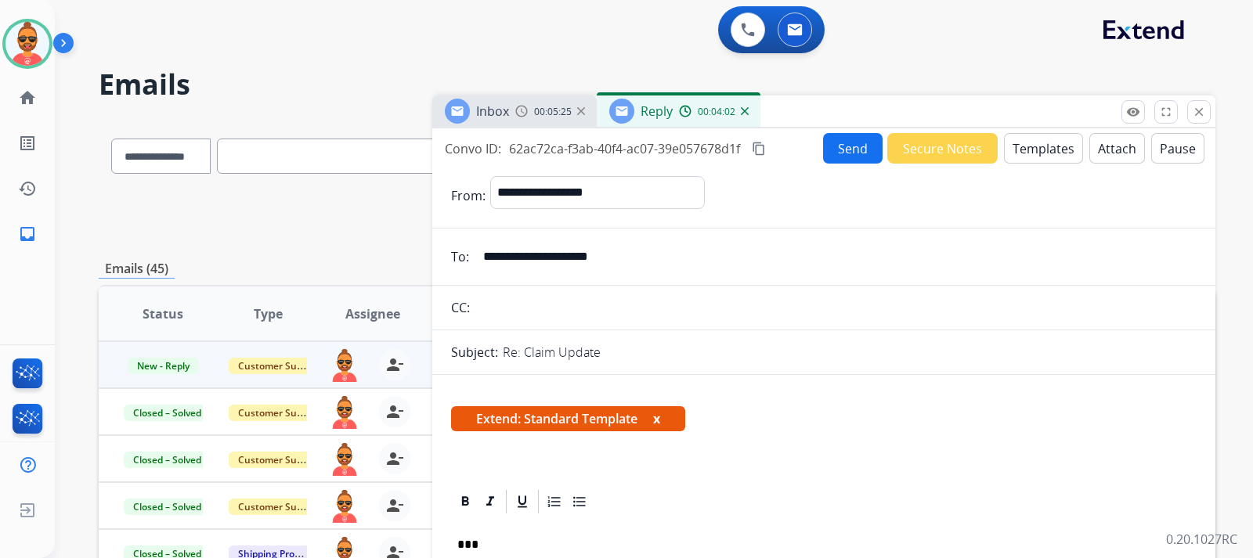
click at [842, 142] on button "Send" at bounding box center [852, 148] width 59 height 31
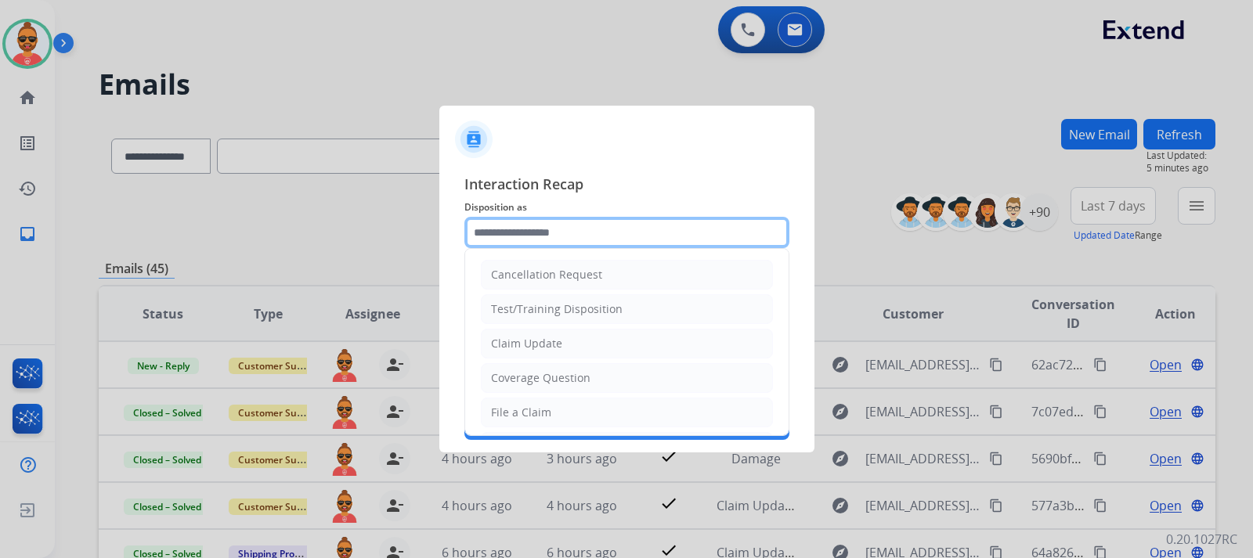
click at [686, 236] on input "text" at bounding box center [626, 232] width 325 height 31
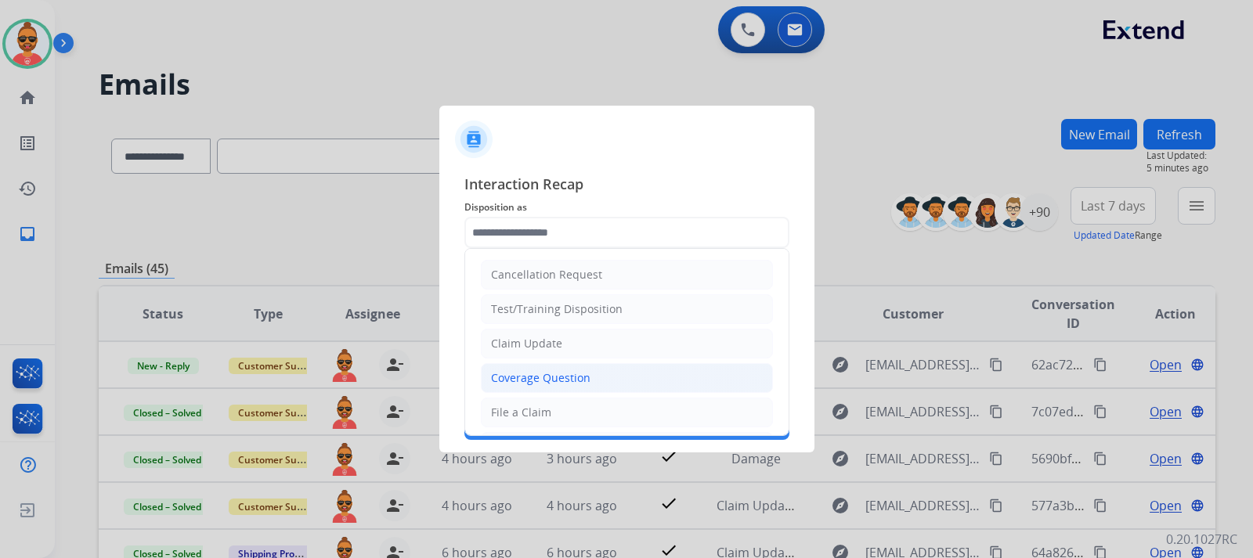
click at [568, 374] on div "Coverage Question" at bounding box center [540, 378] width 99 height 16
type input "**********"
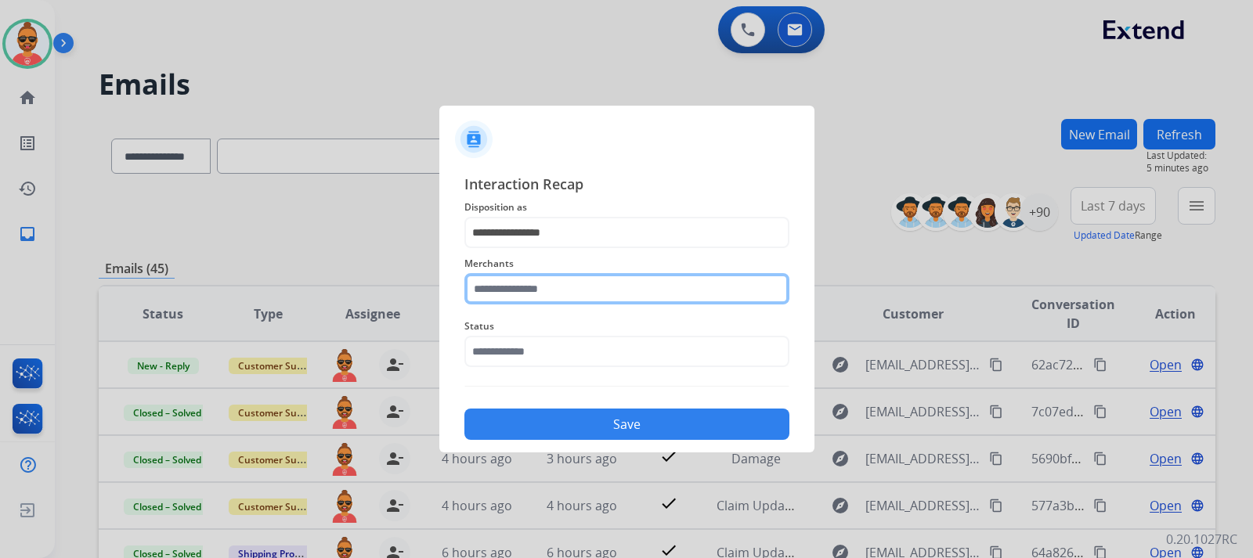
click at [575, 281] on input "text" at bounding box center [626, 288] width 325 height 31
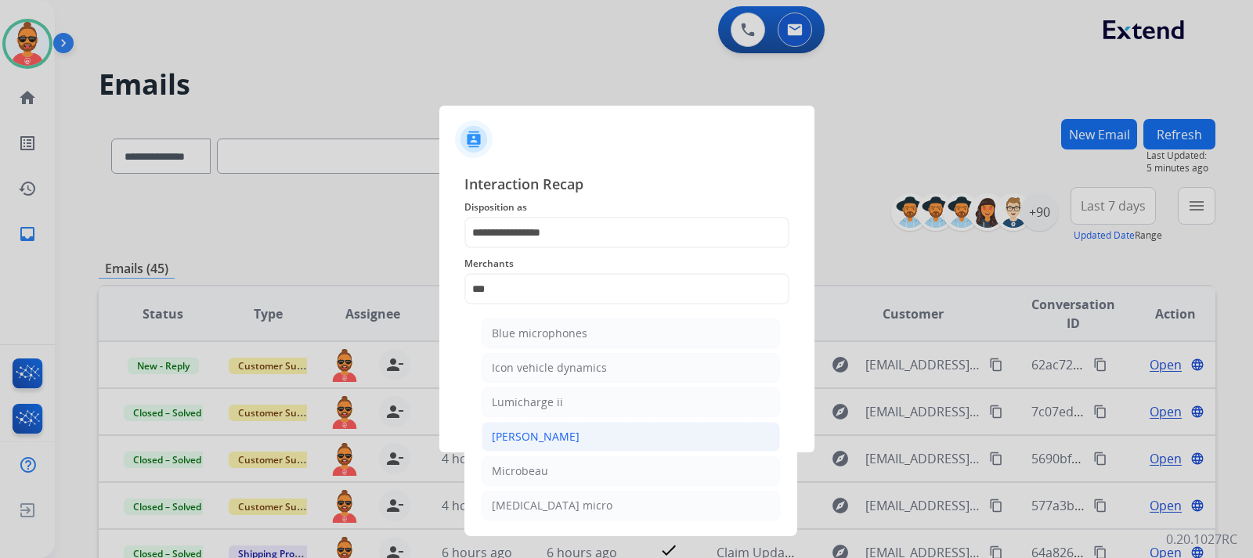
click at [549, 433] on li "[PERSON_NAME]" at bounding box center [630, 437] width 298 height 30
type input "********"
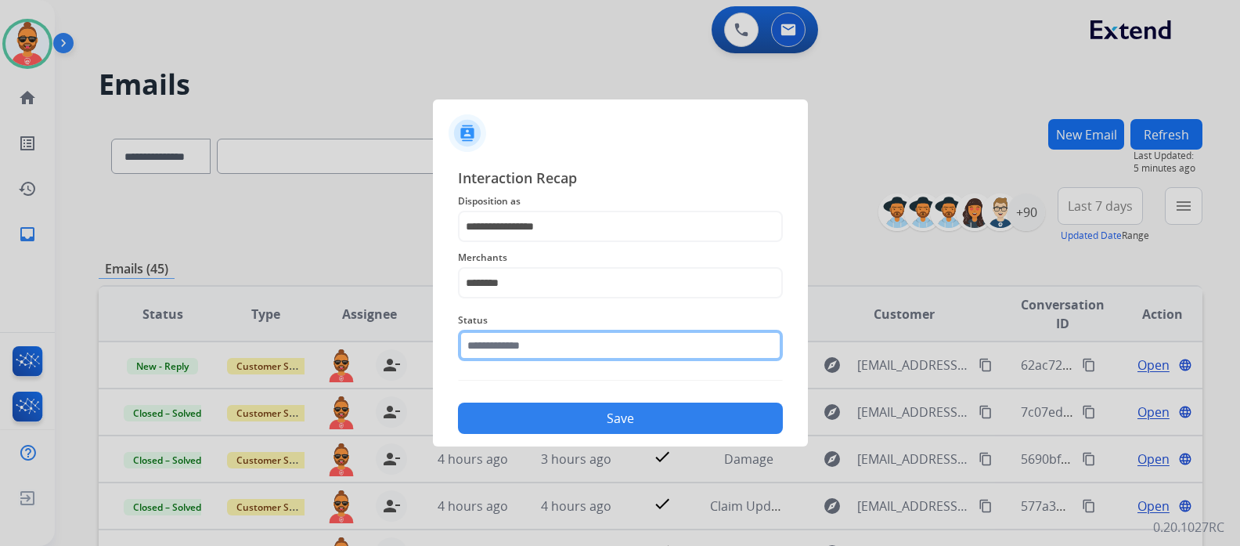
click at [575, 366] on div "Status" at bounding box center [620, 336] width 325 height 63
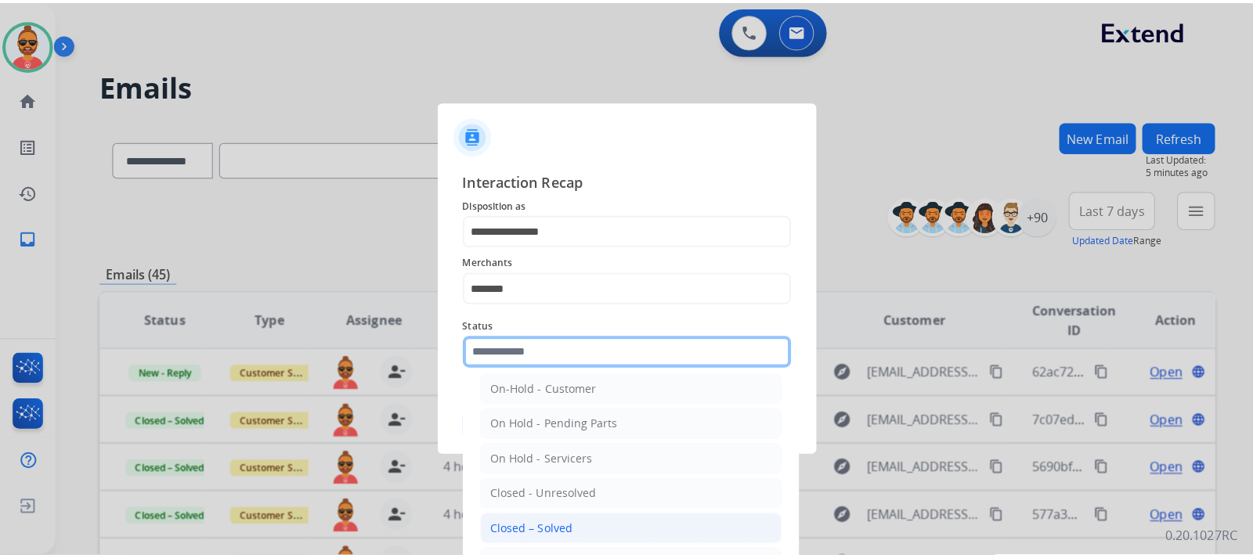
scroll to position [78, 0]
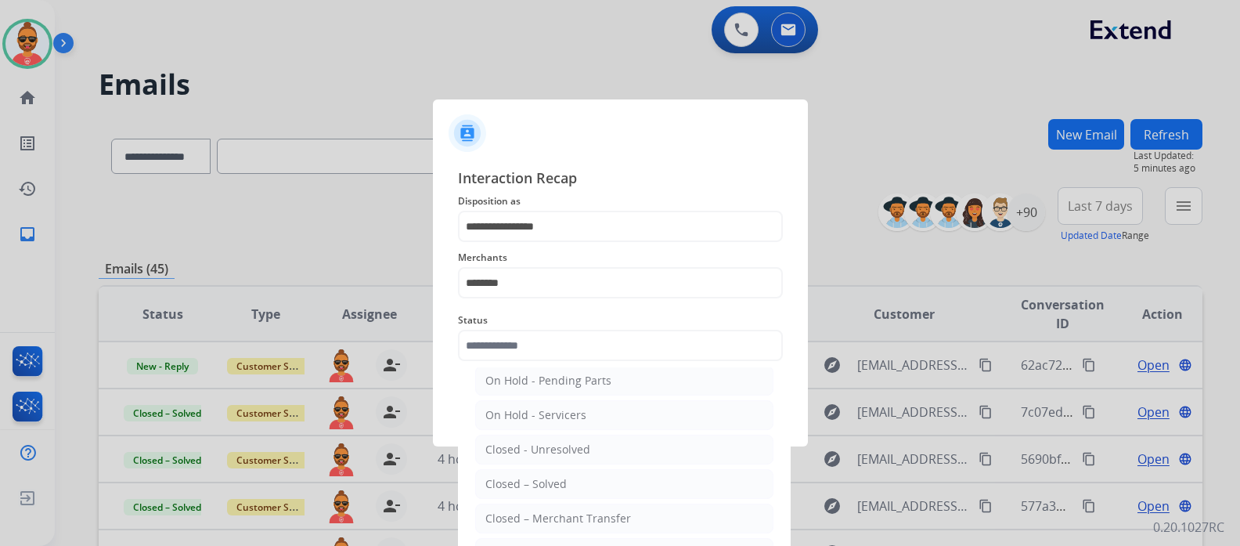
drag, startPoint x: 546, startPoint y: 485, endPoint x: 571, endPoint y: 483, distance: 25.1
click at [546, 483] on div "Closed – Solved" at bounding box center [525, 484] width 81 height 16
type input "**********"
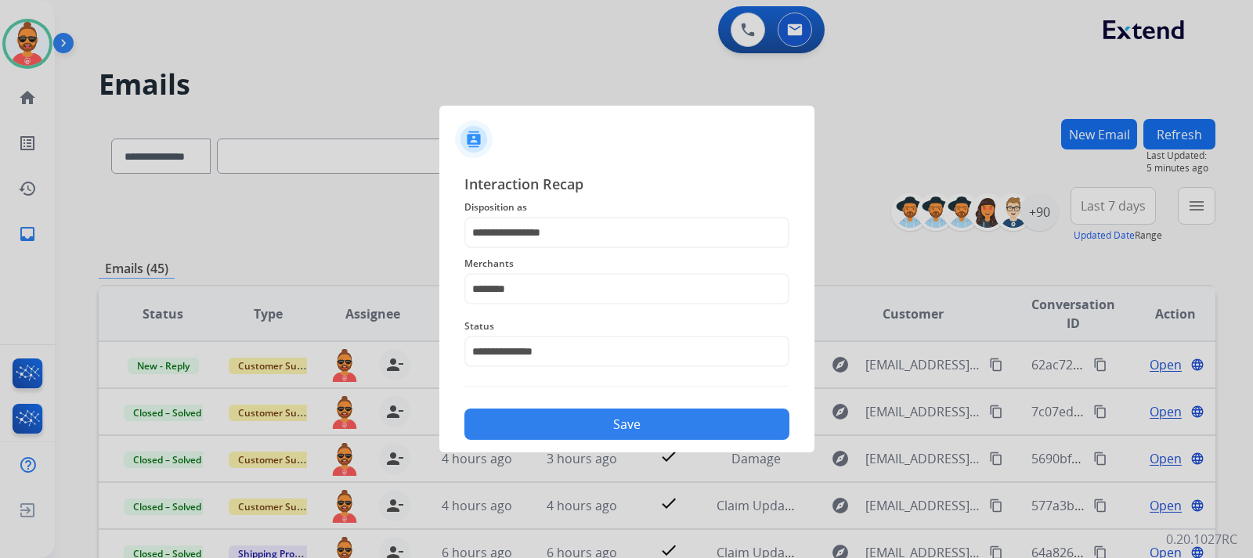
drag, startPoint x: 609, startPoint y: 420, endPoint x: 629, endPoint y: 423, distance: 19.7
click at [611, 420] on button "Save" at bounding box center [626, 424] width 325 height 31
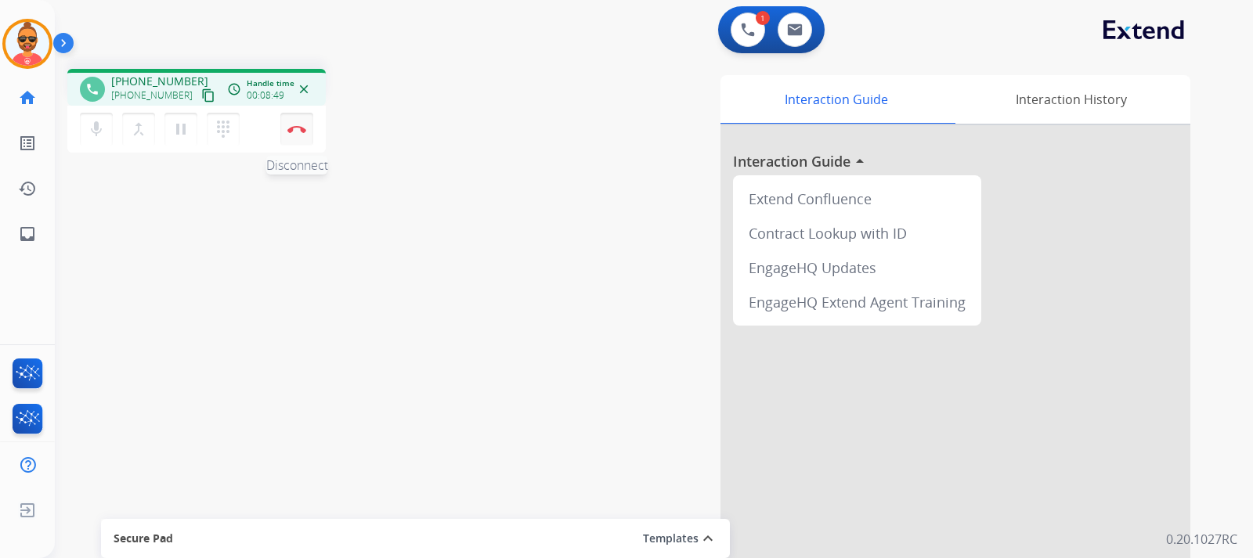
click at [294, 130] on img at bounding box center [296, 129] width 19 height 8
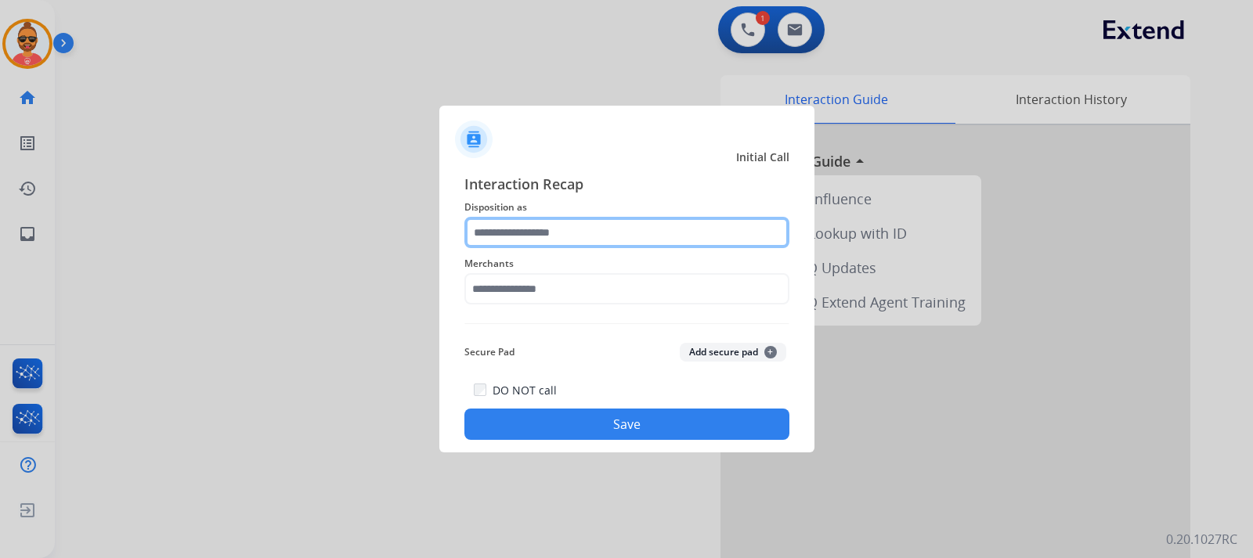
click at [579, 230] on input "text" at bounding box center [626, 232] width 325 height 31
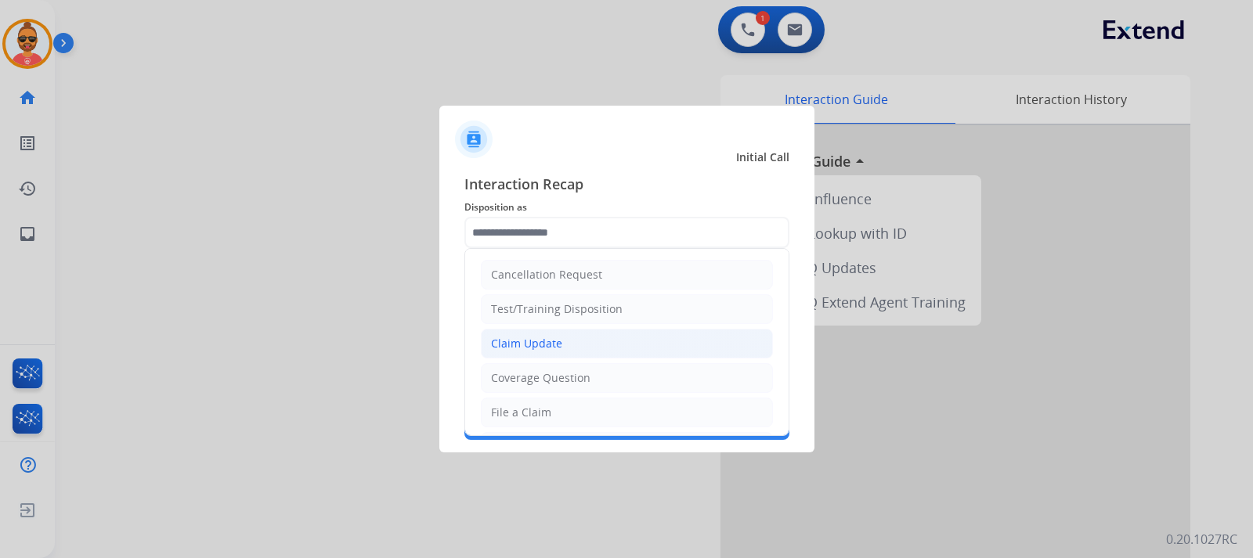
click at [551, 341] on div "Claim Update" at bounding box center [526, 344] width 71 height 16
type input "**********"
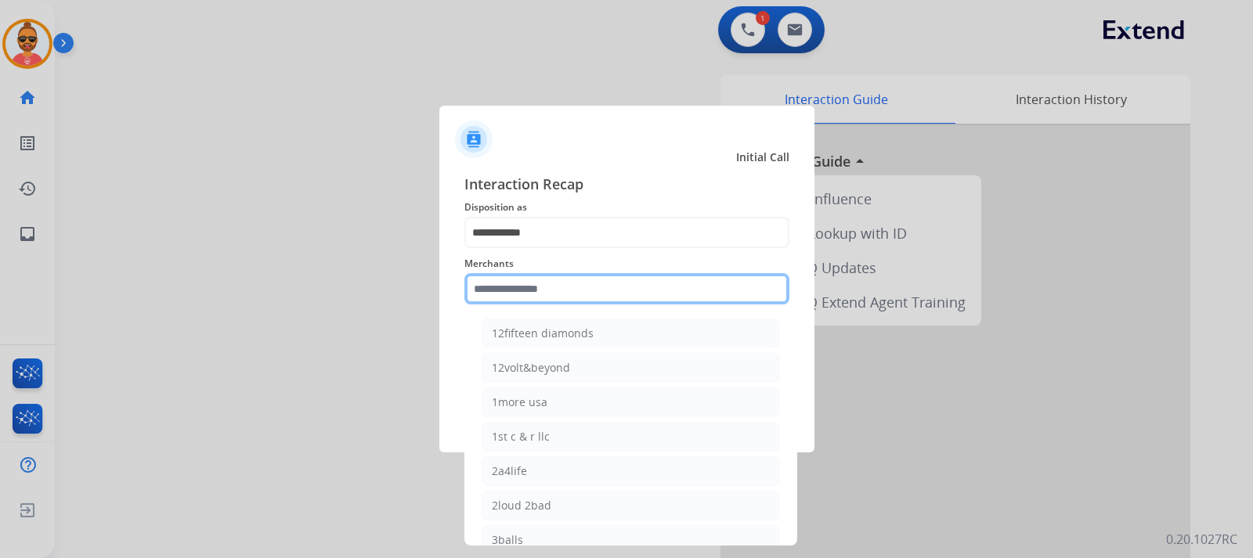
click at [514, 290] on input "text" at bounding box center [626, 288] width 325 height 31
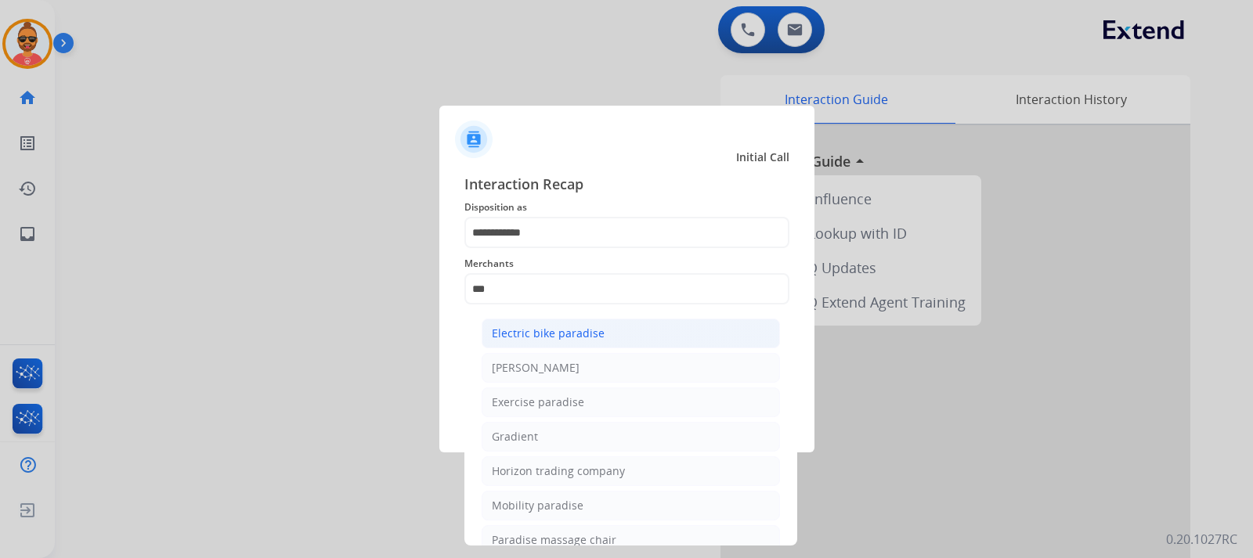
click at [597, 330] on div "Electric bike paradise" at bounding box center [548, 334] width 113 height 16
type input "**********"
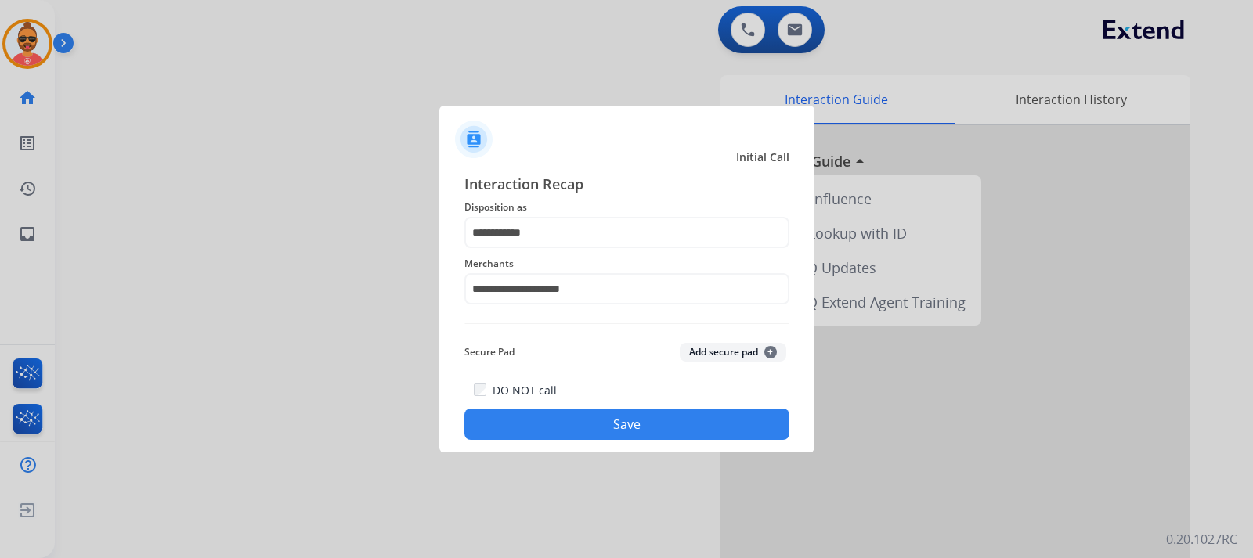
click at [650, 424] on button "Save" at bounding box center [626, 424] width 325 height 31
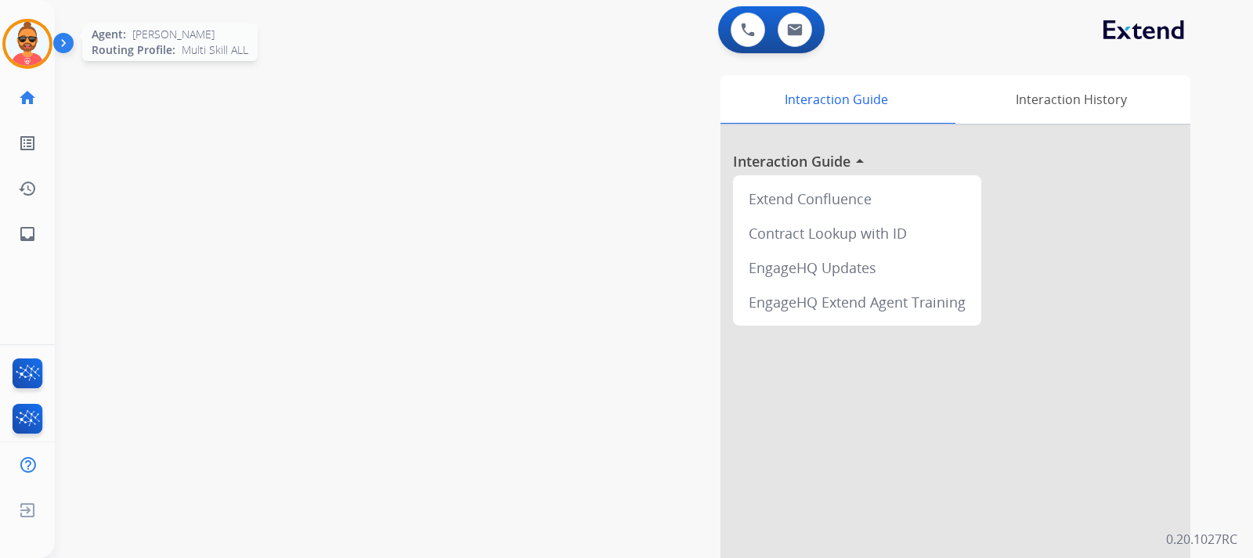
click at [44, 35] on img at bounding box center [27, 44] width 44 height 44
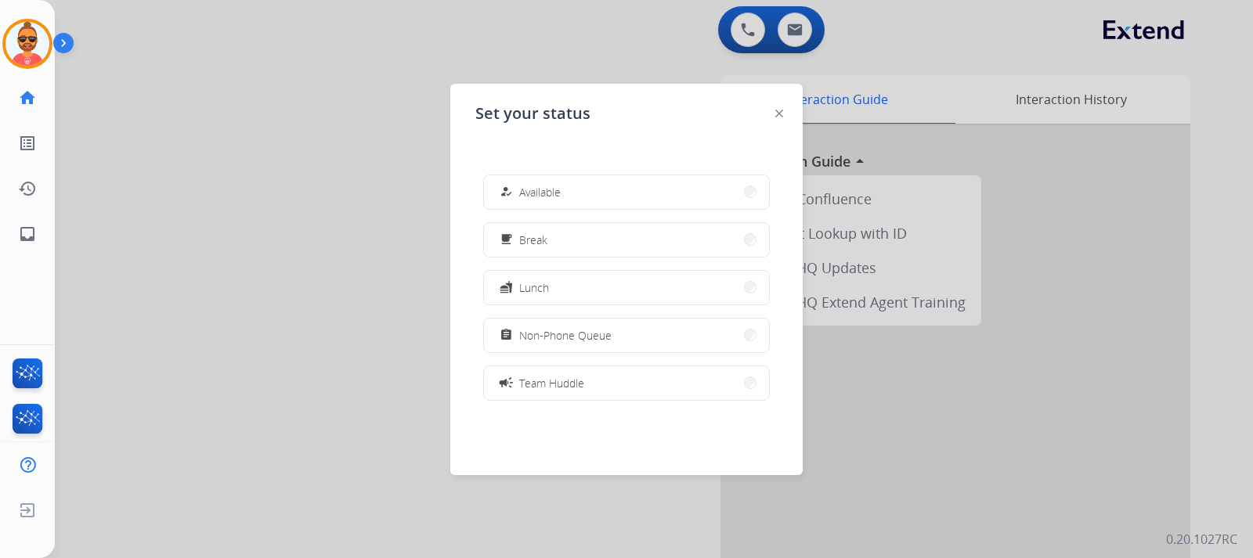
drag, startPoint x: 593, startPoint y: 189, endPoint x: 600, endPoint y: 185, distance: 8.1
click at [593, 185] on button "how_to_reg Available" at bounding box center [626, 192] width 285 height 34
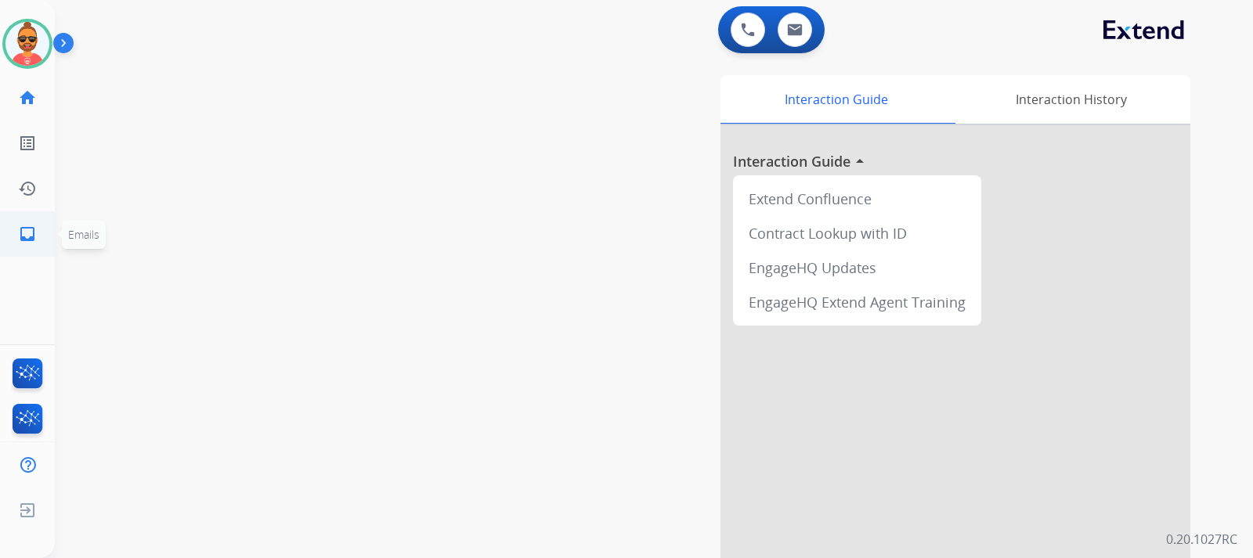
click at [31, 225] on mat-icon "inbox" at bounding box center [27, 234] width 19 height 19
select select "**********"
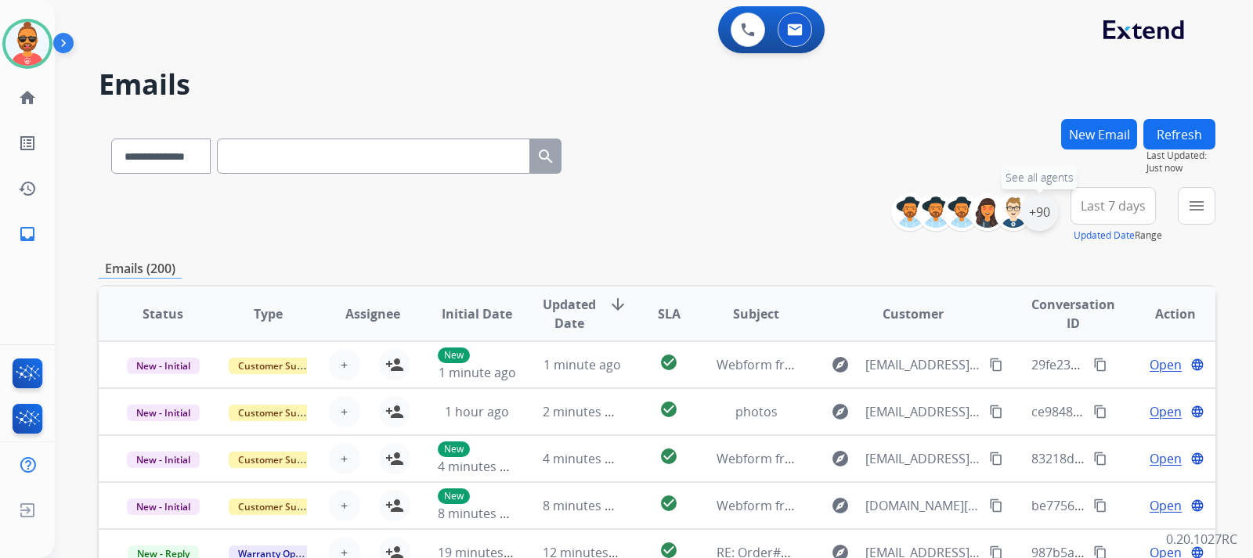
click at [1031, 213] on div "+90" at bounding box center [1039, 212] width 38 height 38
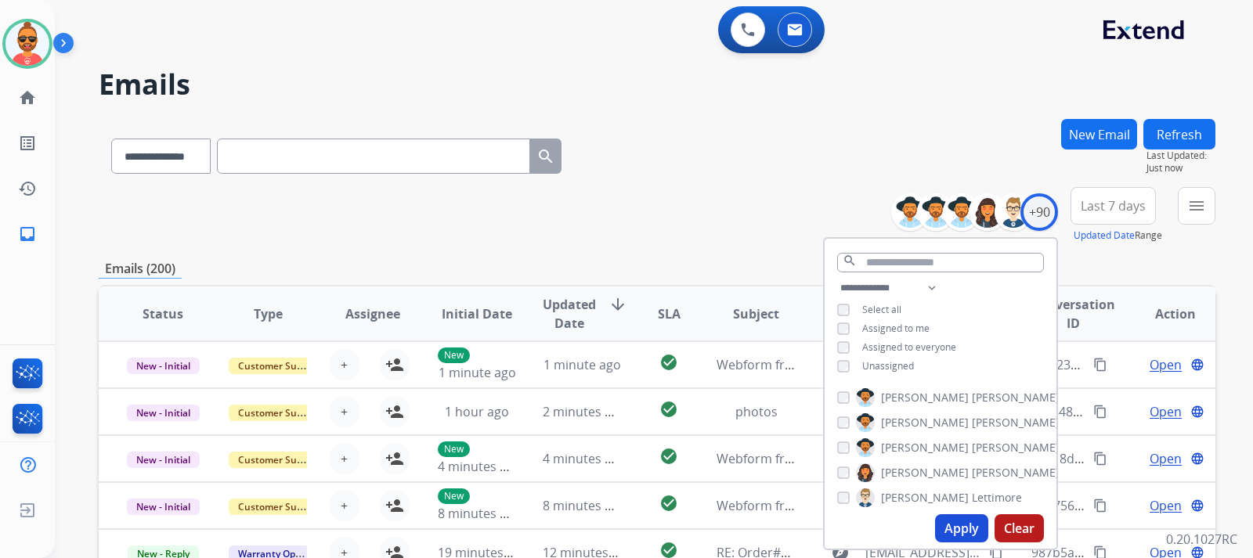
click at [848, 366] on div "Unassigned" at bounding box center [875, 366] width 77 height 13
drag, startPoint x: 954, startPoint y: 525, endPoint x: 949, endPoint y: 514, distance: 12.3
click at [954, 519] on button "Apply" at bounding box center [961, 528] width 53 height 28
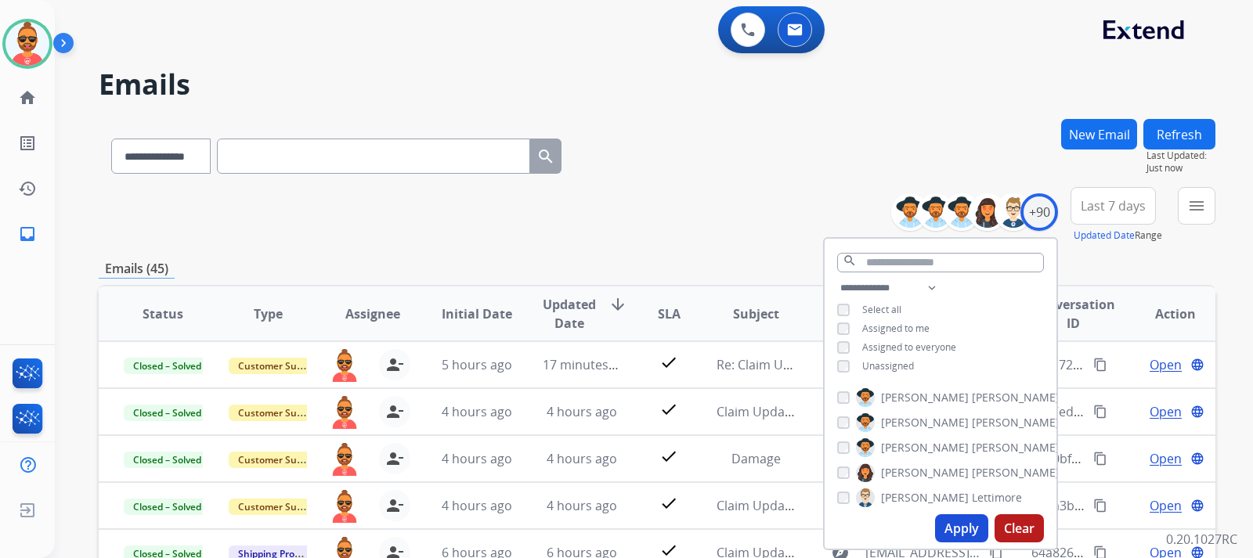
drag, startPoint x: 608, startPoint y: 253, endPoint x: 668, endPoint y: 251, distance: 60.3
click at [614, 247] on div "**********" at bounding box center [657, 505] width 1116 height 772
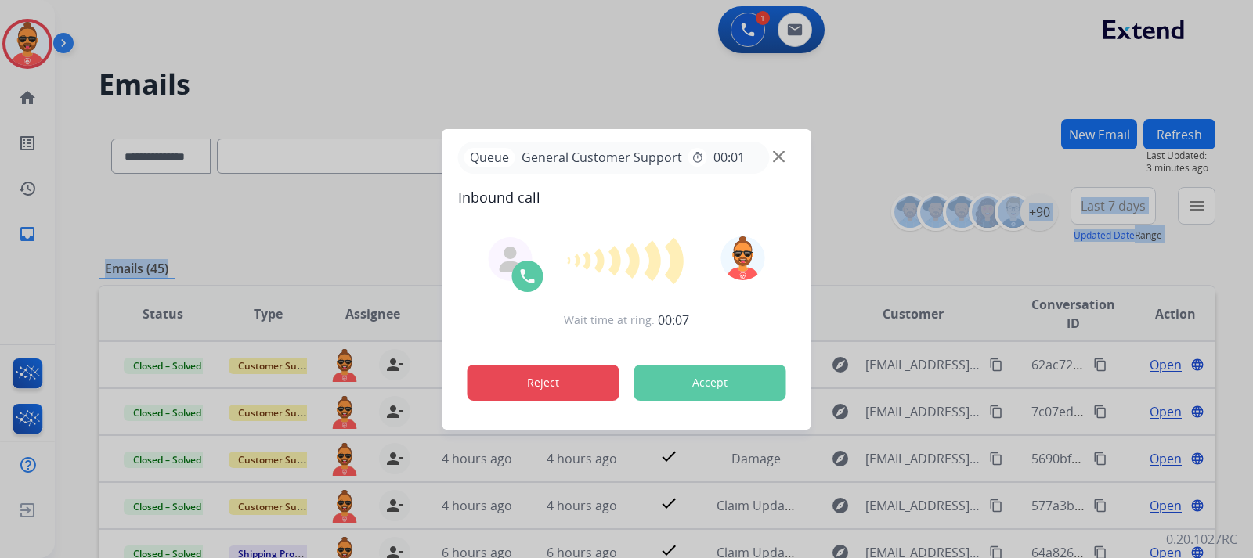
click at [539, 369] on button "Reject" at bounding box center [543, 383] width 152 height 36
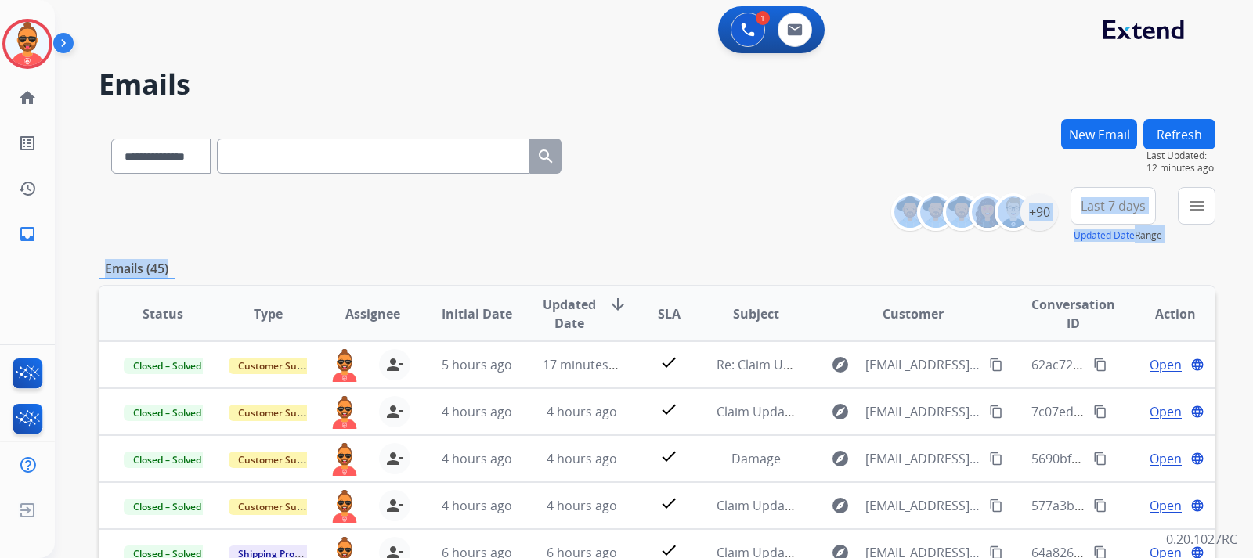
click at [698, 372] on button "Accept" at bounding box center [710, 383] width 152 height 36
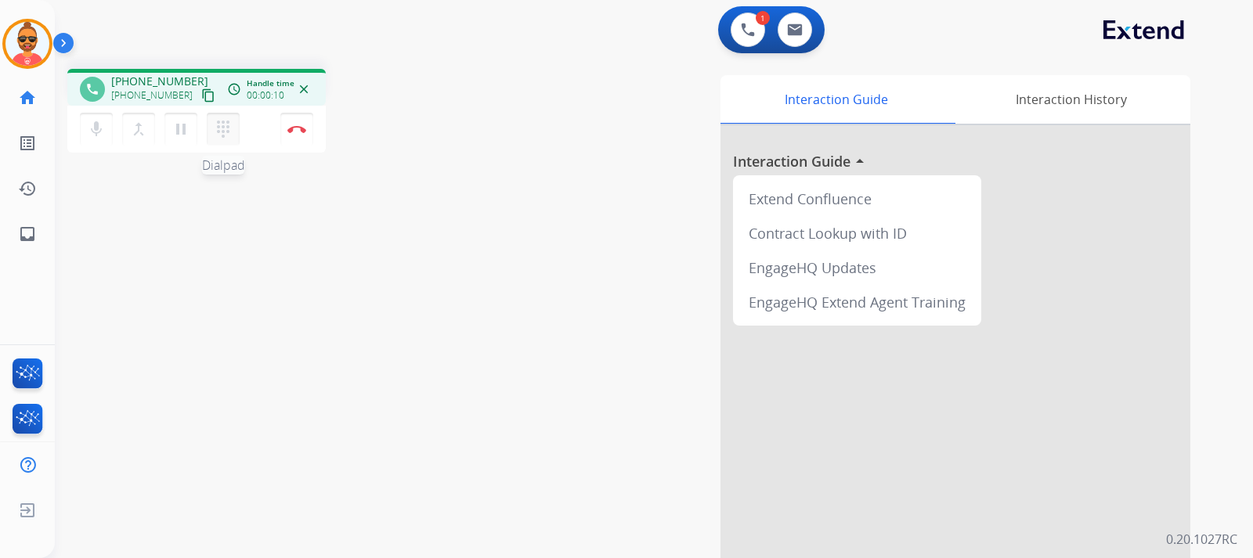
click at [222, 130] on mat-icon "dialpad" at bounding box center [223, 129] width 19 height 19
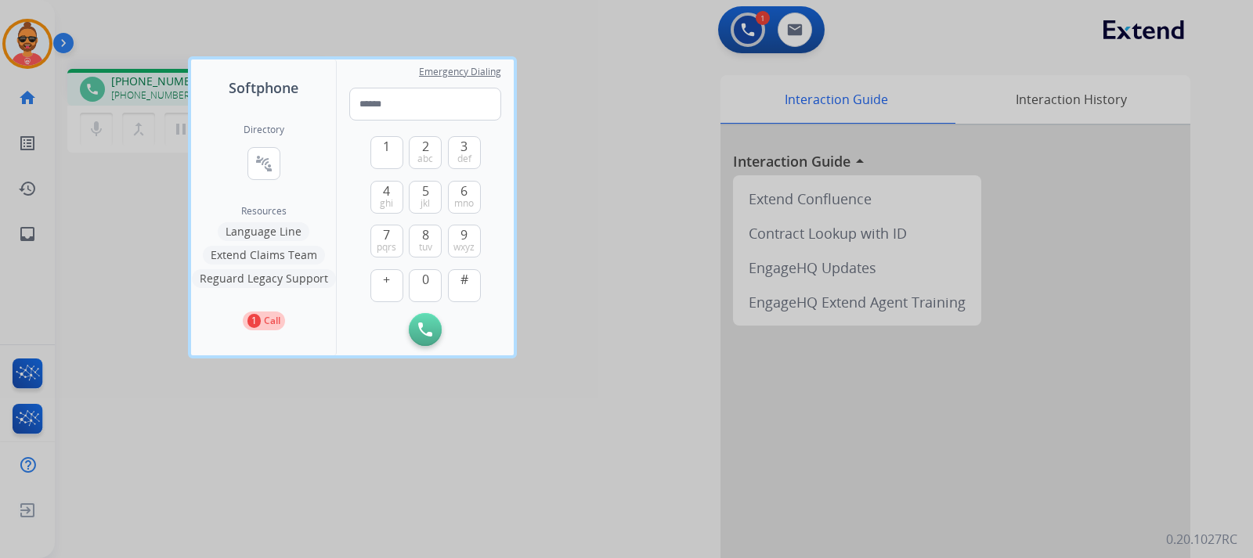
click at [276, 231] on button "Language Line" at bounding box center [264, 231] width 92 height 19
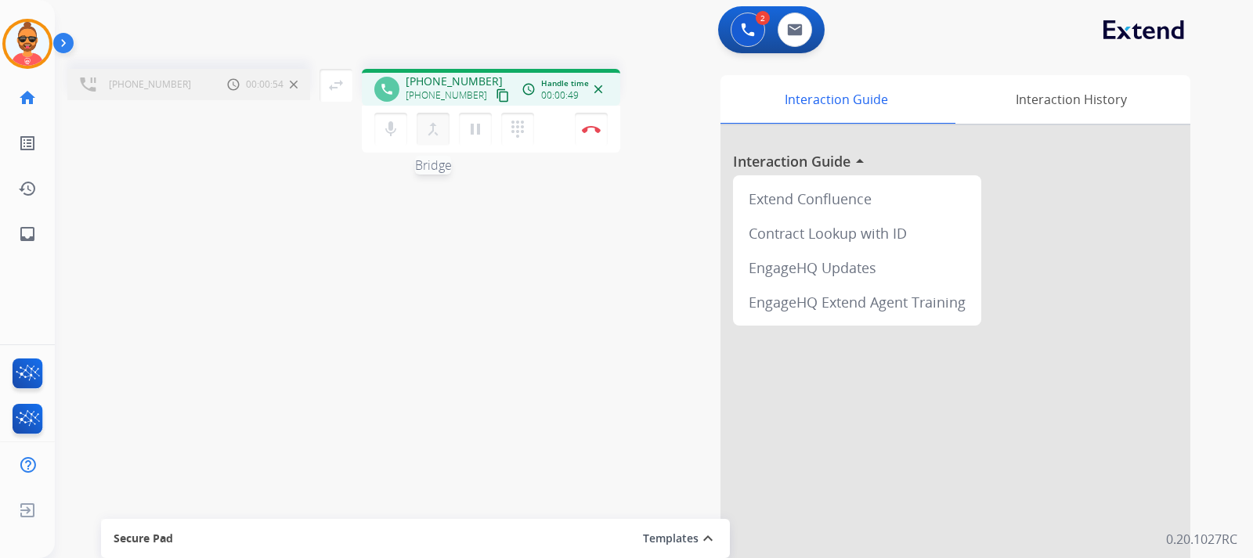
click at [427, 124] on mat-icon "merge_type" at bounding box center [433, 129] width 19 height 19
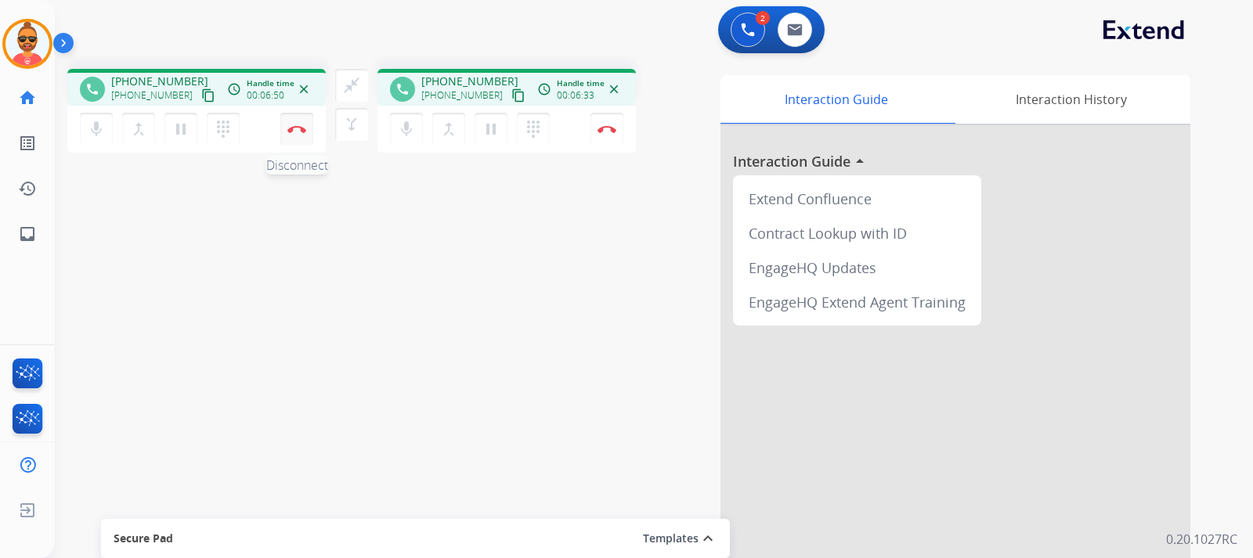
click at [301, 124] on button "Disconnect" at bounding box center [296, 129] width 33 height 33
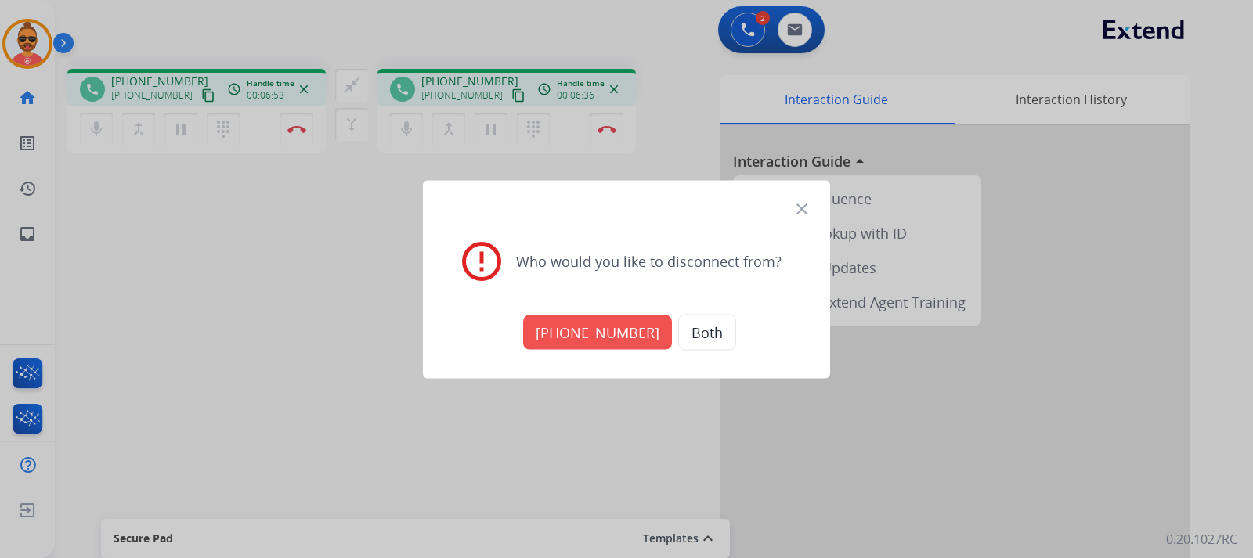
drag, startPoint x: 688, startPoint y: 322, endPoint x: 745, endPoint y: 328, distance: 56.7
click at [691, 319] on button "Both" at bounding box center [707, 332] width 58 height 36
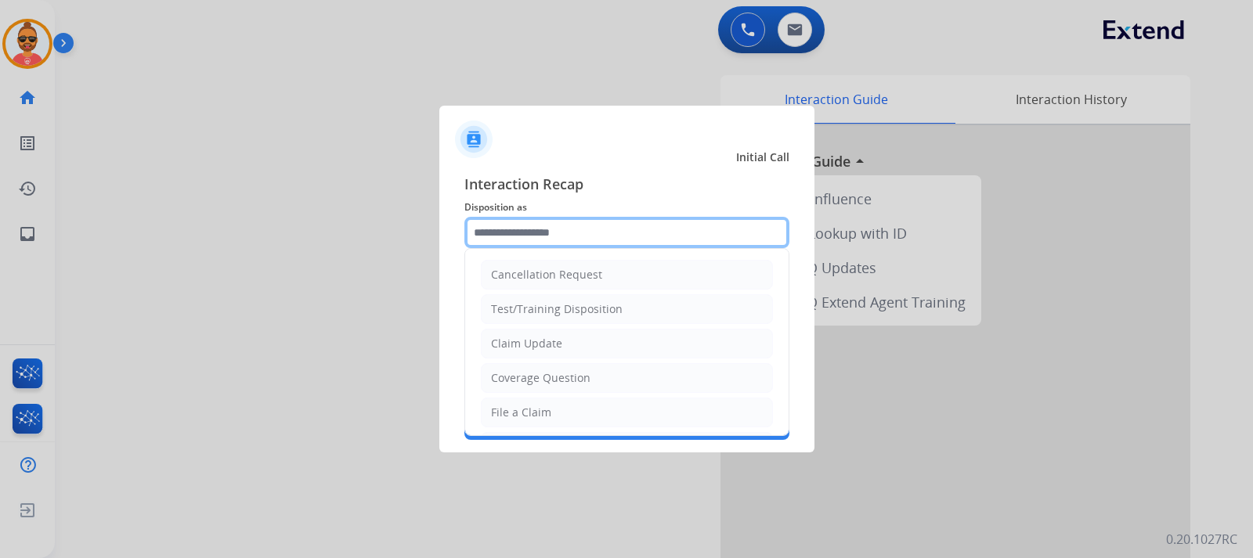
click at [558, 220] on input "text" at bounding box center [626, 232] width 325 height 31
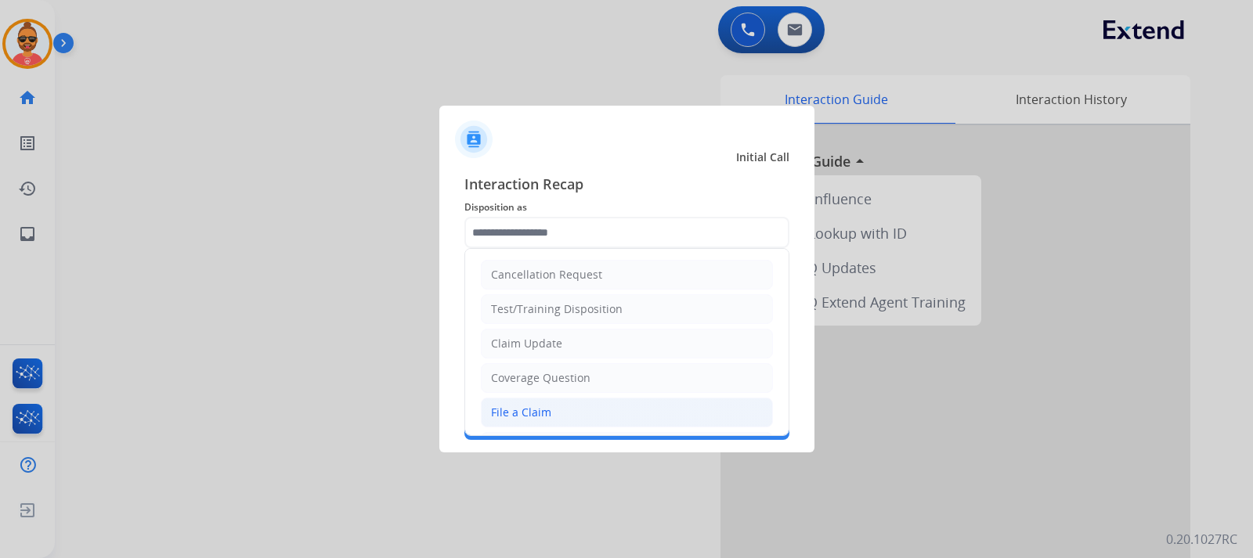
click at [552, 412] on li "File a Claim" at bounding box center [627, 413] width 292 height 30
type input "**********"
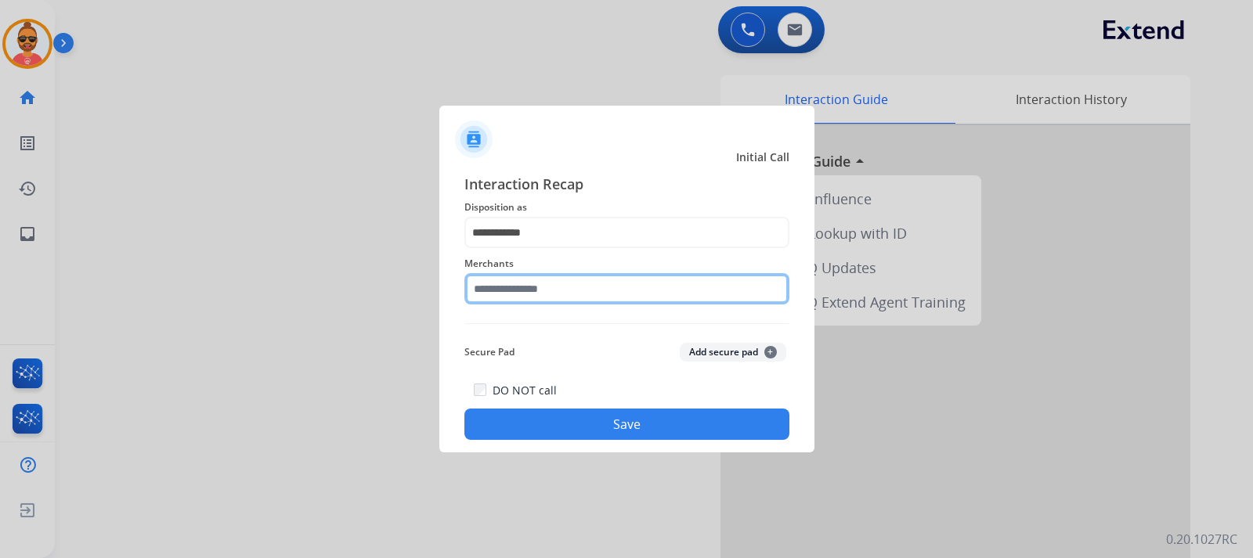
click at [564, 273] on input "text" at bounding box center [626, 288] width 325 height 31
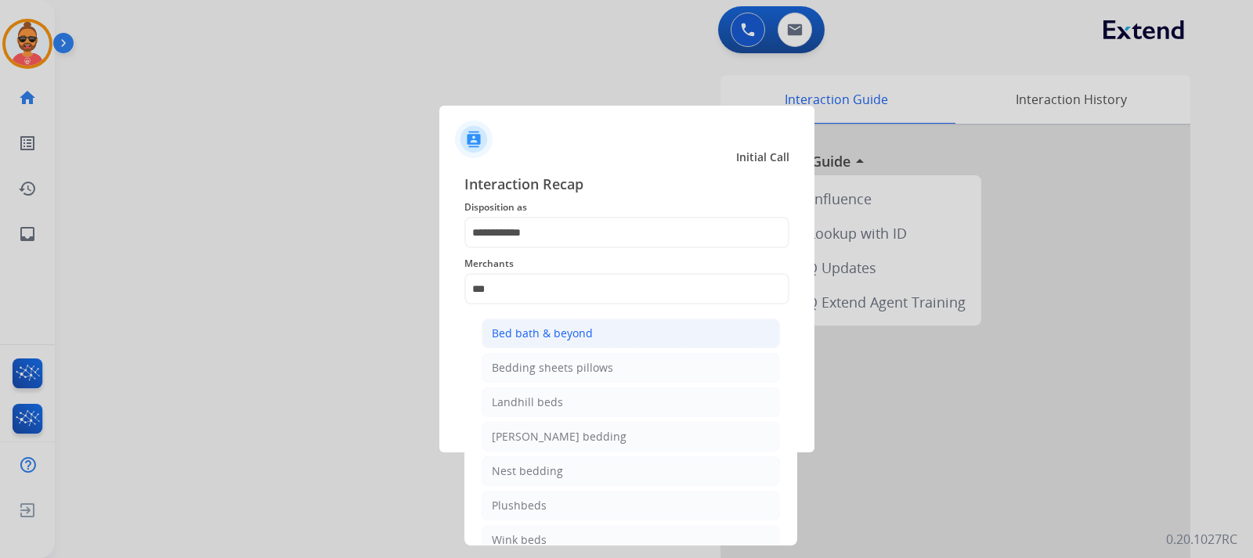
click at [572, 332] on div "Bed bath & beyond" at bounding box center [542, 334] width 101 height 16
type input "**********"
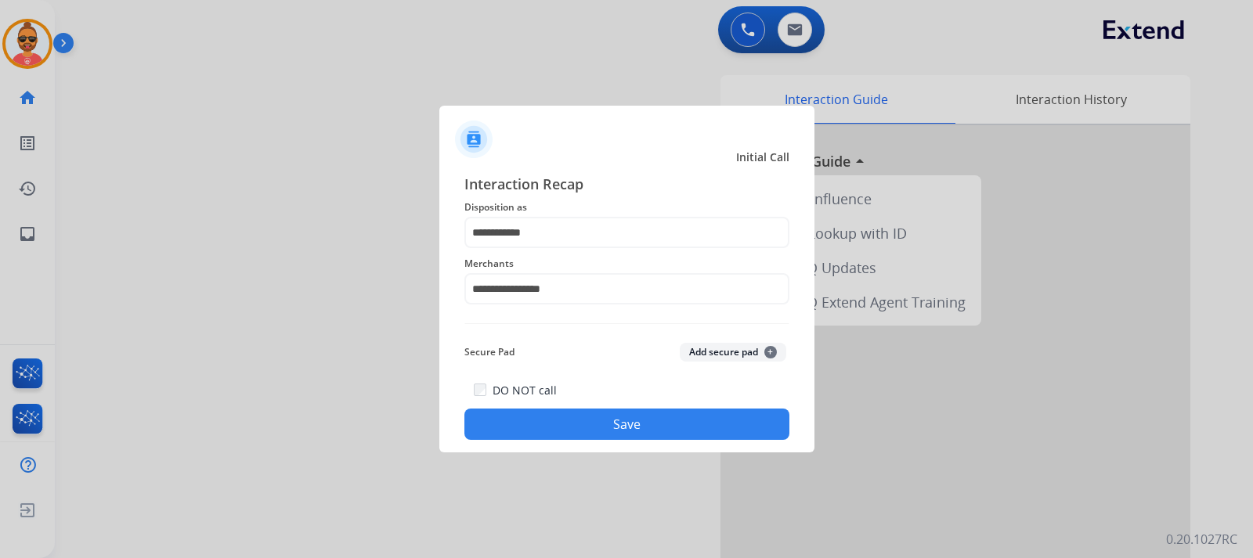
click at [608, 427] on button "Save" at bounding box center [626, 424] width 325 height 31
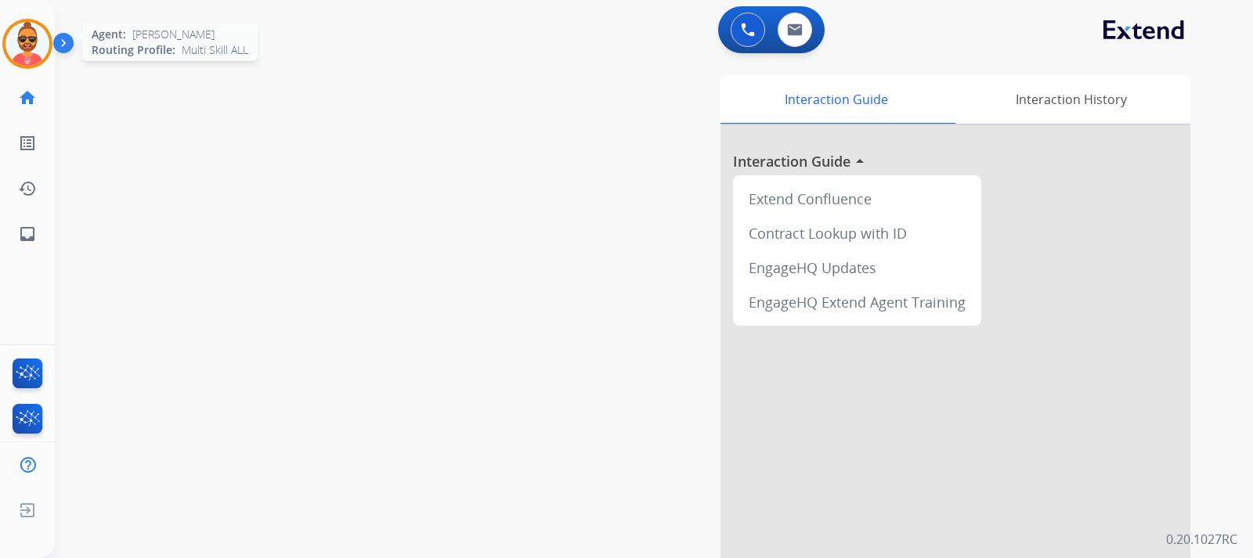
click at [41, 38] on img at bounding box center [27, 44] width 44 height 44
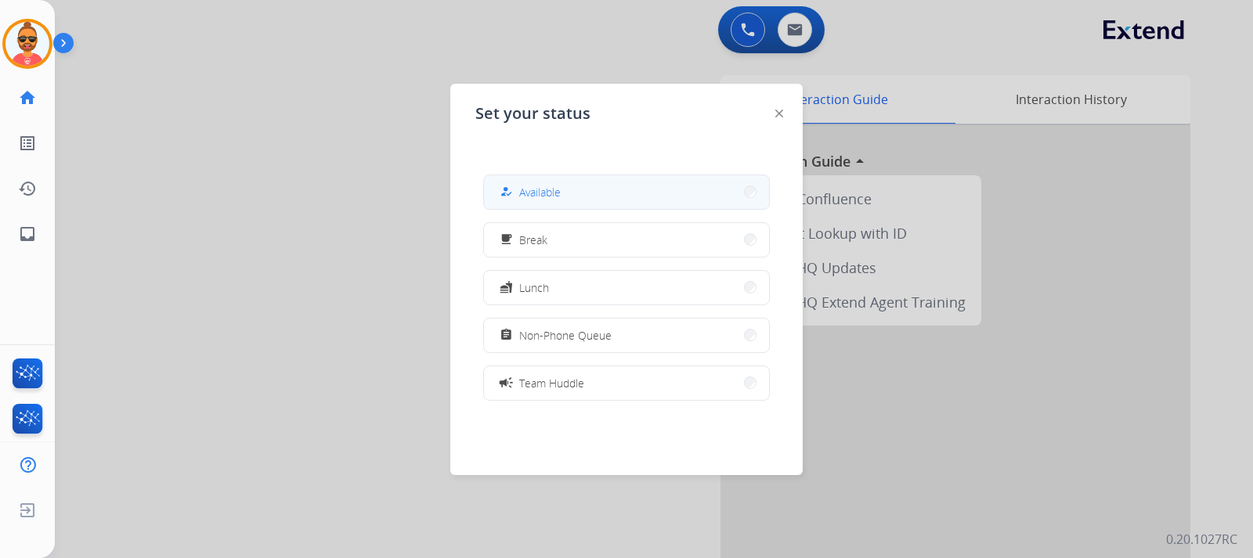
click at [597, 191] on button "how_to_reg Available" at bounding box center [626, 192] width 285 height 34
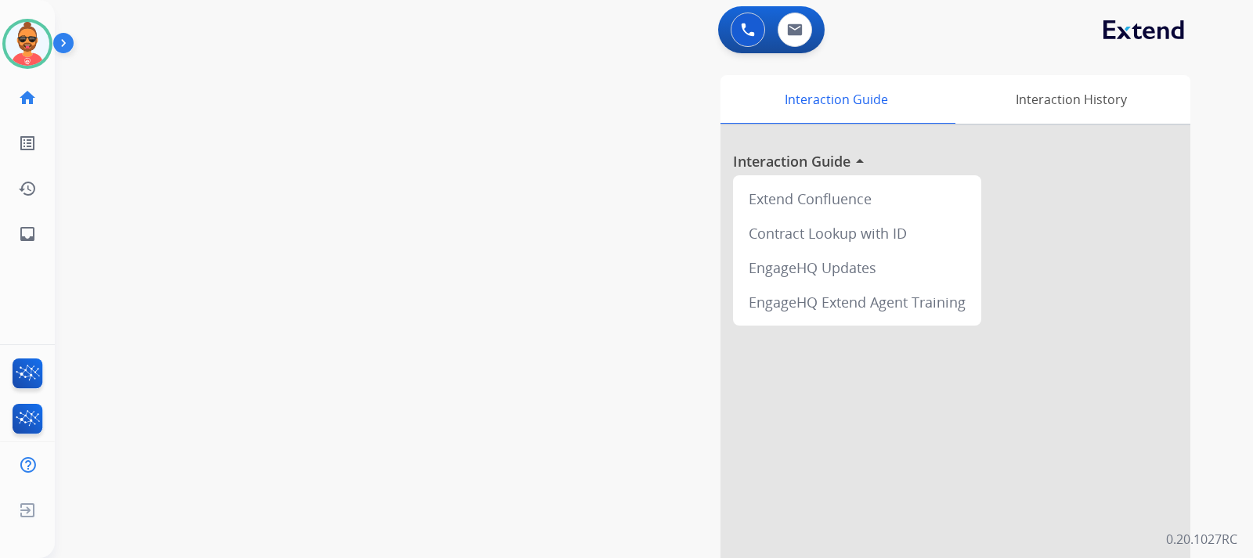
drag, startPoint x: 25, startPoint y: 41, endPoint x: 52, endPoint y: 35, distance: 28.1
click at [26, 41] on img at bounding box center [27, 44] width 44 height 44
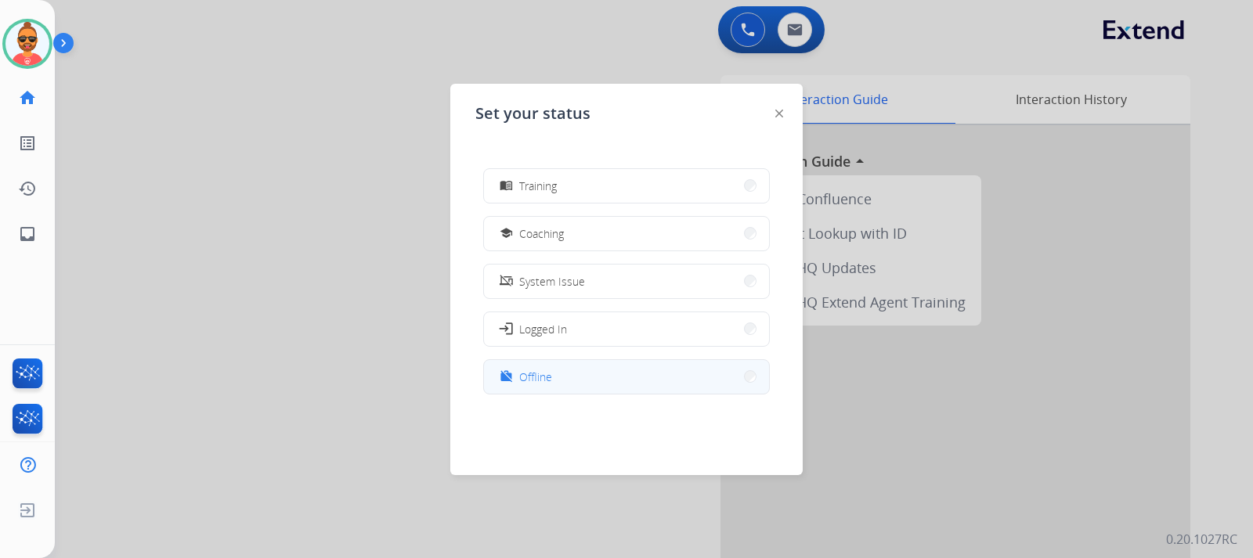
scroll to position [247, 0]
click at [562, 374] on button "work_off Offline" at bounding box center [626, 375] width 285 height 34
